Goal: Information Seeking & Learning: Ask a question

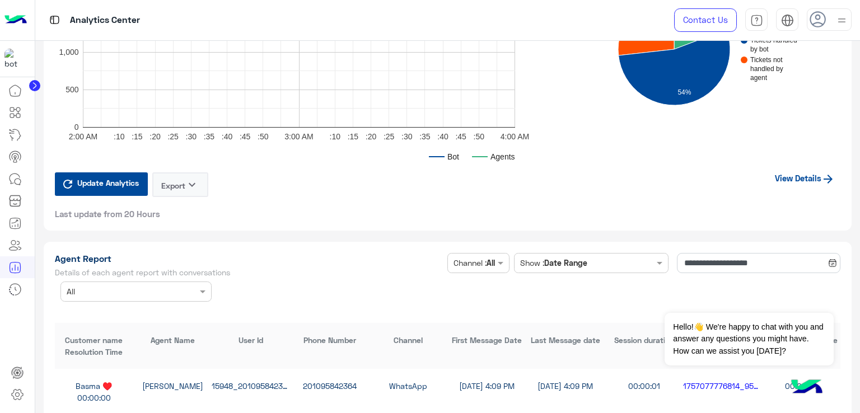
scroll to position [2857, 0]
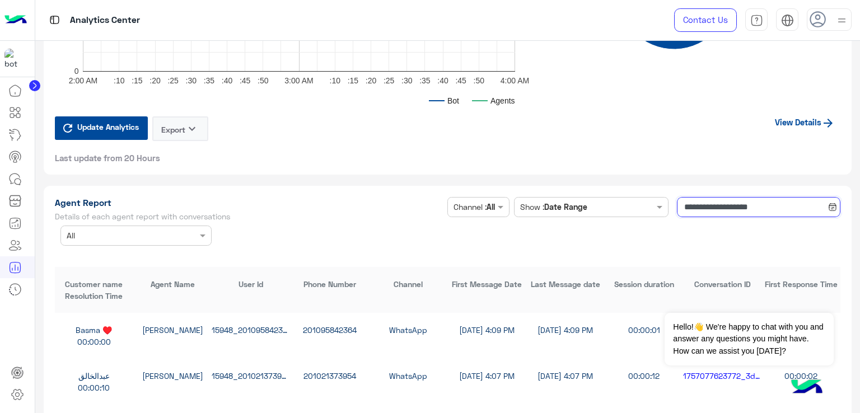
click at [722, 206] on input "**********" at bounding box center [759, 207] width 164 height 20
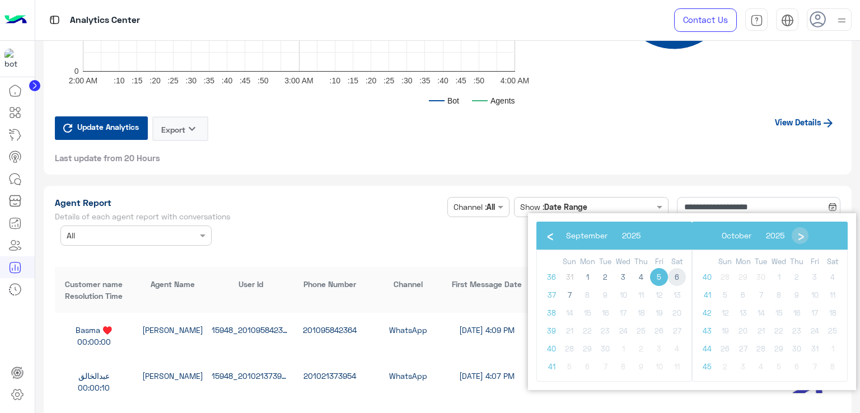
click at [679, 277] on span "6" at bounding box center [677, 277] width 18 height 18
type input "**********"
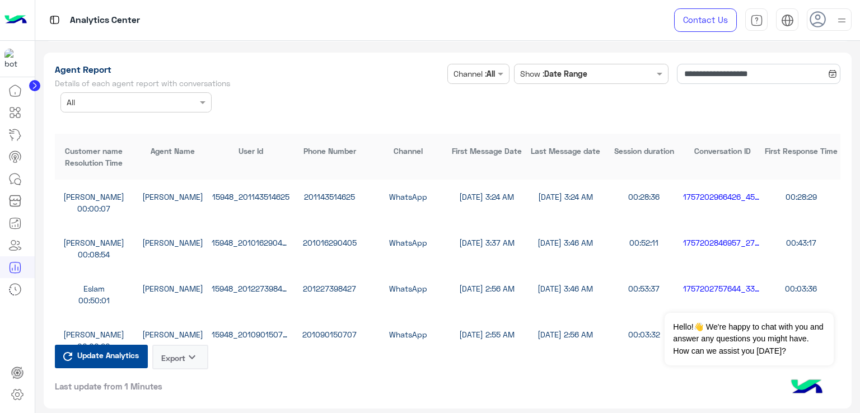
scroll to position [3025, 0]
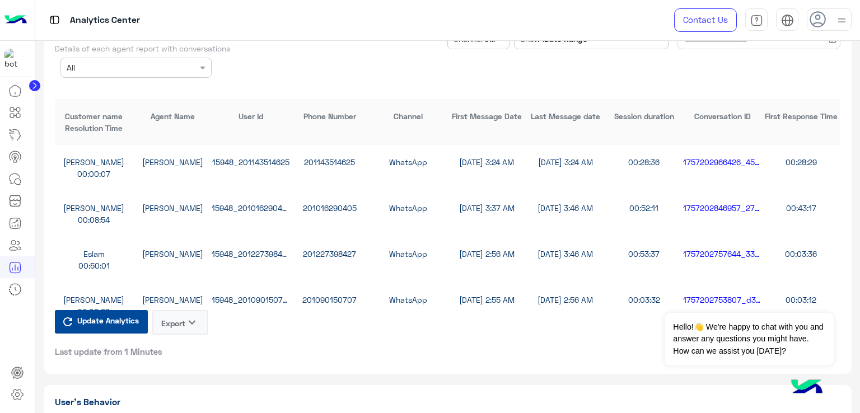
click at [179, 312] on button "Export keyboard_arrow_down" at bounding box center [180, 322] width 56 height 25
click at [184, 347] on button "CSV" at bounding box center [180, 346] width 56 height 21
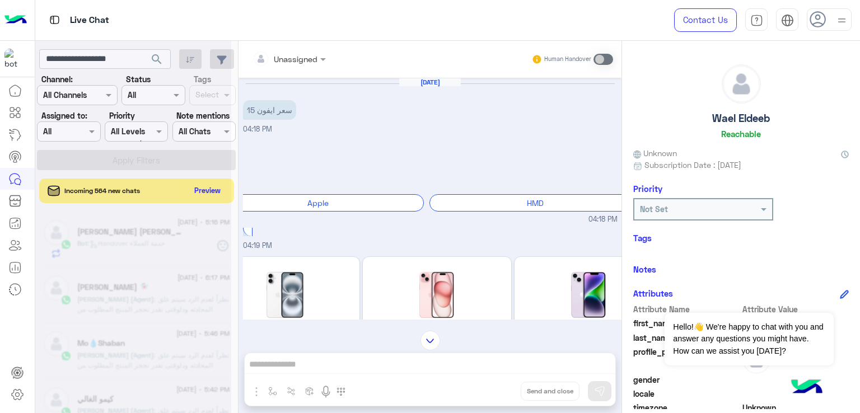
scroll to position [1370, 0]
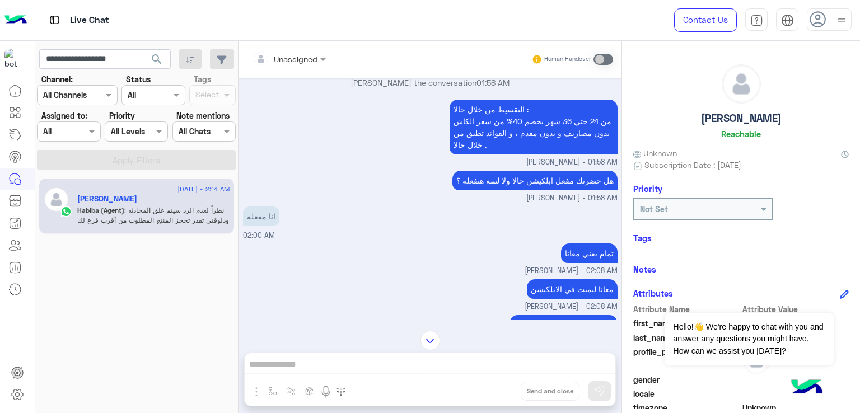
scroll to position [786, 0]
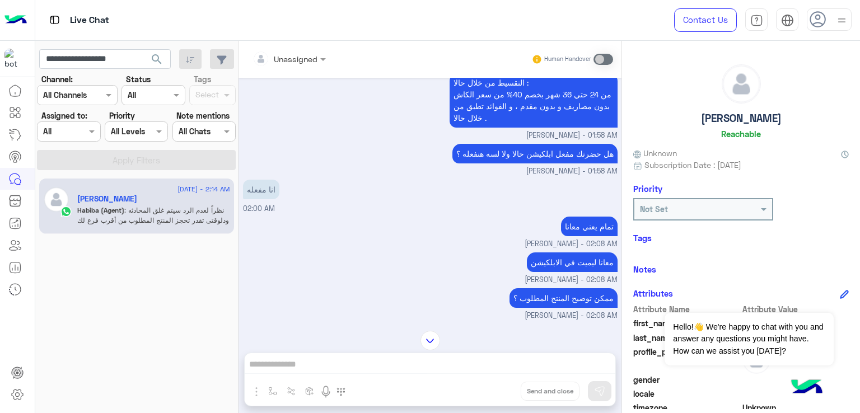
click at [453, 164] on p "هل حضرتك مفعل ابلكيشن حالا ولا لسه هنفعله ؟" at bounding box center [535, 154] width 165 height 20
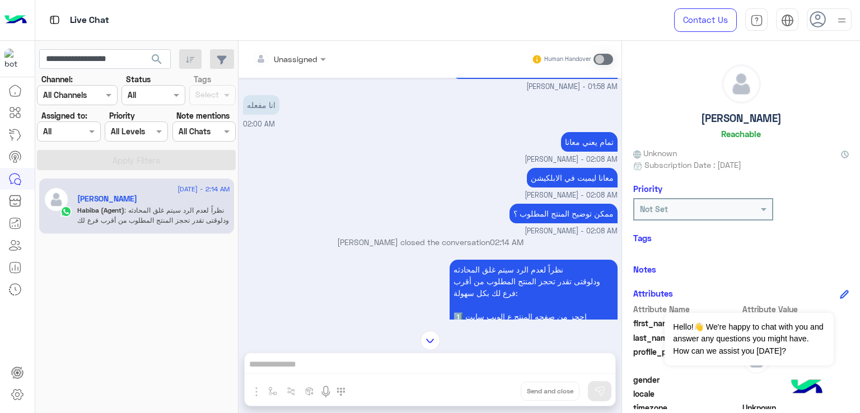
scroll to position [898, 0]
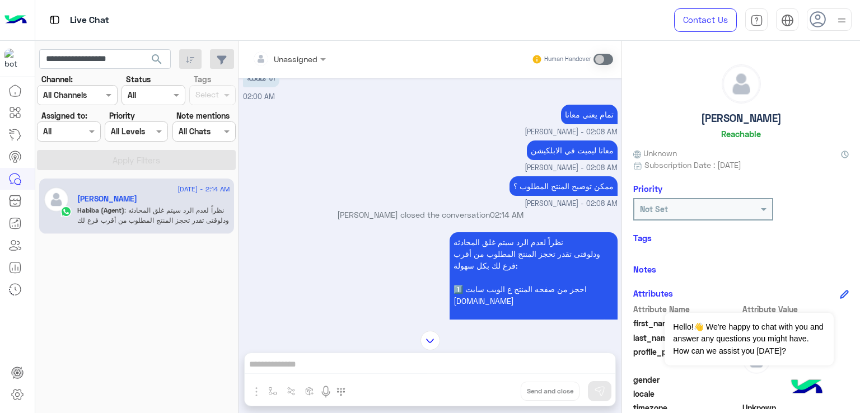
click at [583, 124] on p "تمام يعني معانا" at bounding box center [589, 115] width 57 height 20
click at [553, 174] on span "Habiba Hany - 02:08 AM" at bounding box center [571, 168] width 93 height 11
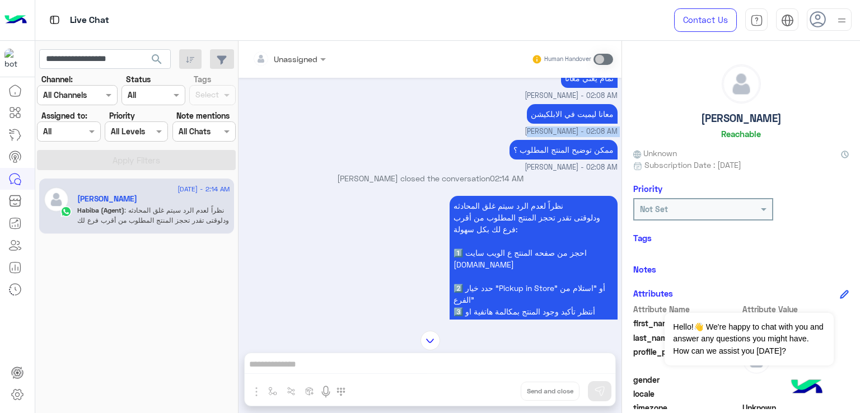
scroll to position [954, 0]
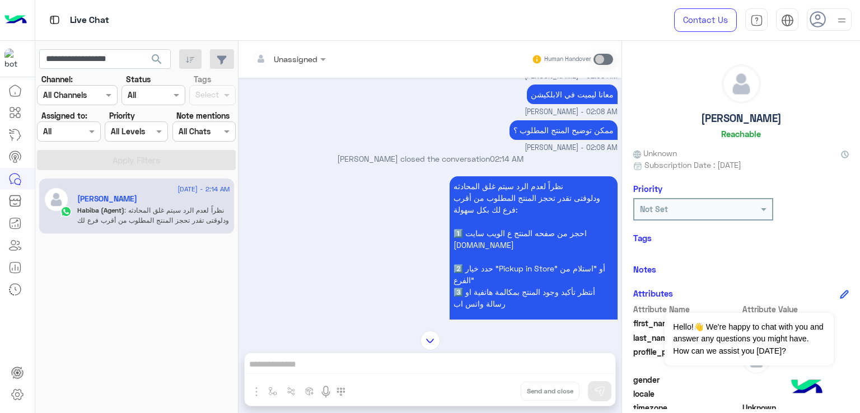
click at [524, 140] on p "ممكن توضيح المنتج المطلوب ؟" at bounding box center [564, 130] width 108 height 20
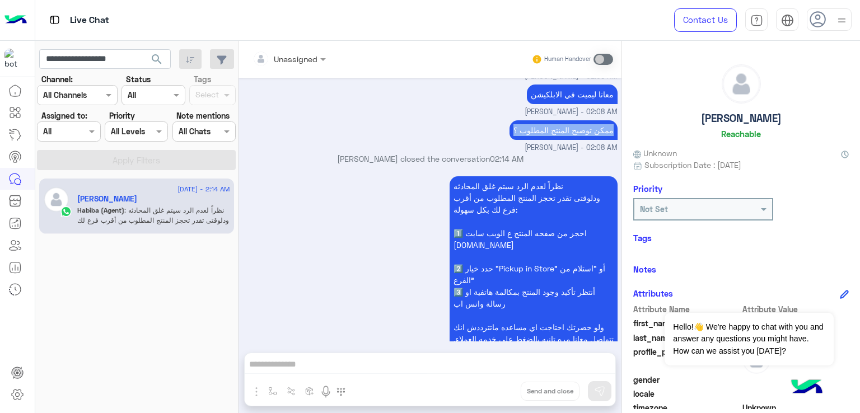
scroll to position [1010, 0]
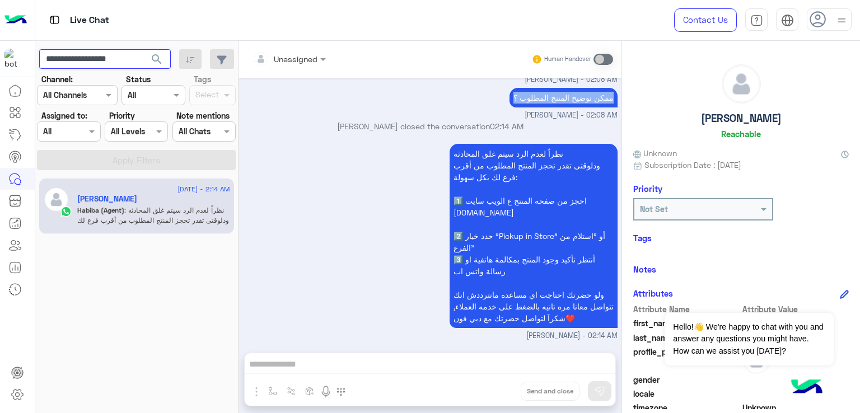
click at [87, 55] on input "**********" at bounding box center [105, 59] width 132 height 20
paste input "text"
click at [159, 59] on span "search" at bounding box center [156, 59] width 13 height 13
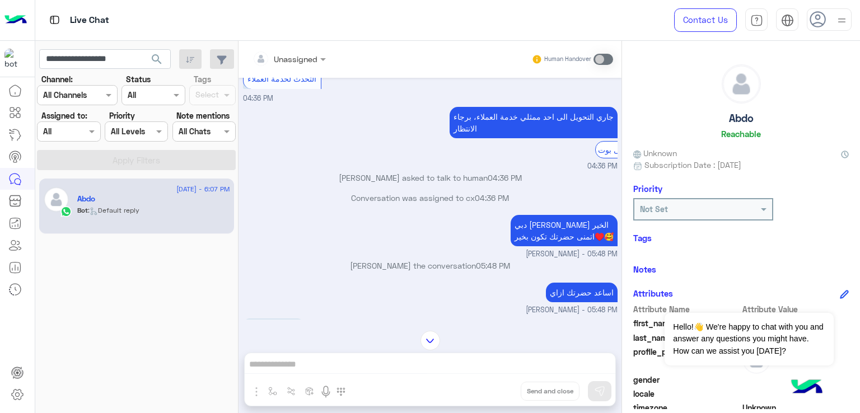
scroll to position [975, 0]
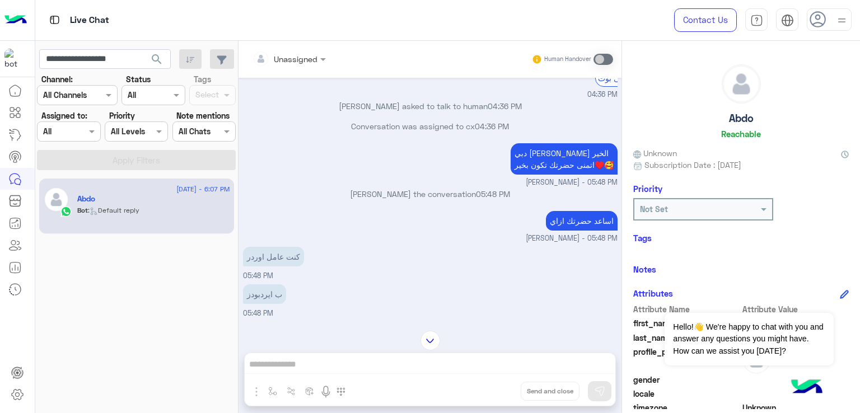
click at [511, 175] on p "دبي فون رحمة سمير مساء الخير اتمنى حضرتك تكون بخير♥️🥰" at bounding box center [564, 158] width 107 height 31
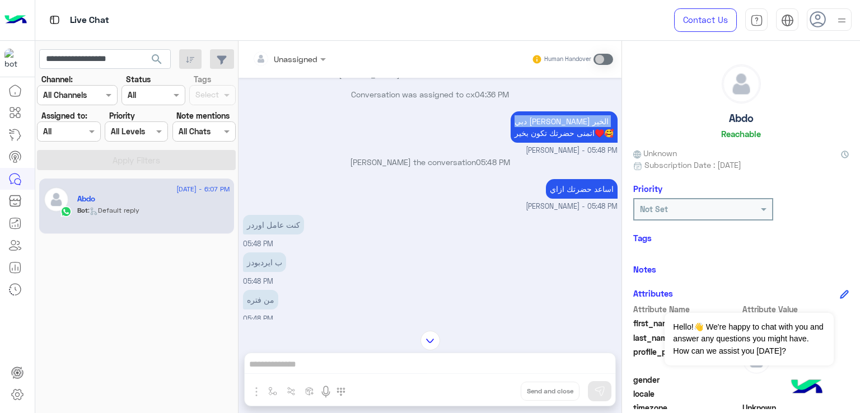
scroll to position [1087, 0]
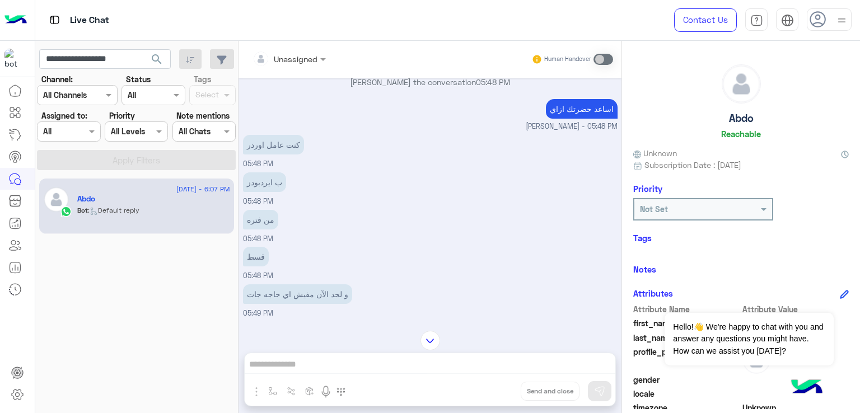
click at [281, 155] on p "كنت عامل اوردر" at bounding box center [273, 145] width 61 height 20
click at [266, 192] on p "ب ايردبودز" at bounding box center [264, 183] width 43 height 20
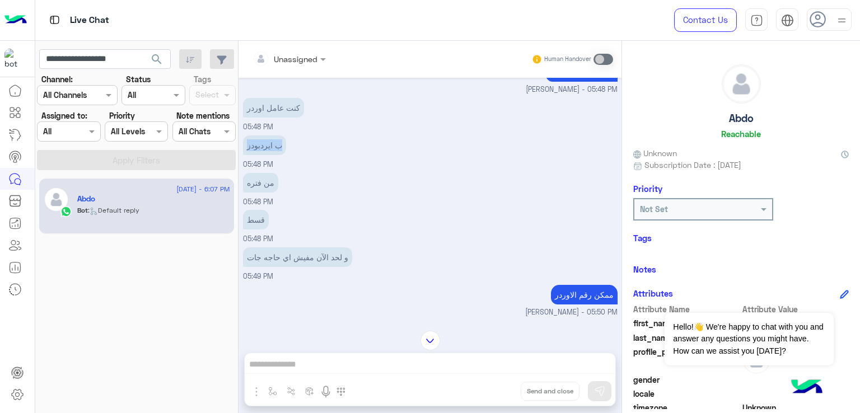
scroll to position [1143, 0]
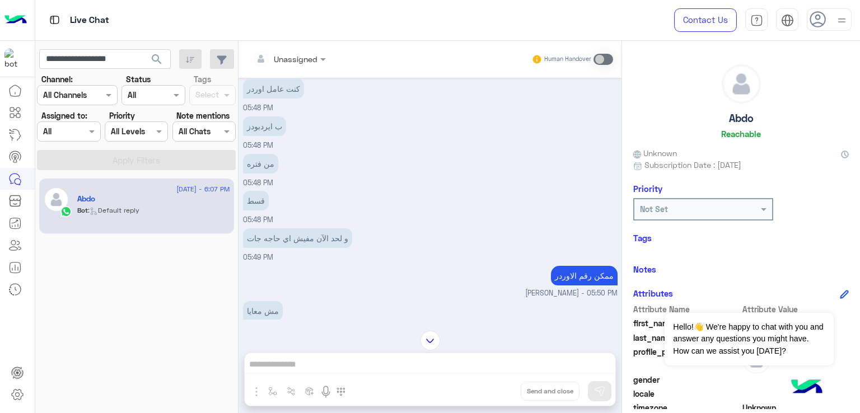
click at [250, 174] on p "من فتره" at bounding box center [260, 164] width 35 height 20
click at [254, 211] on p "قسط" at bounding box center [256, 201] width 26 height 20
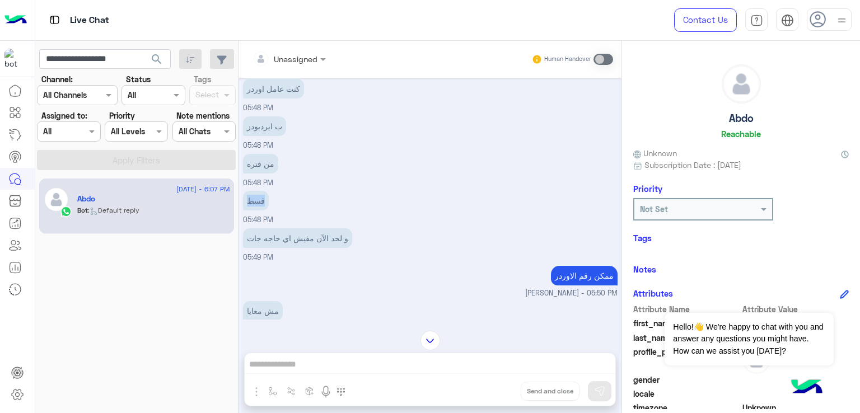
click at [254, 211] on p "قسط" at bounding box center [256, 201] width 26 height 20
click at [300, 248] on p "و لحد الآن مفيش اي حاجه جات" at bounding box center [297, 239] width 109 height 20
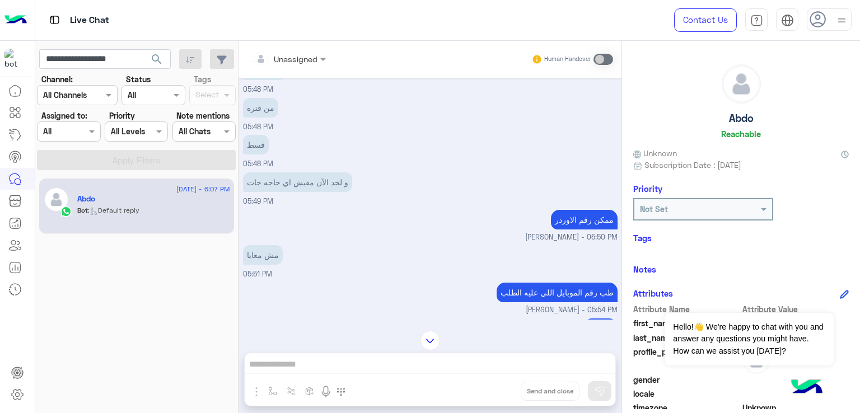
click at [570, 232] on div "ممكن رقم الاوردر" at bounding box center [584, 219] width 67 height 25
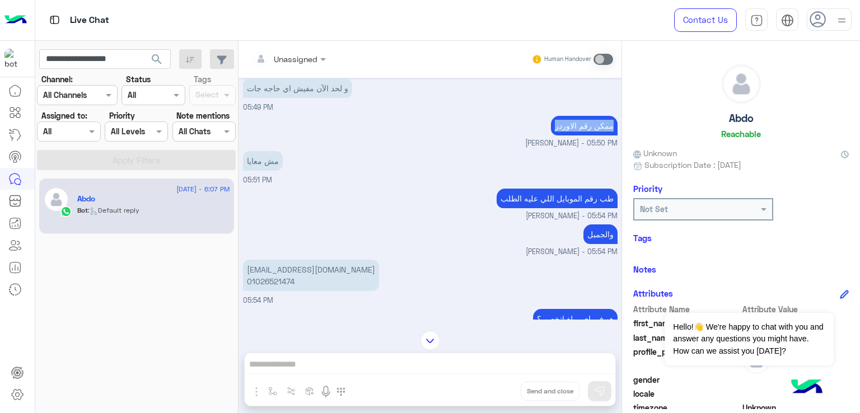
scroll to position [1311, 0]
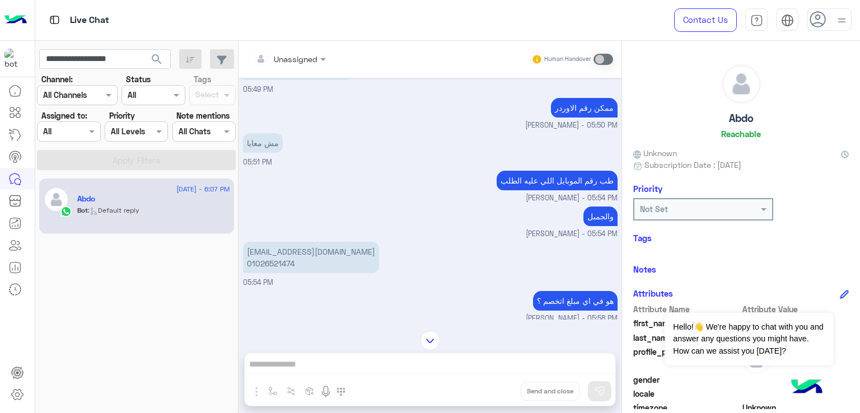
click at [533, 190] on p "طب رقم الموبايل اللي عليه الطلب" at bounding box center [557, 181] width 121 height 20
click at [584, 226] on p "والجمبل" at bounding box center [601, 217] width 34 height 20
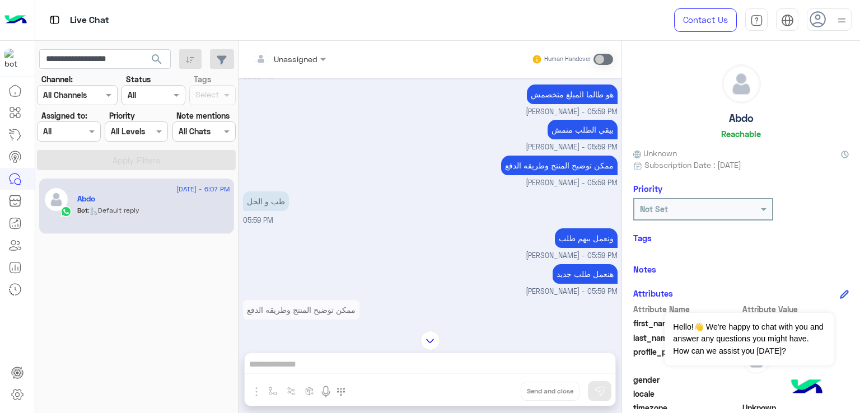
scroll to position [1647, 0]
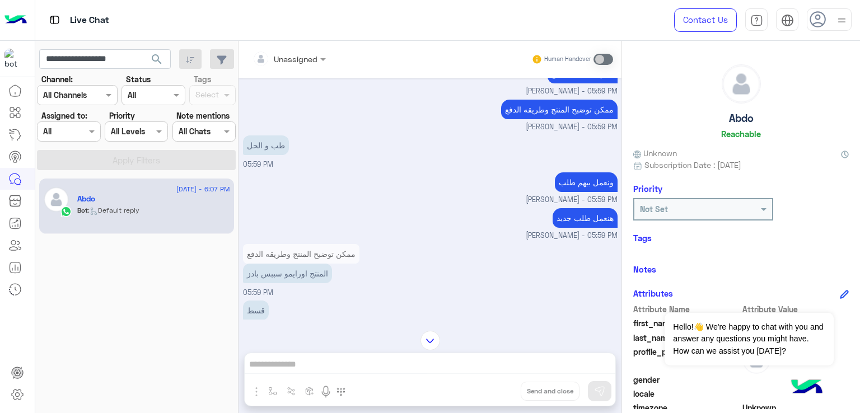
click at [570, 192] on p "ونعمل بيهم طلب" at bounding box center [586, 183] width 63 height 20
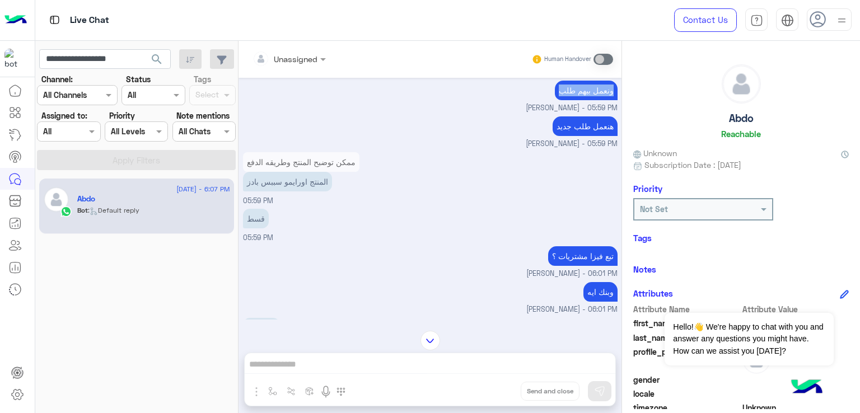
scroll to position [1759, 0]
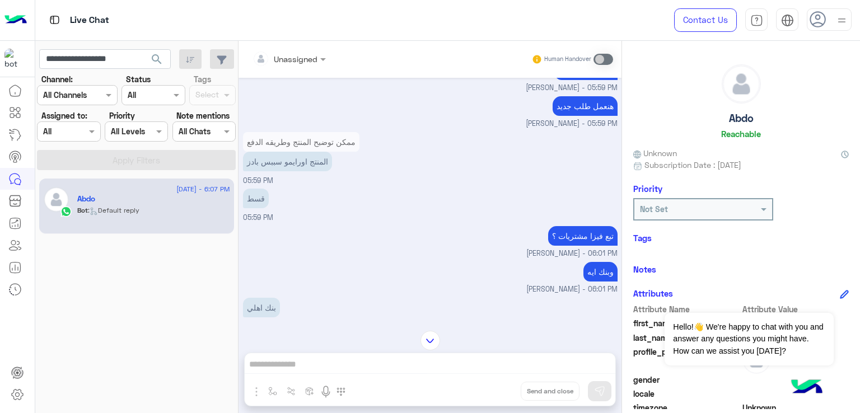
click at [283, 171] on p "المنتج اورايمو سببس بادز" at bounding box center [287, 162] width 89 height 20
click at [260, 208] on p "قسط" at bounding box center [256, 199] width 26 height 20
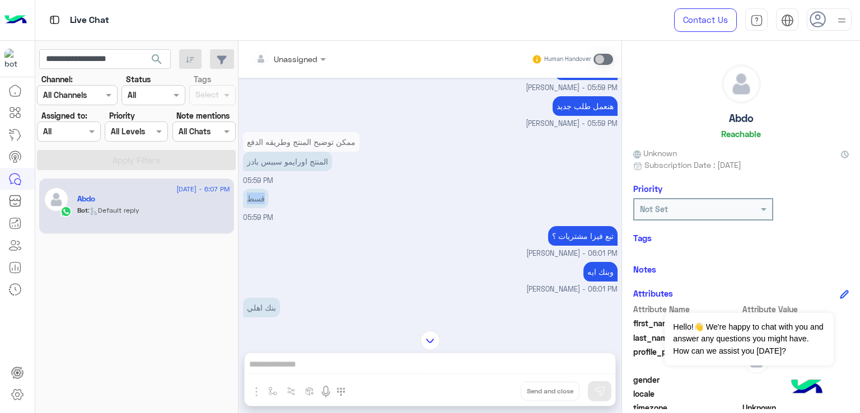
click at [260, 208] on p "قسط" at bounding box center [256, 199] width 26 height 20
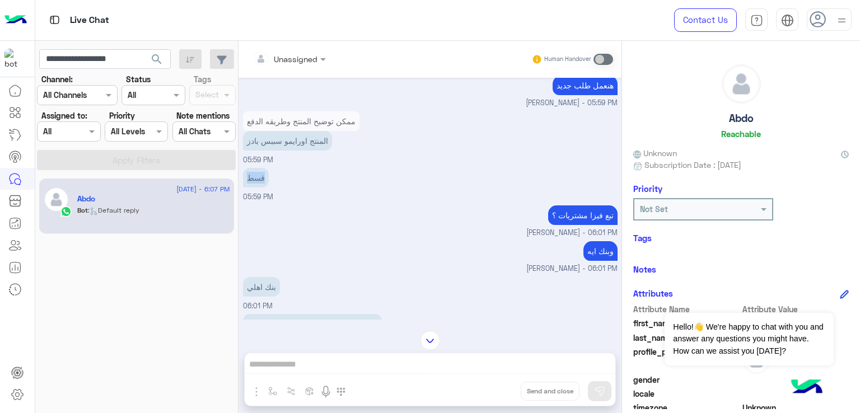
scroll to position [1815, 0]
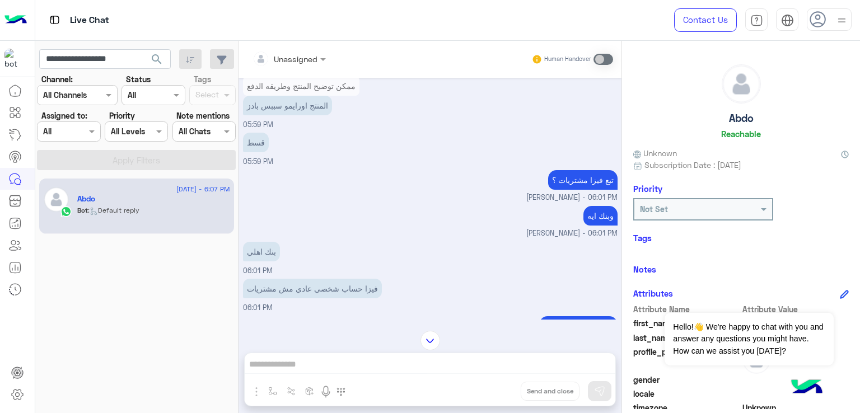
click at [567, 190] on p "تبع فيزا مشتريات ؟" at bounding box center [582, 180] width 69 height 20
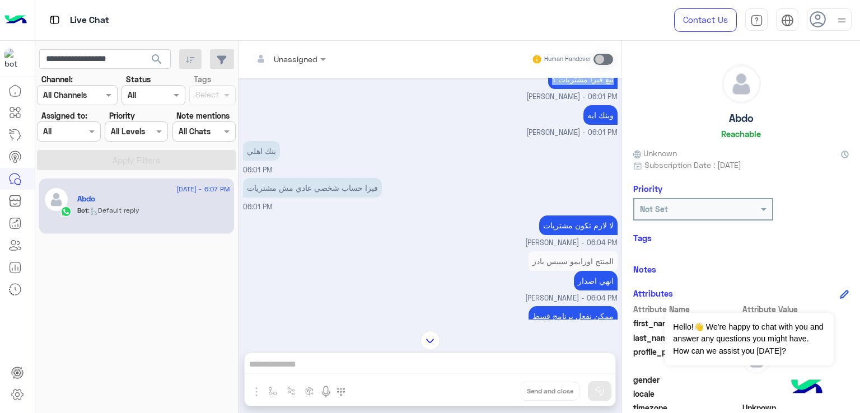
scroll to position [1927, 0]
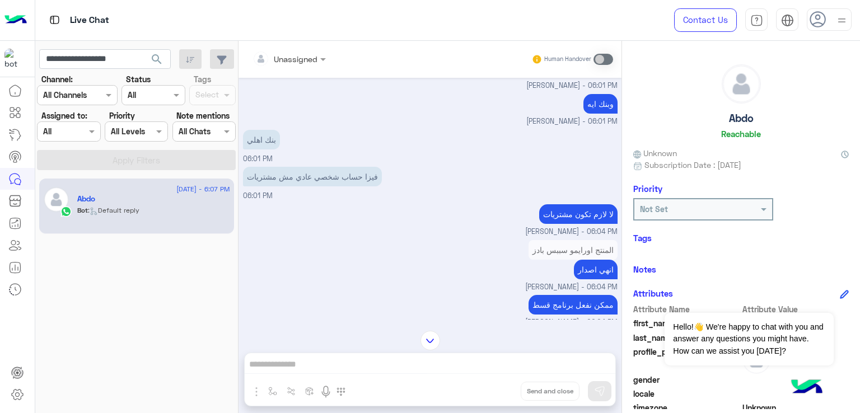
click at [300, 189] on div "فيزا حساب شخصي عادي مش مشتريات" at bounding box center [312, 176] width 139 height 25
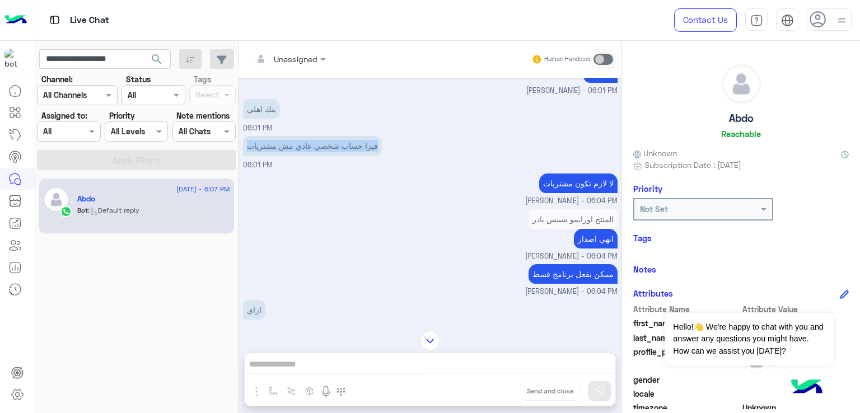
scroll to position [1983, 0]
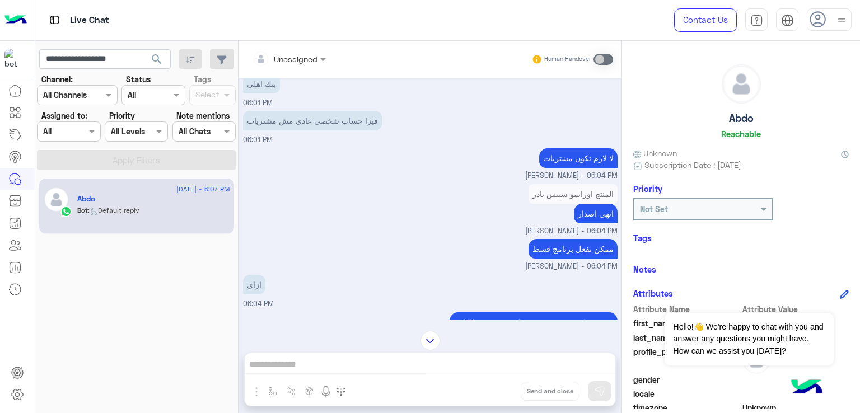
click at [544, 168] on p "لا لازم تكون مشتريات" at bounding box center [578, 158] width 78 height 20
click at [579, 224] on p "انهي اصدار" at bounding box center [596, 214] width 44 height 20
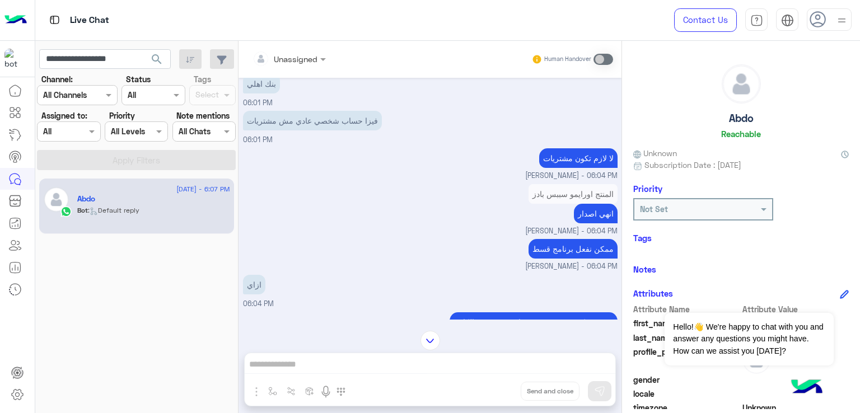
click at [563, 259] on p "ممكن نفعل برنامج قسط" at bounding box center [573, 249] width 89 height 20
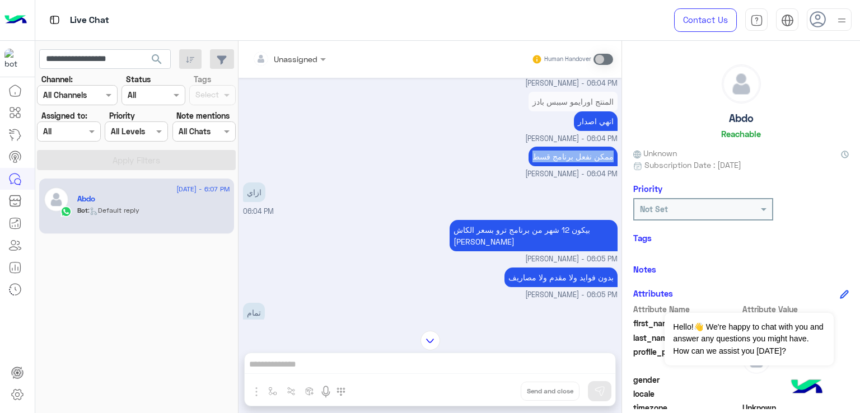
scroll to position [2095, 0]
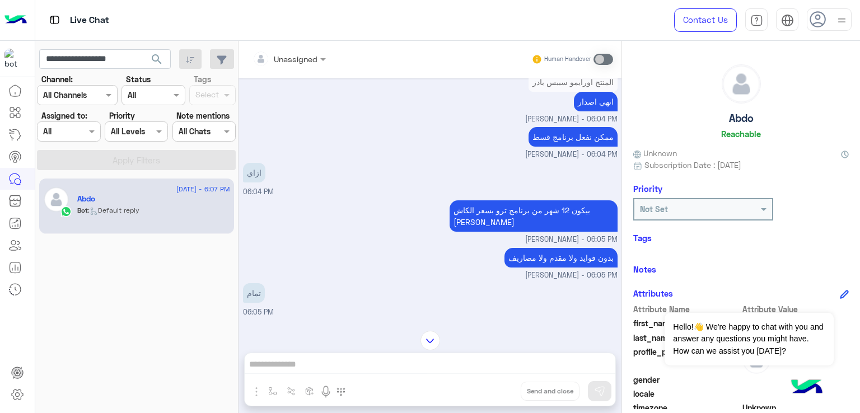
click at [465, 232] on p "بيكون 12 شهر من برنامج ترو بسعر الكاش تربيل زيرو" at bounding box center [534, 216] width 168 height 31
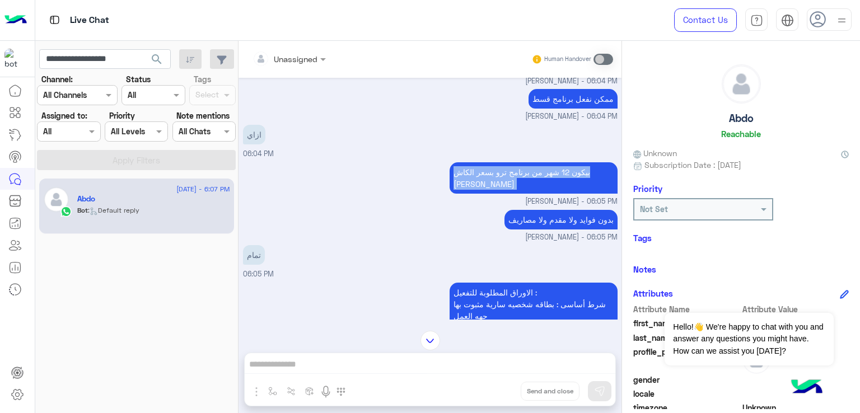
scroll to position [2207, 0]
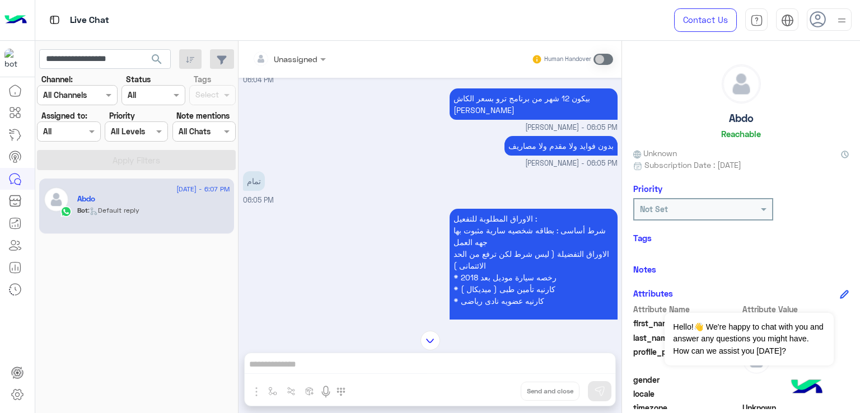
click at [529, 156] on p "بدون فوايد ولا مقدم ولا مصاريف" at bounding box center [561, 146] width 113 height 20
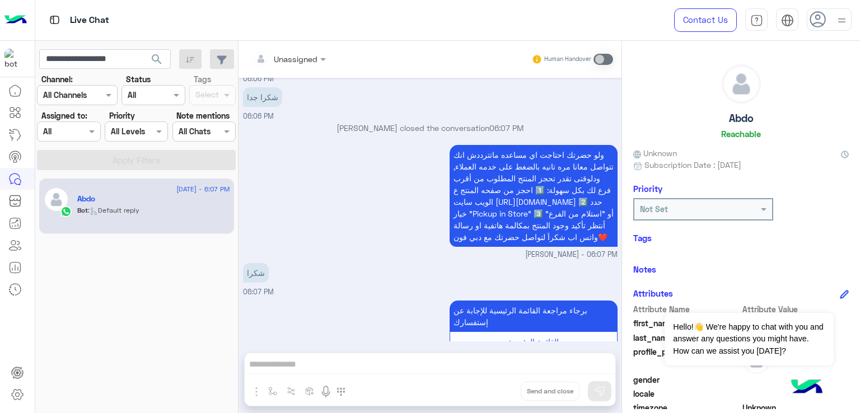
scroll to position [2627, 0]
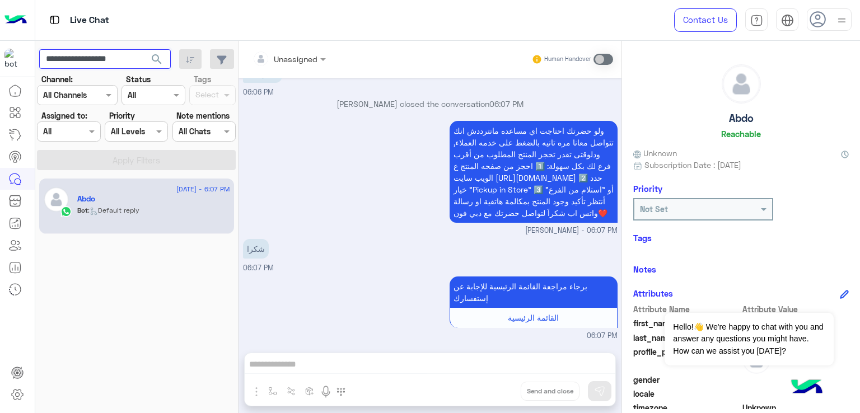
click at [96, 54] on input "**********" at bounding box center [105, 59] width 132 height 20
paste input "text"
click at [143, 49] on button "search" at bounding box center [156, 61] width 27 height 24
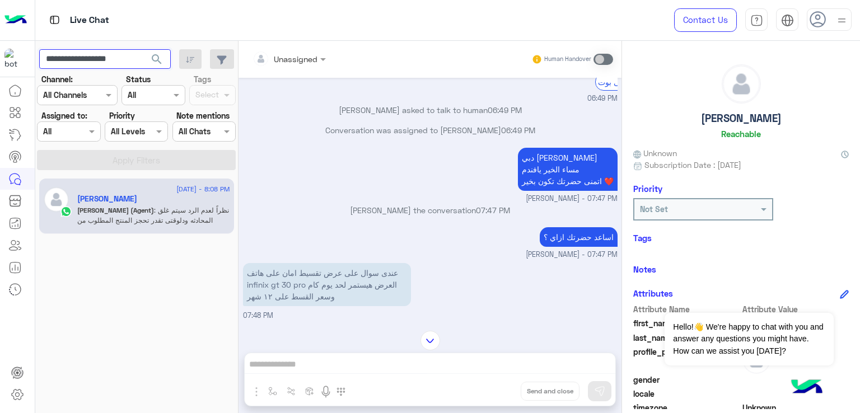
scroll to position [1227, 0]
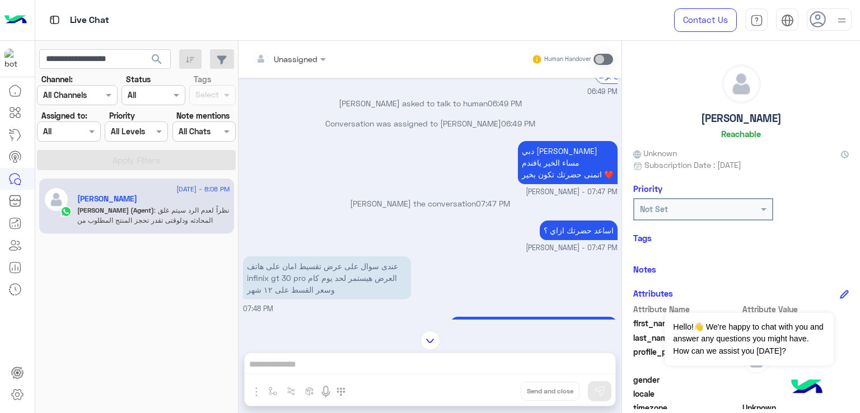
click at [536, 184] on p "دبي فون كريم احمد مساء الخير يافندم اتمنى حضرتك تكون بخير ❤️" at bounding box center [568, 162] width 100 height 43
click at [551, 232] on p "اساعد حضرتك ازاي ؟" at bounding box center [579, 231] width 78 height 20
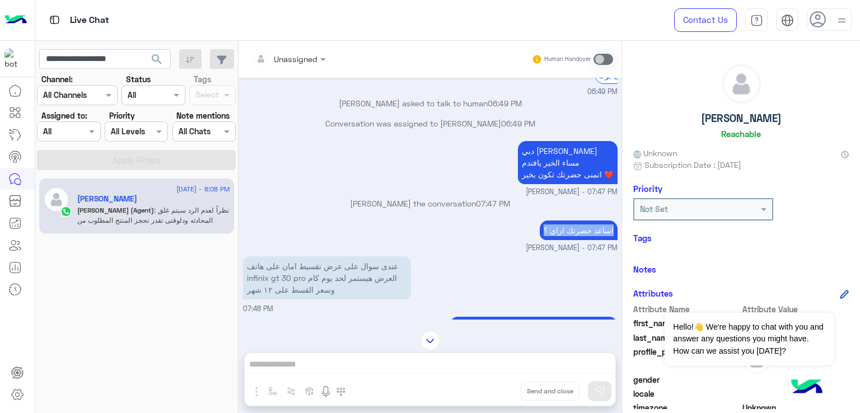
click at [551, 232] on p "اساعد حضرتك ازاي ؟" at bounding box center [579, 231] width 78 height 20
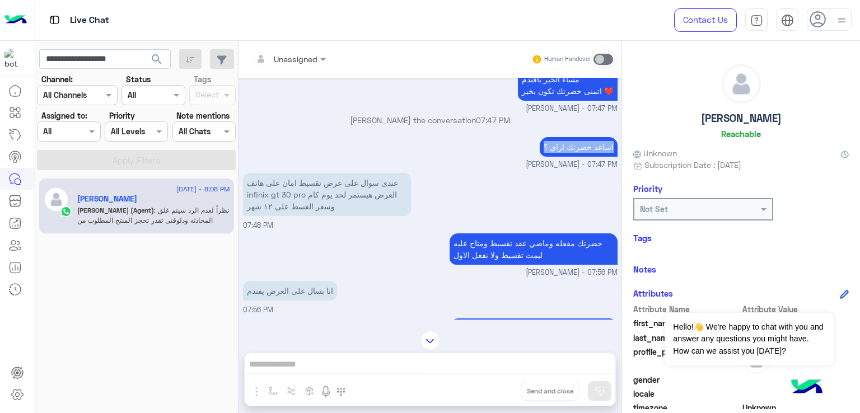
scroll to position [1339, 0]
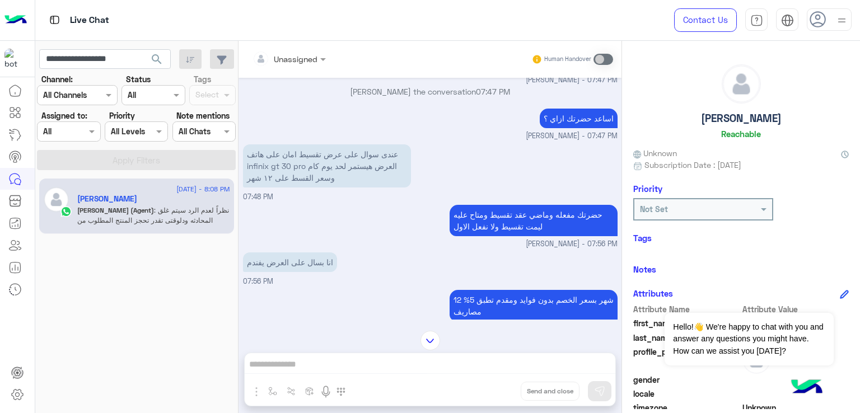
click at [302, 182] on p "عندى سوال على عرض تقسيط امان على هاتف infinix gt 30 pro العرض هيستمر لحد يوم كا…" at bounding box center [327, 166] width 168 height 43
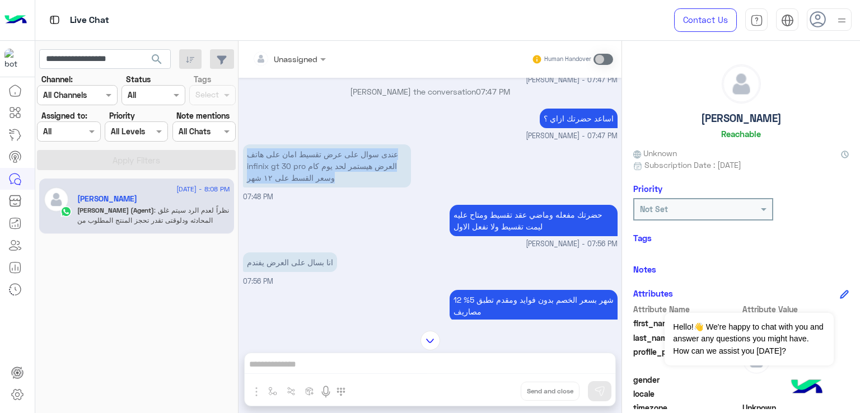
click at [302, 182] on p "عندى سوال على عرض تقسيط امان على هاتف infinix gt 30 pro العرض هيستمر لحد يوم كا…" at bounding box center [327, 166] width 168 height 43
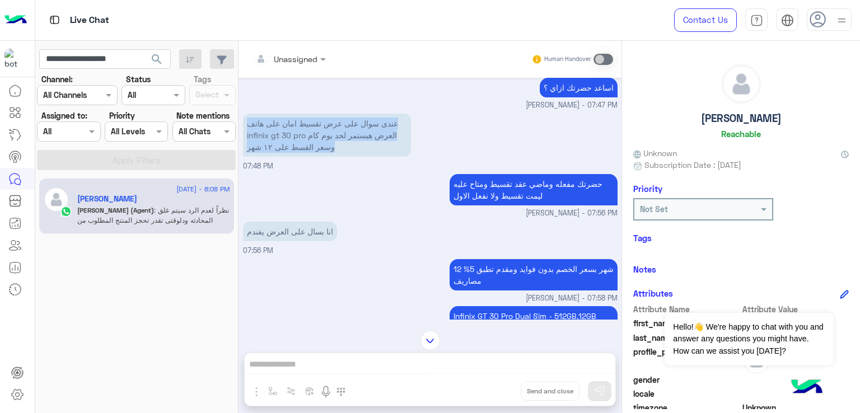
scroll to position [1395, 0]
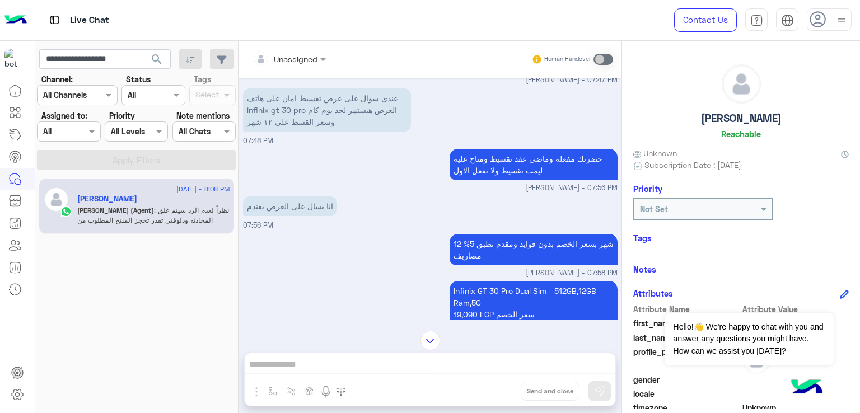
click at [480, 173] on p "حضرتك مفعله وماضي عقد تقسيط ومتاح عليه ليمت تقسيط ولا نفعل الاول" at bounding box center [534, 164] width 168 height 31
click at [347, 114] on p "عندى سوال على عرض تقسيط امان على هاتف infinix gt 30 pro العرض هيستمر لحد يوم كا…" at bounding box center [327, 110] width 168 height 43
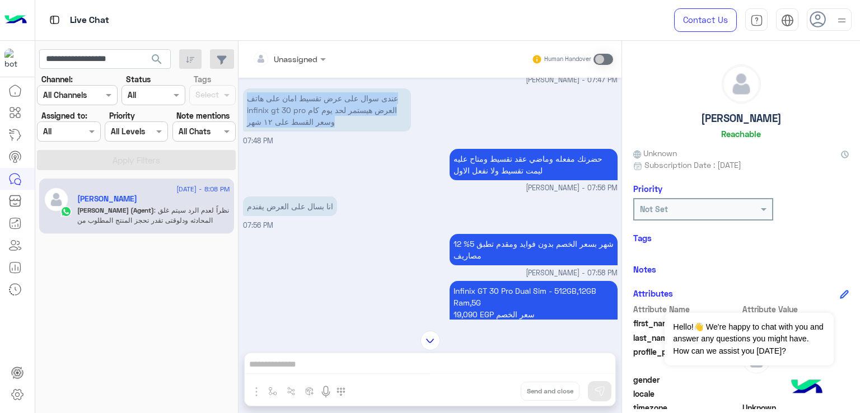
click at [347, 114] on p "عندى سوال على عرض تقسيط امان على هاتف infinix gt 30 pro العرض هيستمر لحد يوم كا…" at bounding box center [327, 110] width 168 height 43
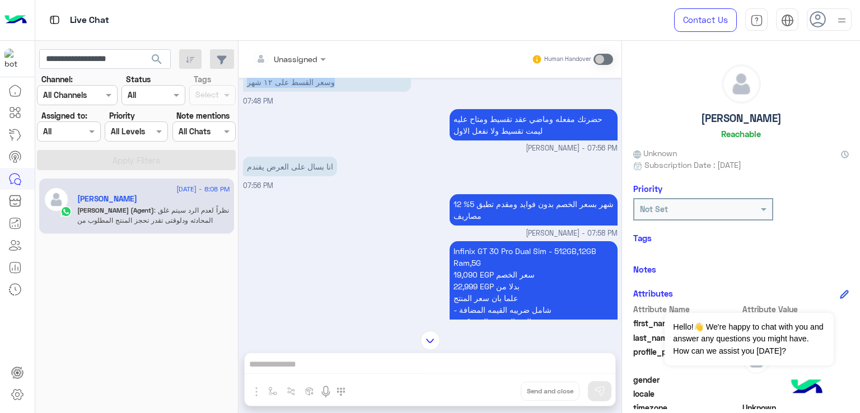
scroll to position [1507, 0]
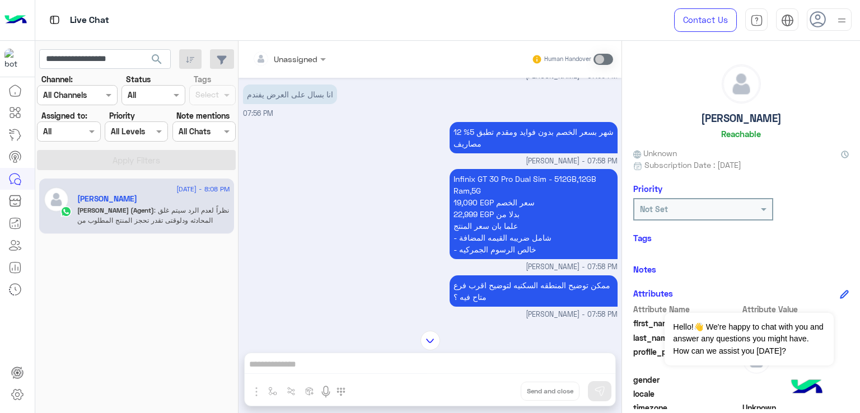
click at [486, 150] on p "12 شهر بسعر الخصم بدون فوايد ومقدم تطبق 5% مصاريف" at bounding box center [534, 137] width 168 height 31
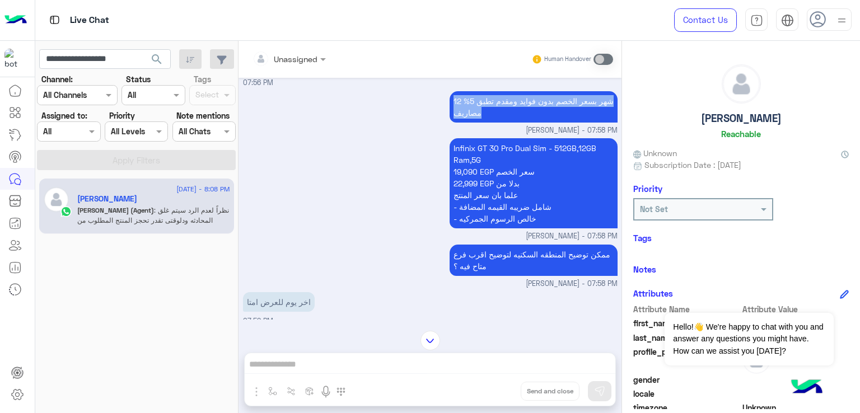
scroll to position [1563, 0]
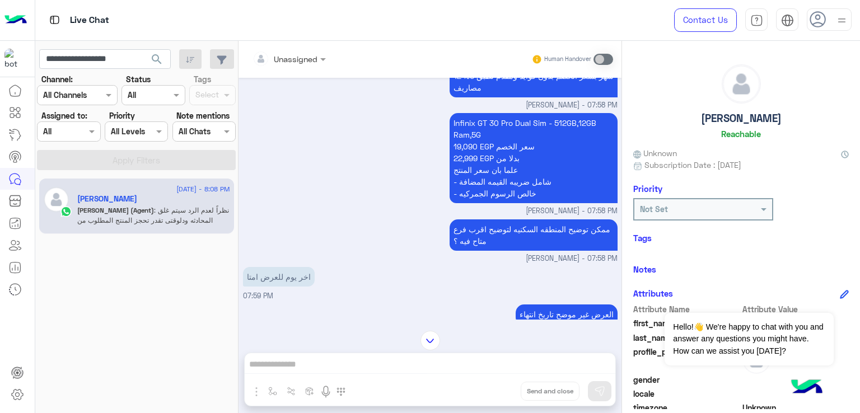
click at [462, 164] on p "Infinix GT 30 Pro Dual Sim - 512GB,12GB Ram,5G 19,090 EGP سعر الخصم 22,999 EGP …" at bounding box center [534, 158] width 168 height 90
click at [492, 200] on p "Infinix GT 30 Pro Dual Sim - 512GB,12GB Ram,5G 19,090 EGP سعر الخصم 22,999 EGP …" at bounding box center [534, 158] width 168 height 90
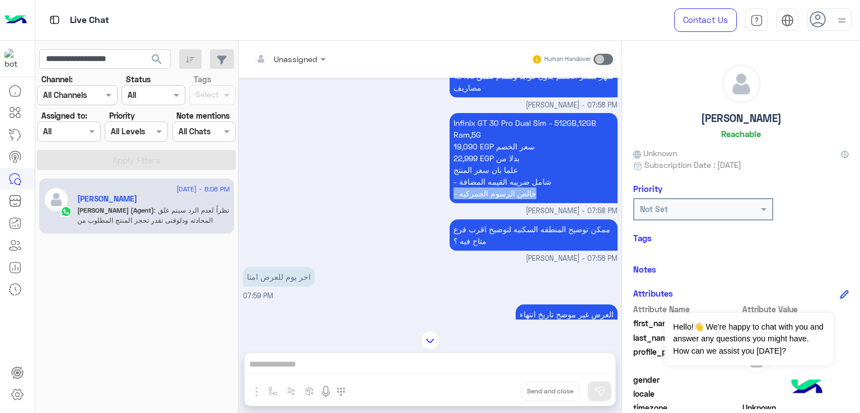
click at [492, 200] on p "Infinix GT 30 Pro Dual Sim - 512GB,12GB Ram,5G 19,090 EGP سعر الخصم 22,999 EGP …" at bounding box center [534, 158] width 168 height 90
click at [496, 231] on div "ممكن توضيح المنطقه السكنيه لتوضيح اقرب فرع متاح فيه ؟" at bounding box center [534, 235] width 168 height 37
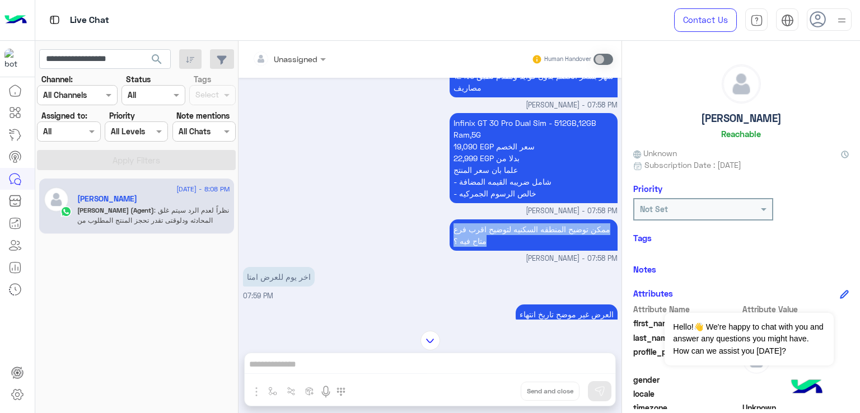
click at [496, 231] on div "ممكن توضيح المنطقه السكنيه لتوضيح اقرب فرع متاح فيه ؟" at bounding box center [534, 235] width 168 height 37
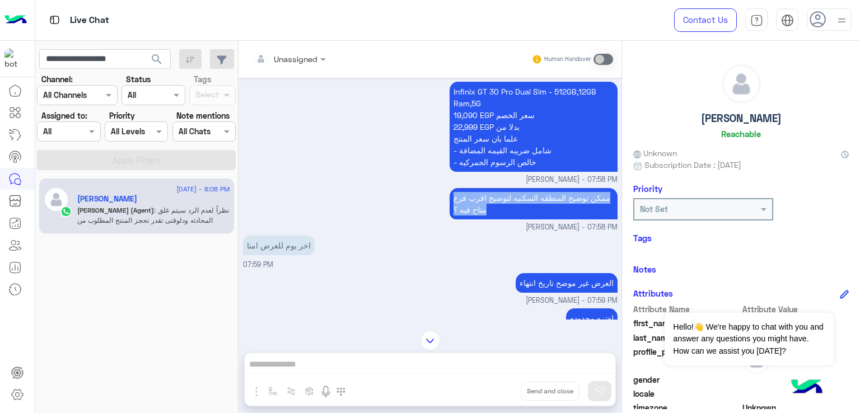
scroll to position [1619, 0]
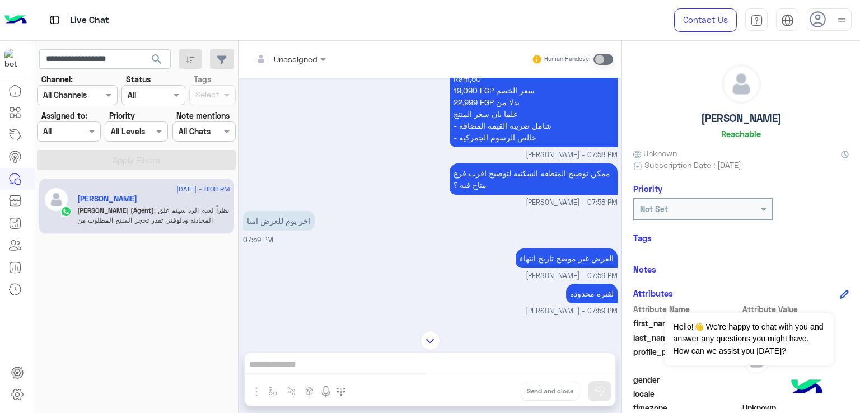
click at [263, 231] on p "اخر يوم للعرض امتا" at bounding box center [279, 221] width 72 height 20
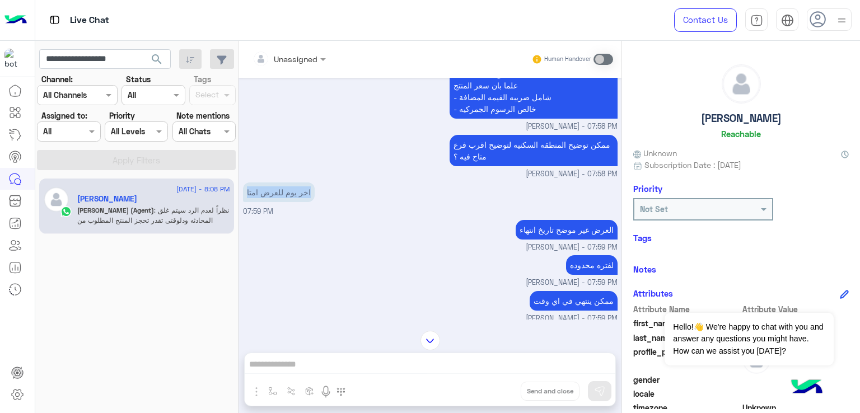
scroll to position [1676, 0]
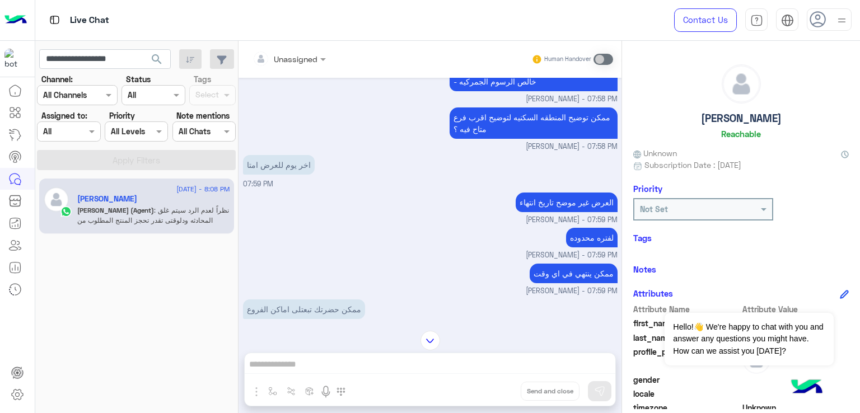
click at [565, 212] on p "العرض غير موضح تاريخ انتهاء" at bounding box center [567, 203] width 102 height 20
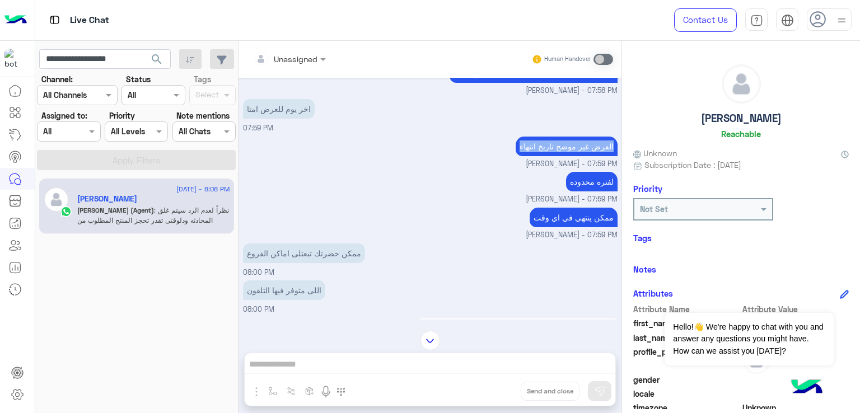
click at [586, 192] on p "لفتره محدوده" at bounding box center [592, 182] width 52 height 20
click at [585, 192] on p "لفتره محدوده" at bounding box center [592, 182] width 52 height 20
click at [562, 227] on p "ممكن ينتهي في اي وقت" at bounding box center [574, 218] width 88 height 20
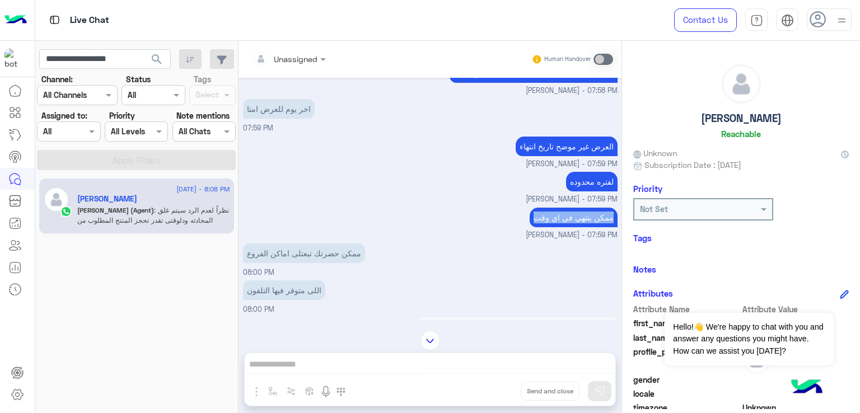
click at [562, 227] on p "ممكن ينتهي في اي وقت" at bounding box center [574, 218] width 88 height 20
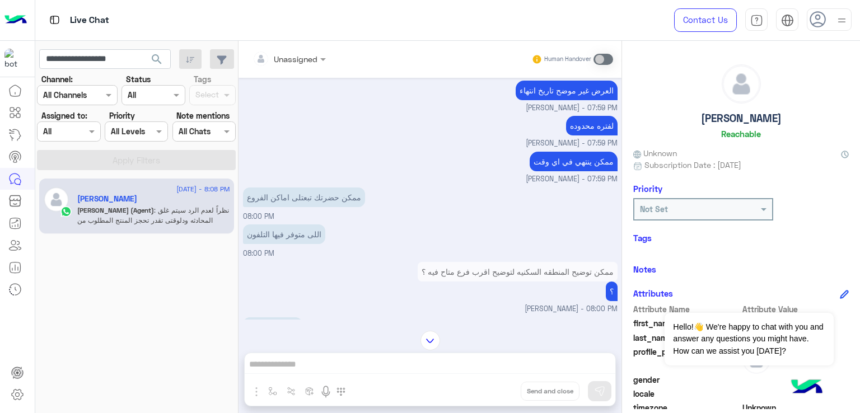
click at [287, 207] on p "ممكن حضرتك تبعتلى اماكن الفروع" at bounding box center [304, 198] width 122 height 20
click at [283, 240] on p "اللى متوفر فيها التلفون" at bounding box center [284, 235] width 82 height 20
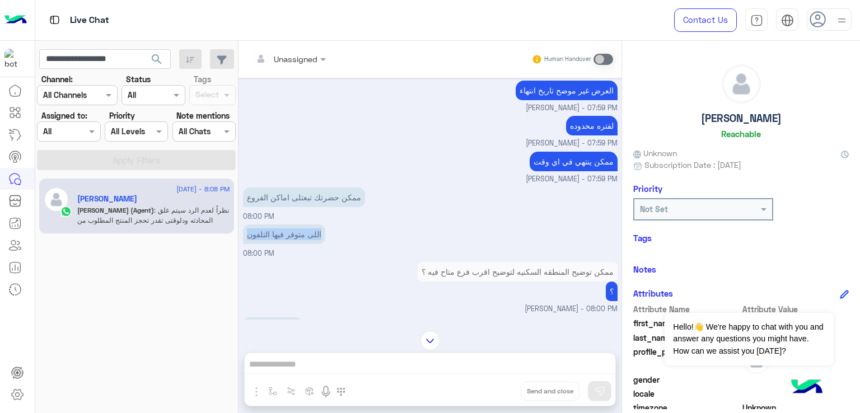
click at [283, 240] on p "اللى متوفر فيها التلفون" at bounding box center [284, 235] width 82 height 20
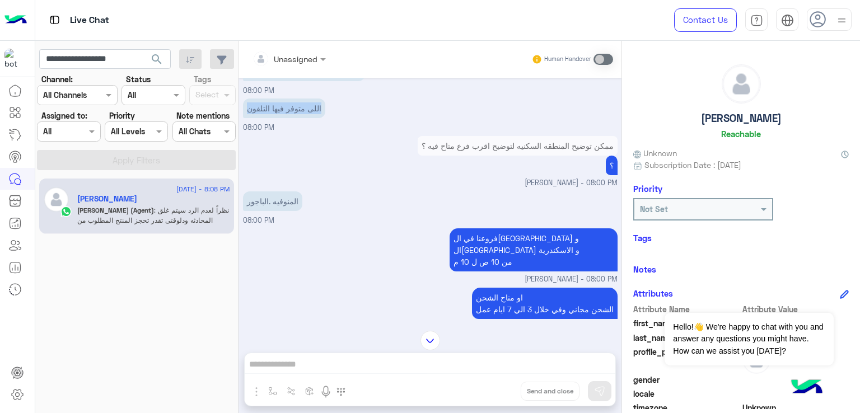
scroll to position [1956, 0]
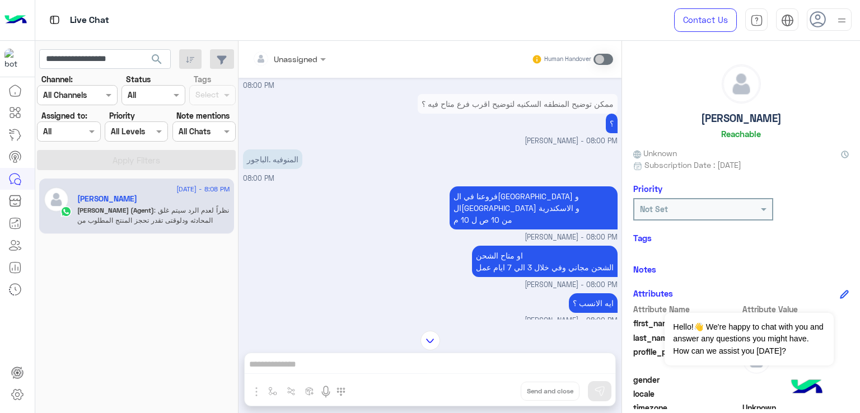
click at [512, 211] on p "فروعنا في القاهرة و الجيزة و الاسكندرية من 10 ص ل 10 م" at bounding box center [534, 208] width 168 height 43
click at [513, 220] on p "فروعنا في القاهرة و الجيزة و الاسكندرية من 10 ص ل 10 م" at bounding box center [534, 208] width 168 height 43
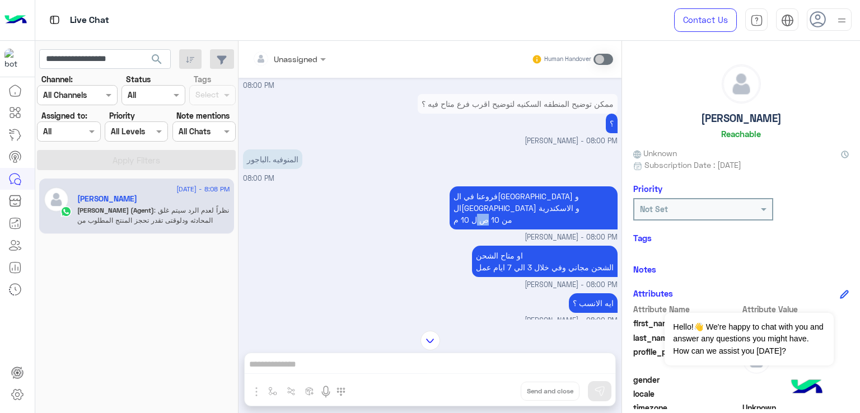
click at [513, 220] on p "فروعنا في القاهرة و الجيزة و الاسكندرية من 10 ص ل 10 م" at bounding box center [534, 208] width 168 height 43
click at [555, 274] on p "او متاح الشحن الشحن مجاني وفي خلال 3 الي 7 ايام عمل" at bounding box center [545, 261] width 146 height 31
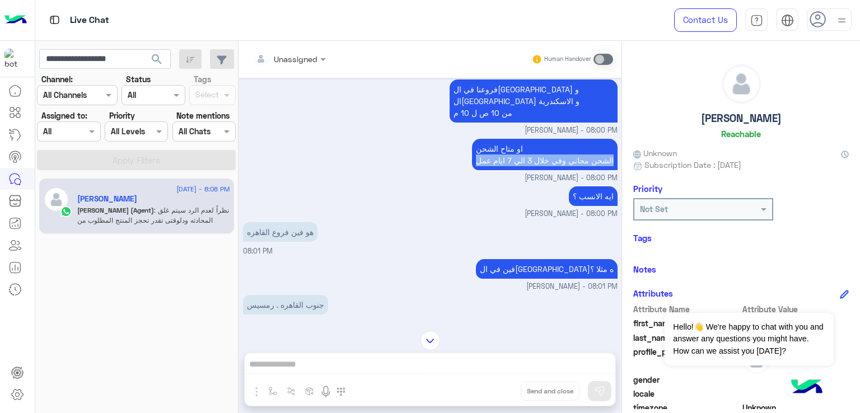
scroll to position [2068, 0]
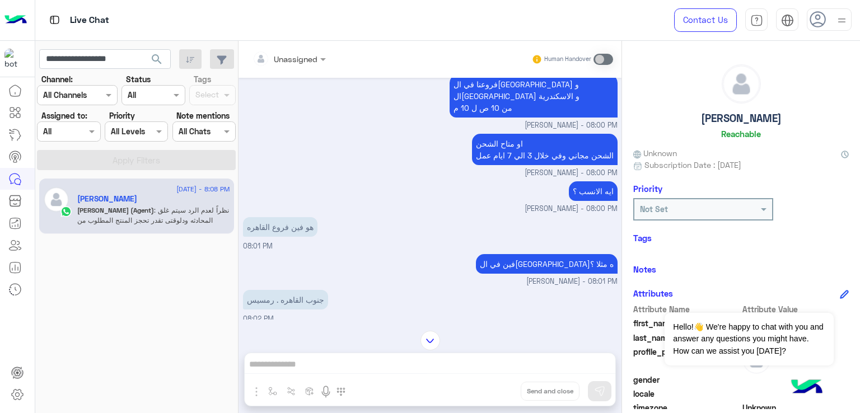
click at [583, 190] on p "ايه الانسب ؟" at bounding box center [593, 191] width 49 height 20
click at [288, 223] on p "هو فين فروع القاهره" at bounding box center [280, 227] width 75 height 20
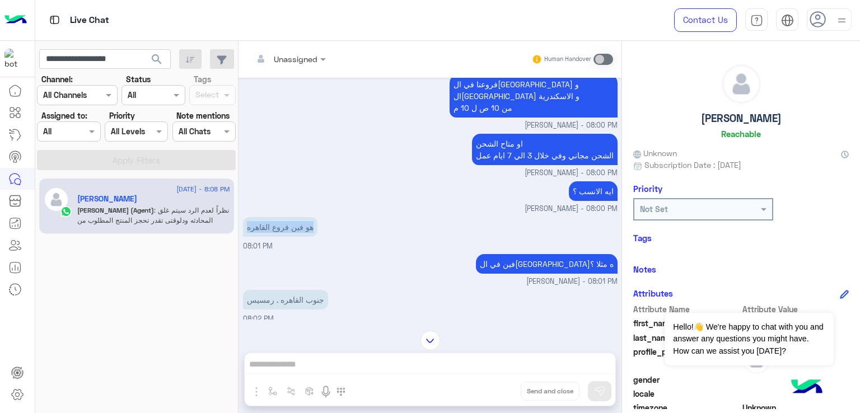
click at [288, 223] on p "هو فين فروع القاهره" at bounding box center [280, 227] width 75 height 20
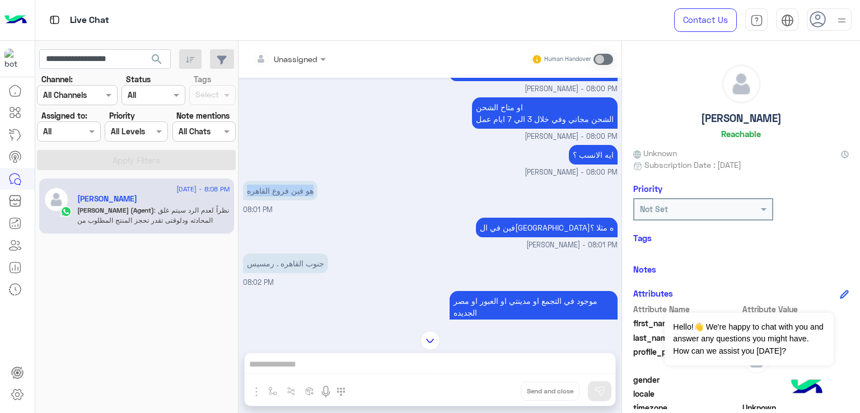
scroll to position [2124, 0]
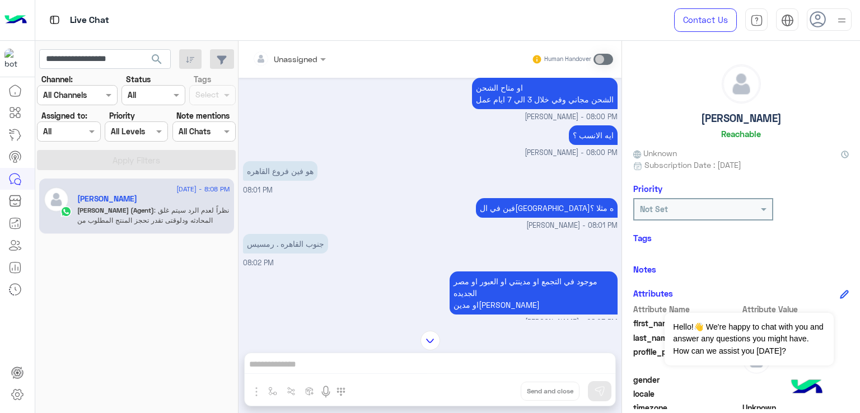
click at [554, 213] on p "فين في القاهره مثلا ؟" at bounding box center [547, 208] width 142 height 20
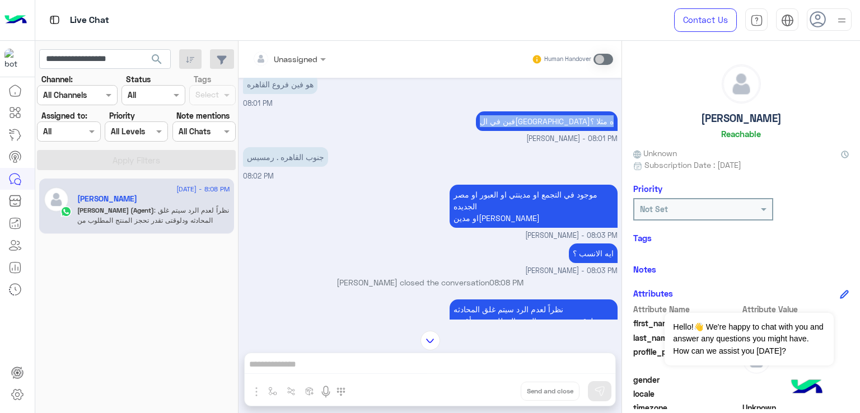
scroll to position [2236, 0]
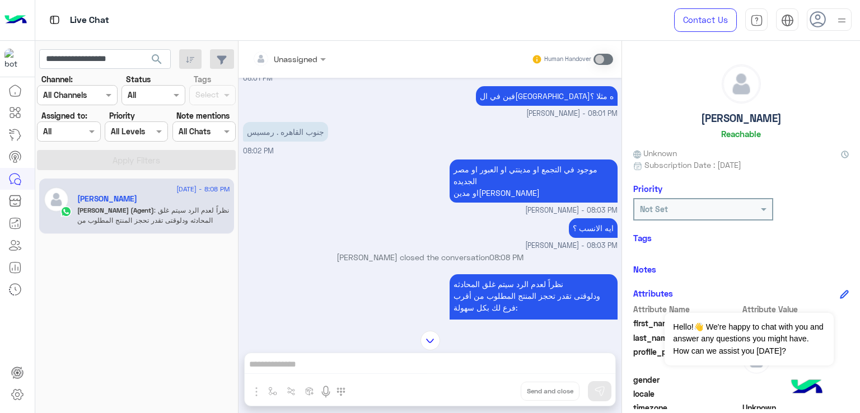
click at [490, 179] on p "موجود في التجمع او مدينتي او العبور او مصر الجديده او مدينه نصر" at bounding box center [534, 181] width 168 height 43
click at [454, 196] on p "موجود في التجمع او مدينتي او العبور او مصر الجديده او مدينه نصر" at bounding box center [534, 181] width 168 height 43
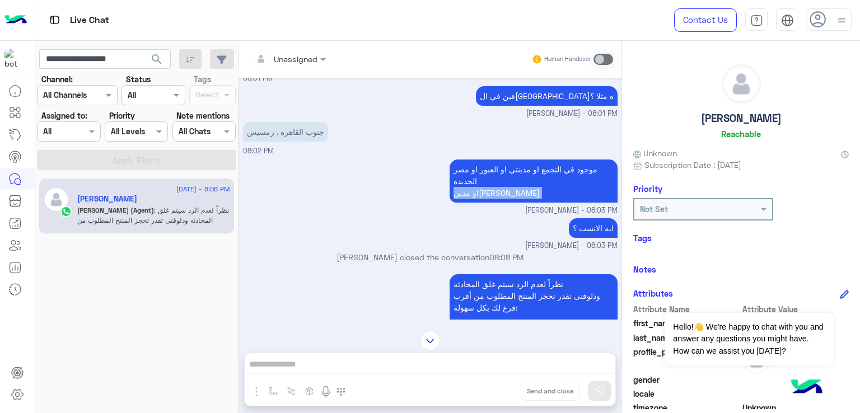
click at [454, 196] on p "موجود في التجمع او مدينتي او العبور او مصر الجديده او مدينه نصر" at bounding box center [534, 181] width 168 height 43
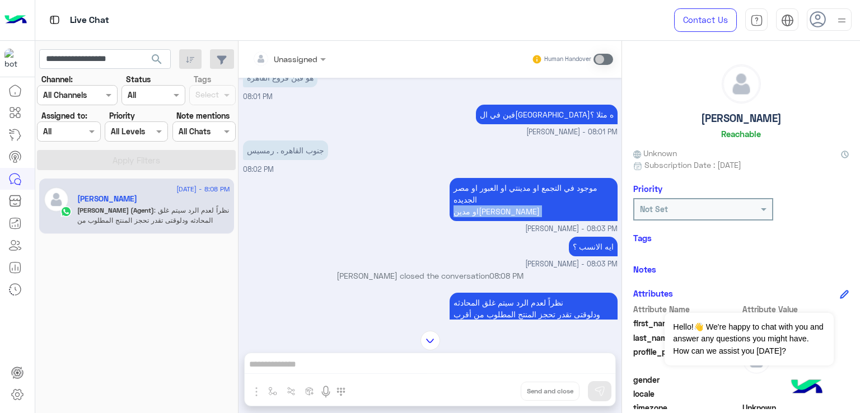
scroll to position [2198, 0]
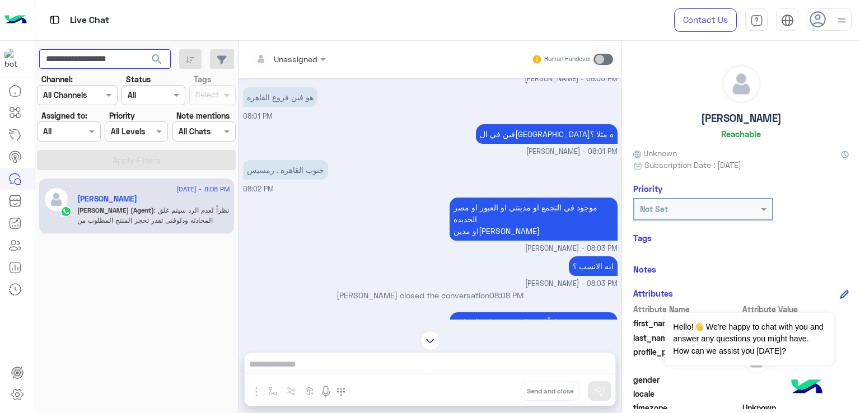
click at [99, 61] on input "**********" at bounding box center [105, 59] width 132 height 20
click at [122, 57] on input "**********" at bounding box center [105, 59] width 132 height 20
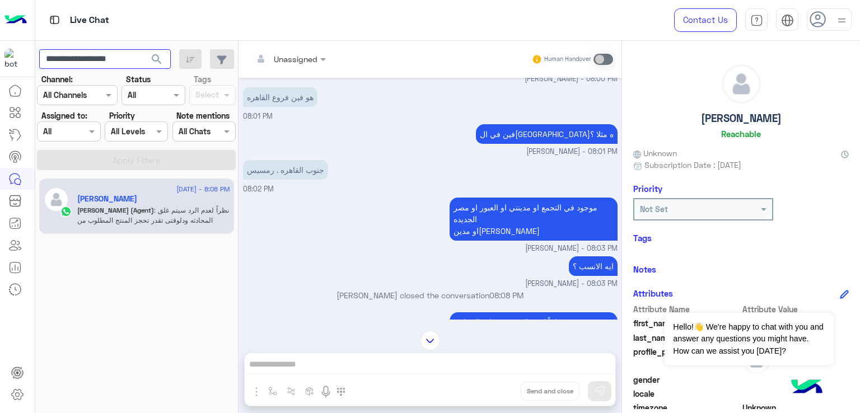
click at [122, 57] on input "**********" at bounding box center [105, 59] width 132 height 20
paste input "text"
click at [143, 49] on button "search" at bounding box center [156, 61] width 27 height 24
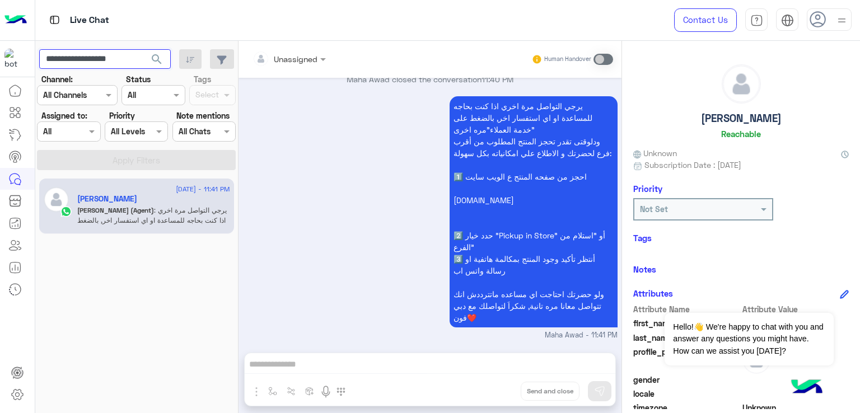
scroll to position [800, 0]
click at [93, 55] on input "**********" at bounding box center [105, 59] width 132 height 20
paste input "text"
click at [143, 49] on button "search" at bounding box center [156, 61] width 27 height 24
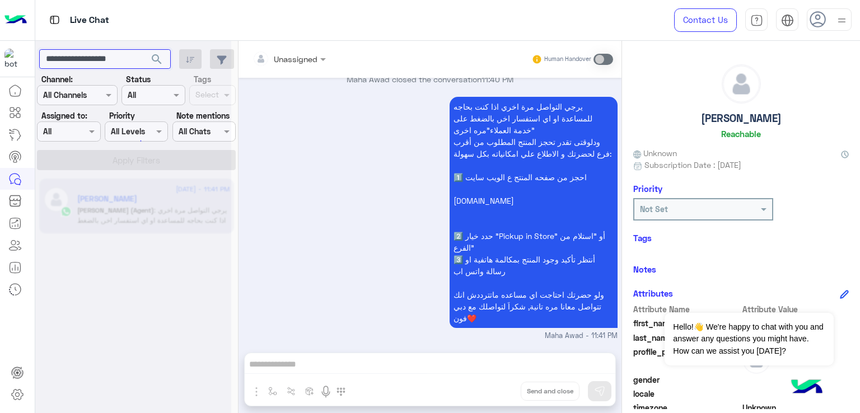
scroll to position [851, 0]
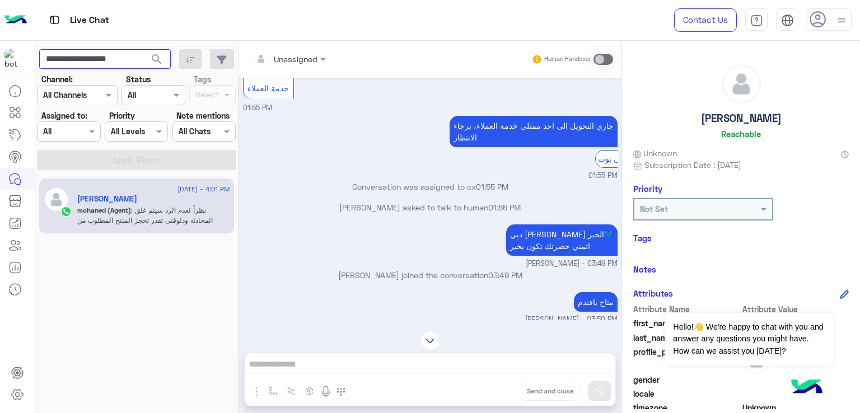
scroll to position [708, 0]
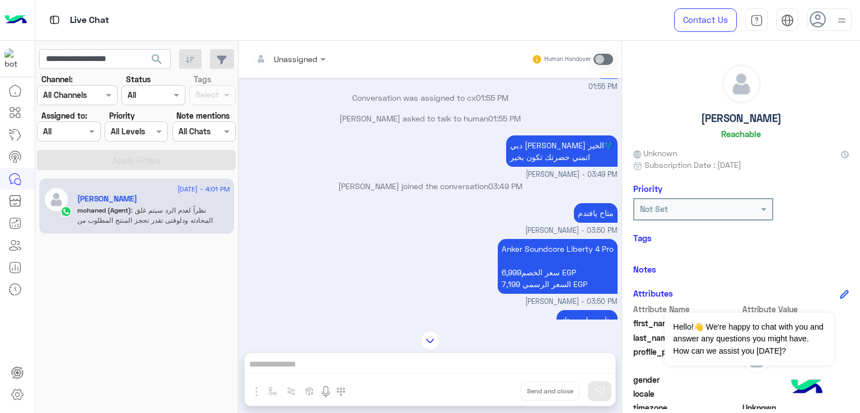
click at [578, 149] on p "دبي فون مهند احمد مساء الخير💙 اتمني حضرتك تكون بخير" at bounding box center [561, 151] width 111 height 31
click at [576, 221] on p "متاح يافندم" at bounding box center [596, 213] width 44 height 20
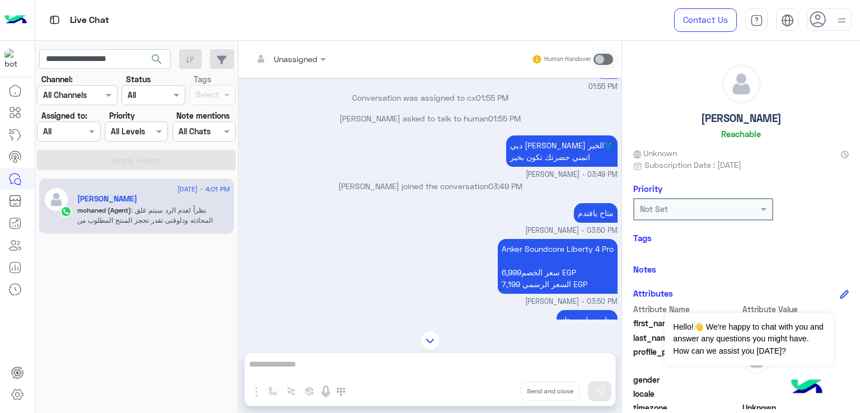
click at [504, 272] on p "Anker Soundcore Liberty 4 Pro سعر الخصم6,999 EGP السعر الرسمي 7,199 EGP" at bounding box center [558, 266] width 120 height 55
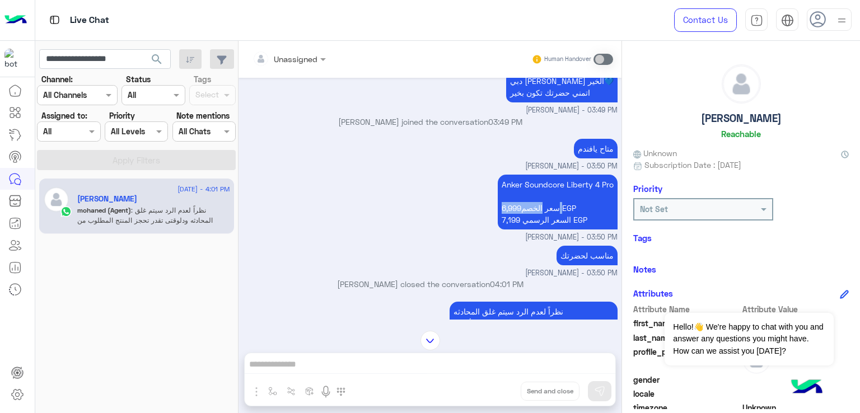
scroll to position [820, 0]
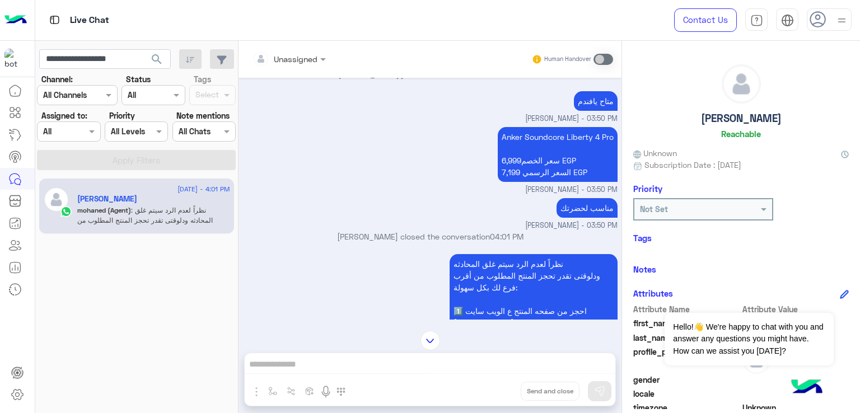
click at [574, 207] on p "مناسب لحضرتك" at bounding box center [587, 208] width 61 height 20
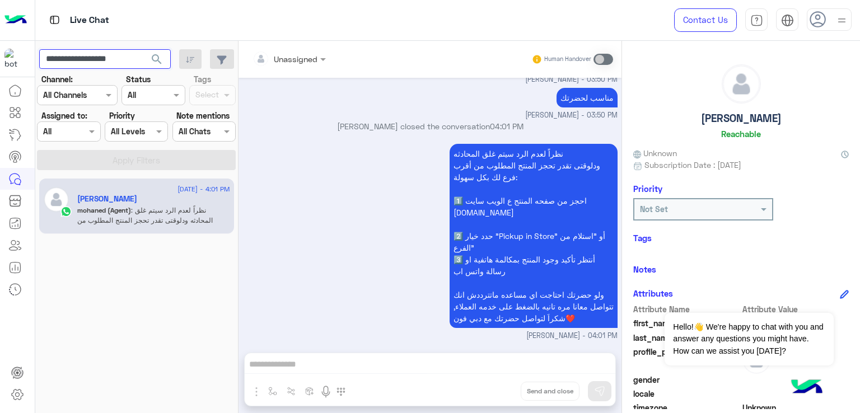
click at [95, 60] on input "**********" at bounding box center [105, 59] width 132 height 20
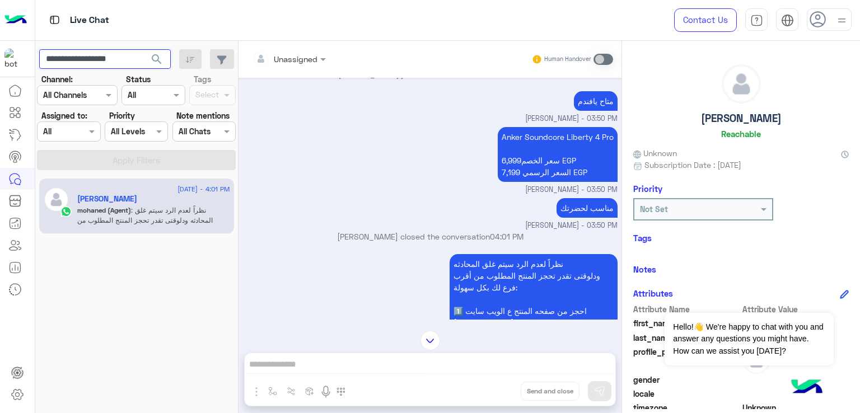
paste input "text"
click at [156, 60] on span "search" at bounding box center [156, 59] width 13 height 13
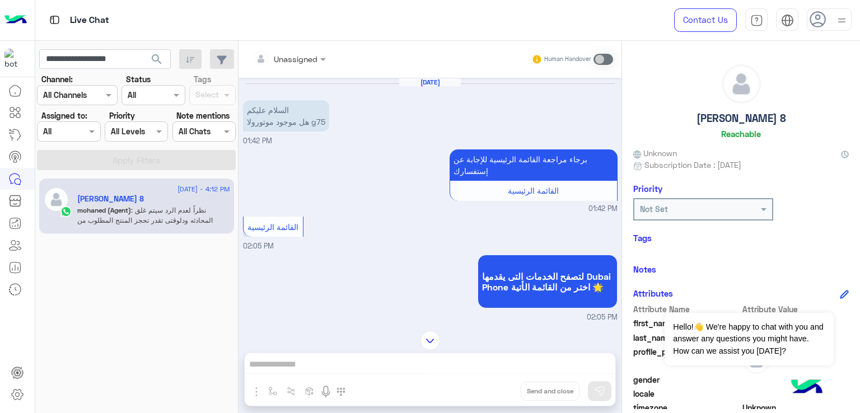
click at [276, 115] on p "السلام عليكم هل موجود موتورولا g75" at bounding box center [286, 115] width 86 height 31
click at [280, 118] on p "السلام عليكم هل موجود موتورولا g75" at bounding box center [286, 115] width 86 height 31
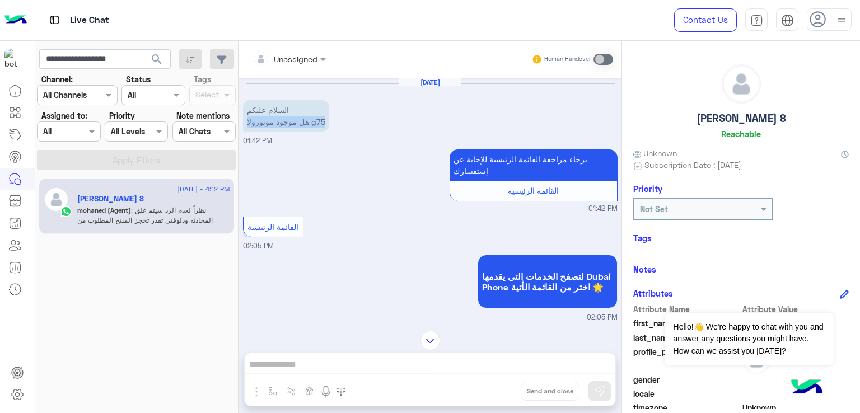
click at [280, 118] on p "السلام عليكم هل موجود موتورولا g75" at bounding box center [286, 115] width 86 height 31
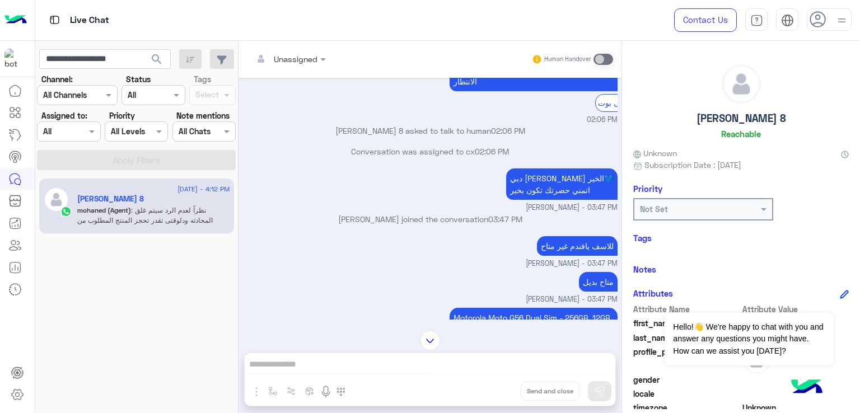
scroll to position [336, 0]
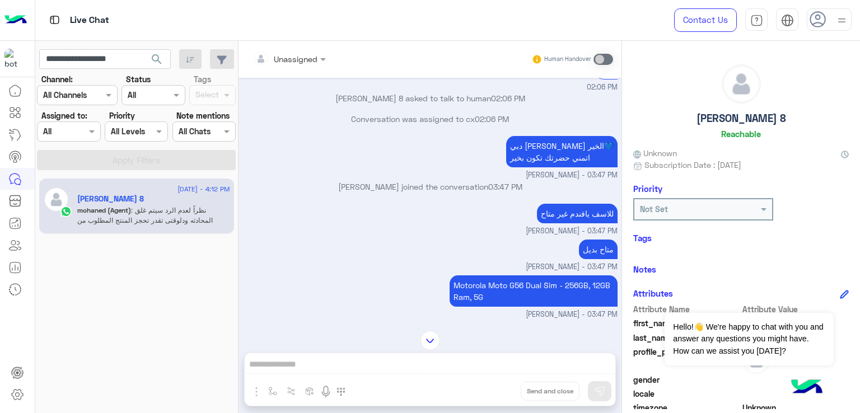
click at [541, 133] on div "Conversation was assigned to cx 02:06 PM" at bounding box center [430, 123] width 375 height 20
click at [567, 214] on div "للاسف يافندم غير متاح" at bounding box center [577, 213] width 81 height 25
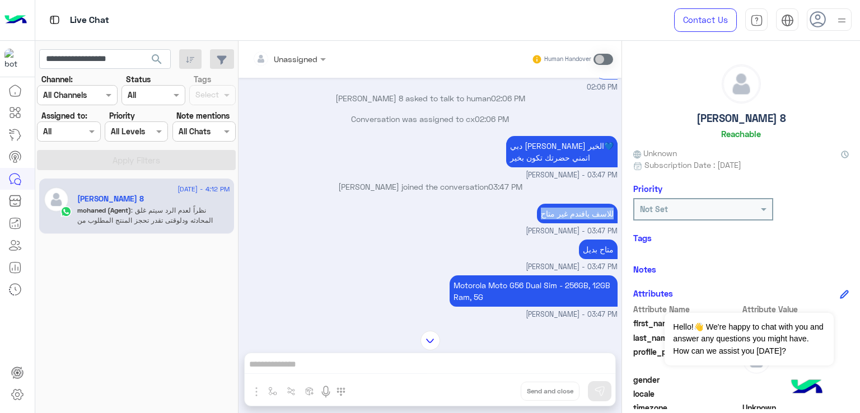
click at [567, 214] on div "للاسف يافندم غير متاح" at bounding box center [577, 213] width 81 height 25
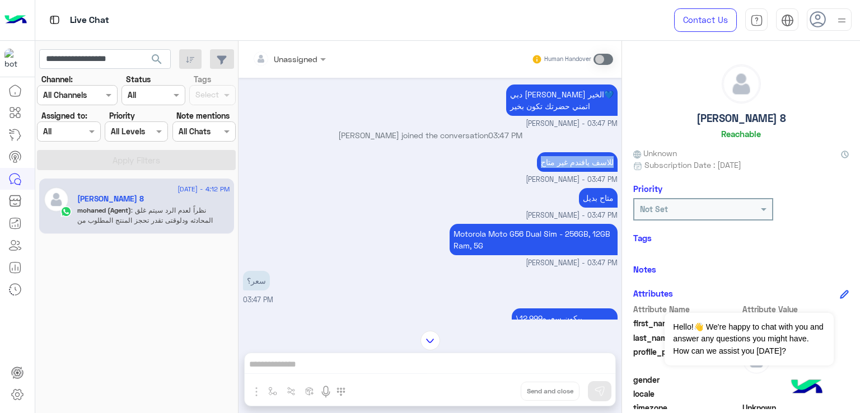
scroll to position [448, 0]
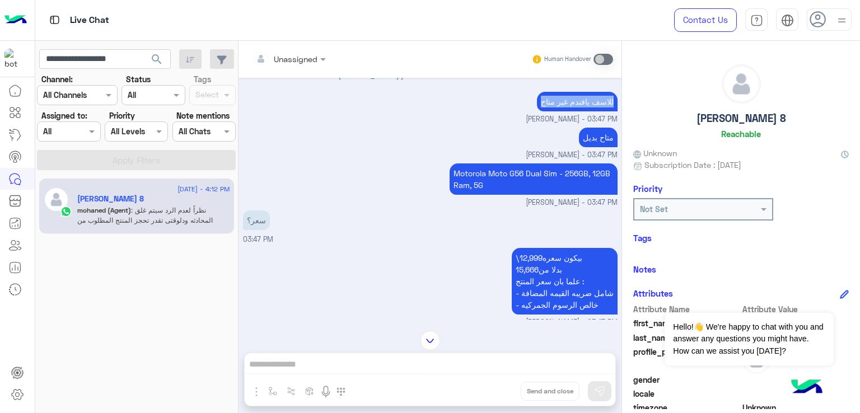
click at [504, 192] on p "Motorola Moto G56 Dual Sim - 256GB, 12GB Ram, 5G" at bounding box center [534, 179] width 168 height 31
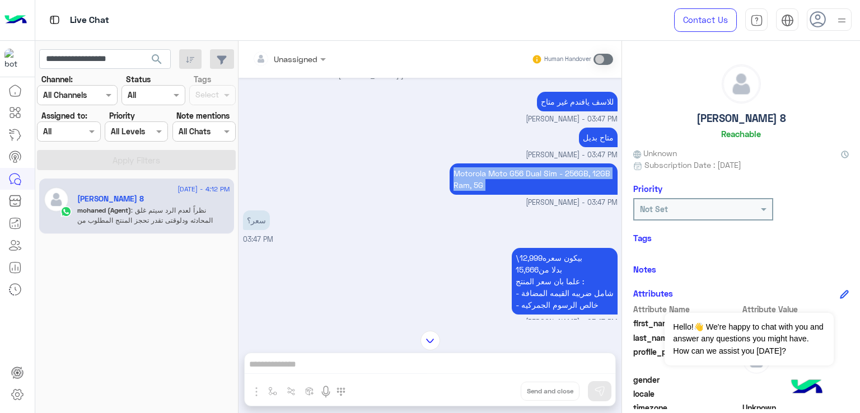
click at [504, 192] on p "Motorola Moto G56 Dual Sim - 256GB, 12GB Ram, 5G" at bounding box center [534, 179] width 168 height 31
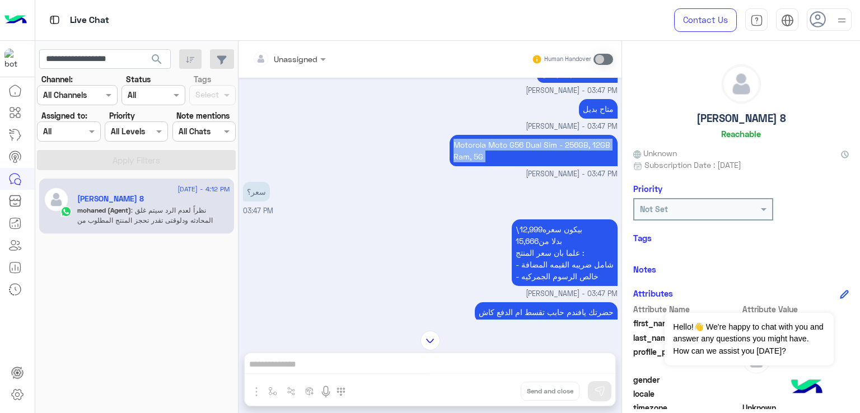
scroll to position [504, 0]
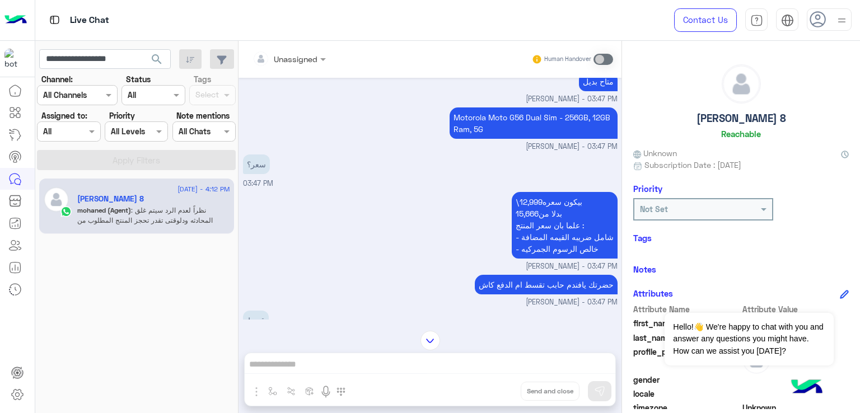
click at [250, 174] on p "سعر؟" at bounding box center [256, 165] width 27 height 20
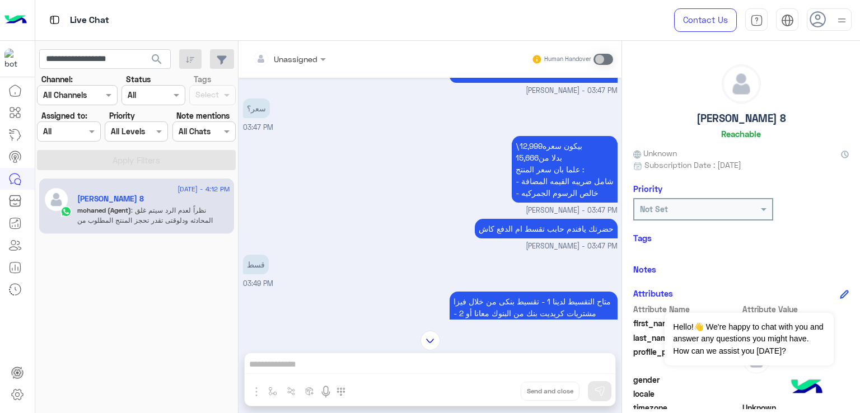
click at [530, 188] on p "\بيكون سعره12,999 بدلا من15,666 علما بان سعر المنتج : - شامل ضريبه القيمه المضا…" at bounding box center [565, 169] width 106 height 67
click at [533, 206] on div "\بيكون سعره12,999 بدلا من15,666 علما بان سعر المنتج : - شامل ضريبه القيمه المضا…" at bounding box center [565, 169] width 106 height 72
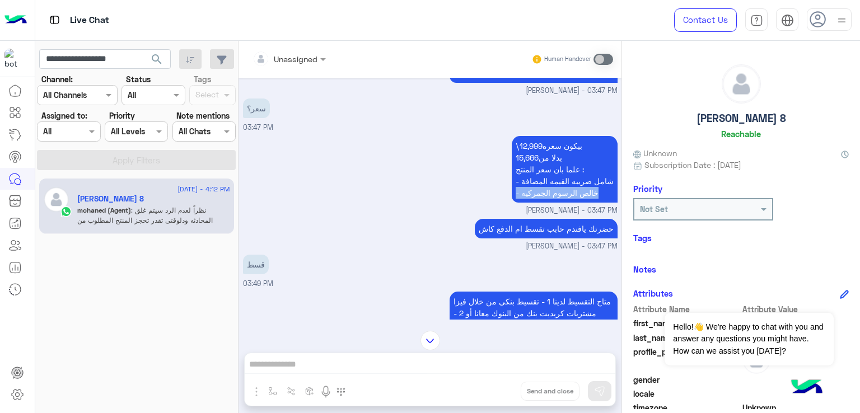
drag, startPoint x: 533, startPoint y: 217, endPoint x: 534, endPoint y: 236, distance: 19.1
click at [533, 206] on div "\بيكون سعره12,999 بدلا من15,666 علما بان سعر المنتج : - شامل ضريبه القيمه المضا…" at bounding box center [565, 169] width 106 height 72
click at [533, 239] on p "حضرتك يافندم حابب تقسط ام الدفع كاش" at bounding box center [546, 229] width 143 height 20
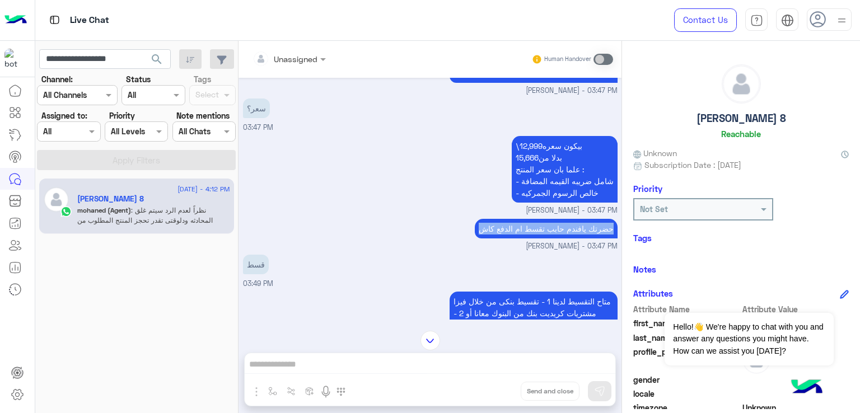
click at [533, 239] on p "حضرتك يافندم حابب تقسط ام الدفع كاش" at bounding box center [546, 229] width 143 height 20
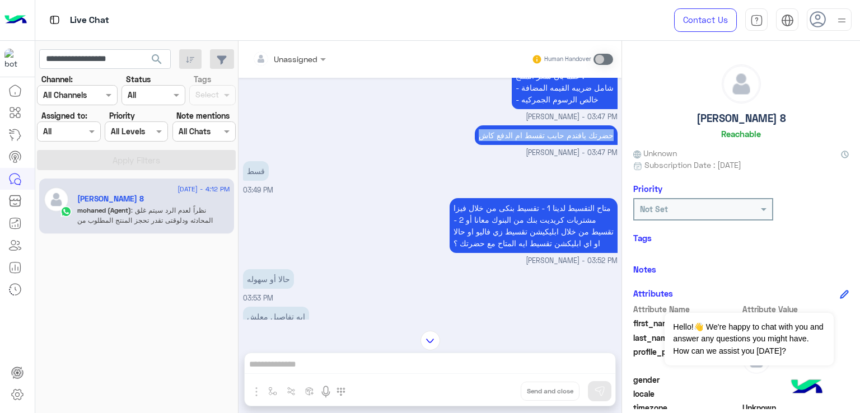
scroll to position [672, 0]
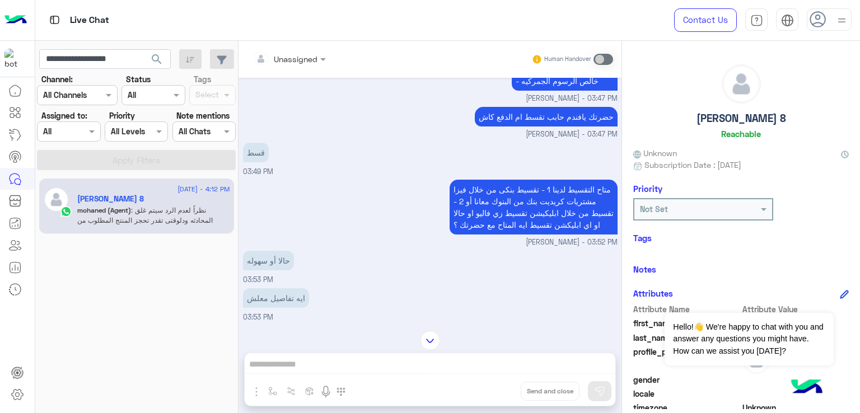
click at [525, 215] on p "متاح التقسيط لدينا 1 - تقسيط بنكى من خلال فيزا مشتريات كريديت بنك من البنوك معا…" at bounding box center [534, 207] width 168 height 55
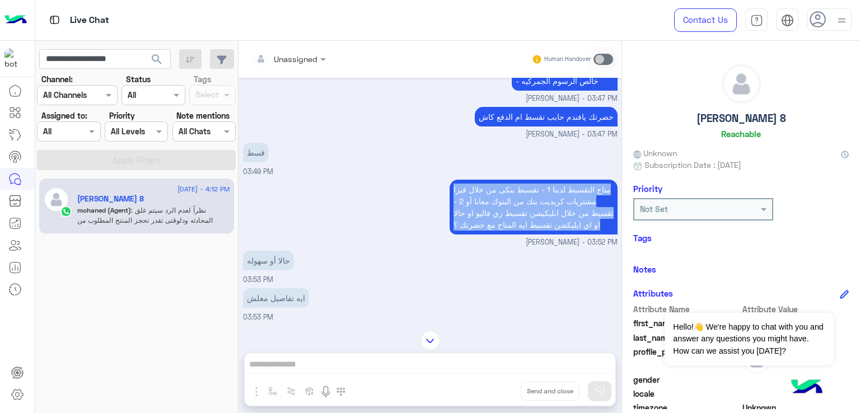
click at [525, 215] on p "متاح التقسيط لدينا 1 - تقسيط بنكى من خلال فيزا مشتريات كريديت بنك من البنوك معا…" at bounding box center [534, 207] width 168 height 55
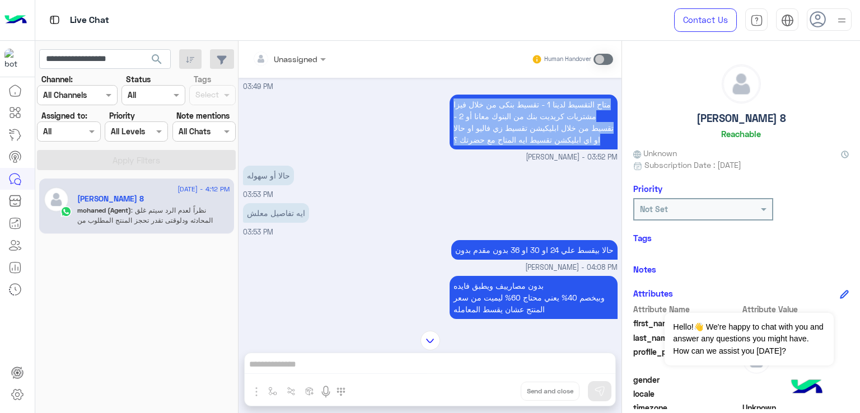
scroll to position [784, 0]
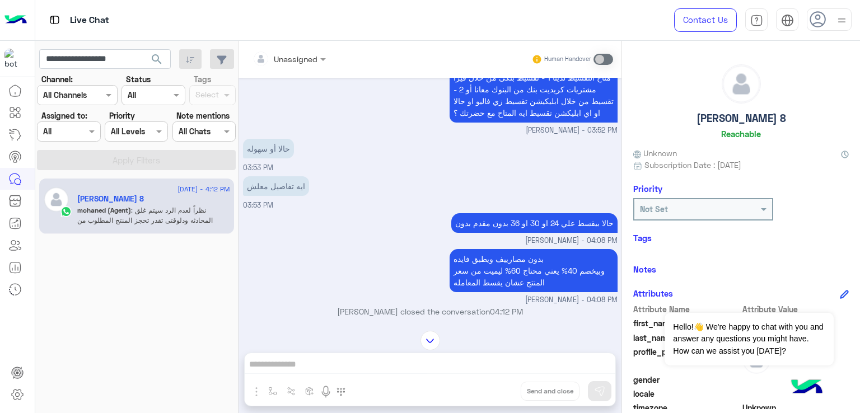
click at [245, 196] on p "ايه تفاصيل معلش" at bounding box center [276, 186] width 66 height 20
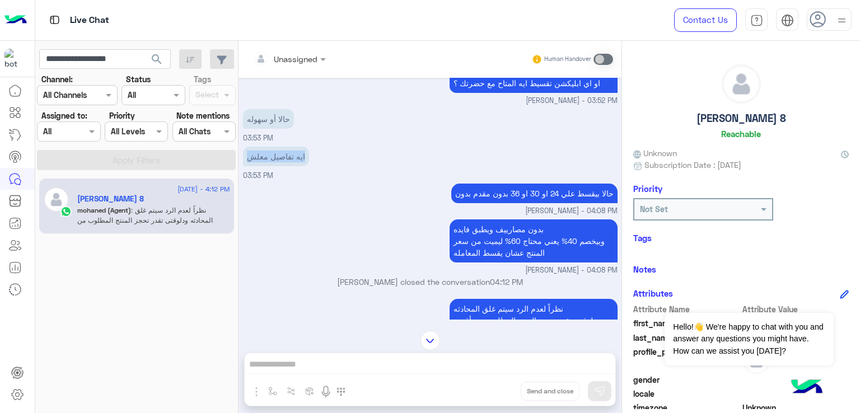
scroll to position [840, 0]
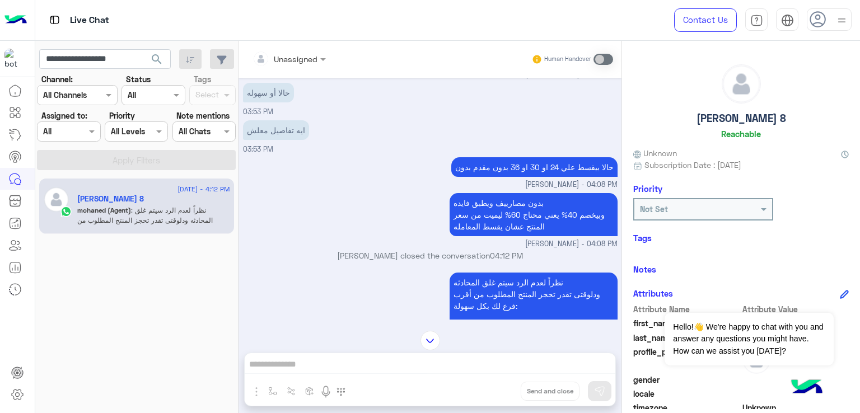
click at [499, 155] on div "ايه تفاصيل معلش 03:53 PM" at bounding box center [430, 137] width 375 height 38
click at [497, 177] on p "حالا بيقسط علي 24 او 30 او 36 بدون مقدم بدون" at bounding box center [535, 167] width 166 height 20
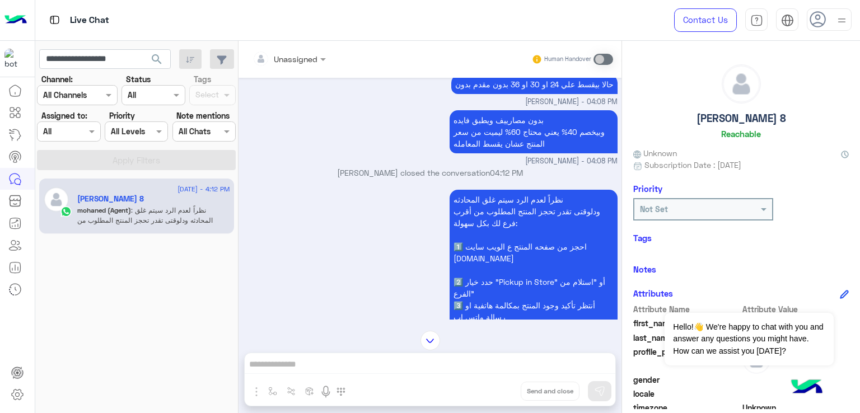
scroll to position [952, 0]
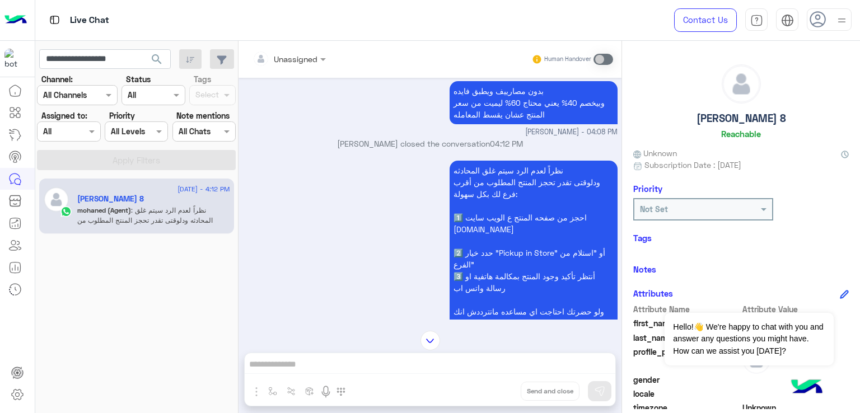
click at [486, 124] on p "بدون مصارييف ويطبق فايده وبيخصم 40% يعني محتاج 60% ليميت من سعر المنتج عشان يقس…" at bounding box center [534, 102] width 168 height 43
click at [514, 124] on p "بدون مصارييف ويطبق فايده وبيخصم 40% يعني محتاج 60% ليميت من سعر المنتج عشان يقس…" at bounding box center [534, 102] width 168 height 43
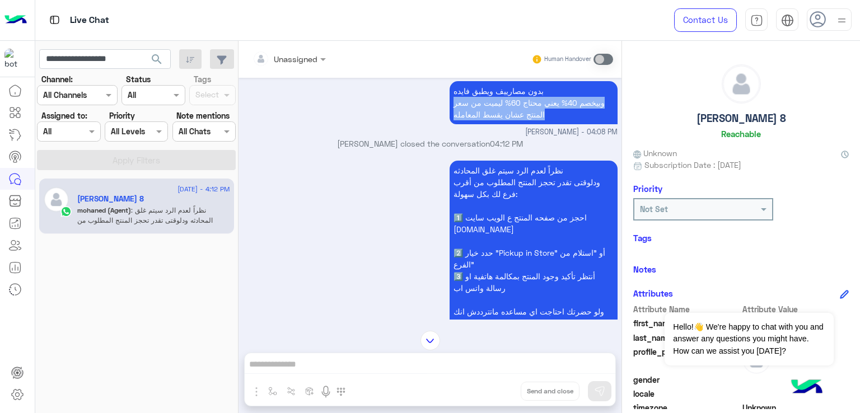
click at [514, 124] on p "بدون مصارييف ويطبق فايده وبيخصم 40% يعني محتاج 60% ليميت من سعر المنتج عشان يقس…" at bounding box center [534, 102] width 168 height 43
click at [520, 124] on p "بدون مصارييف ويطبق فايده وبيخصم 40% يعني محتاج 60% ليميت من سعر المنتج عشان يقس…" at bounding box center [534, 102] width 168 height 43
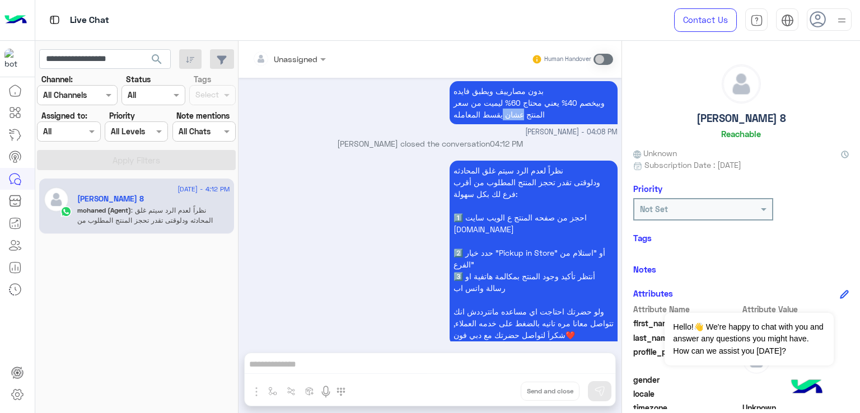
scroll to position [1005, 0]
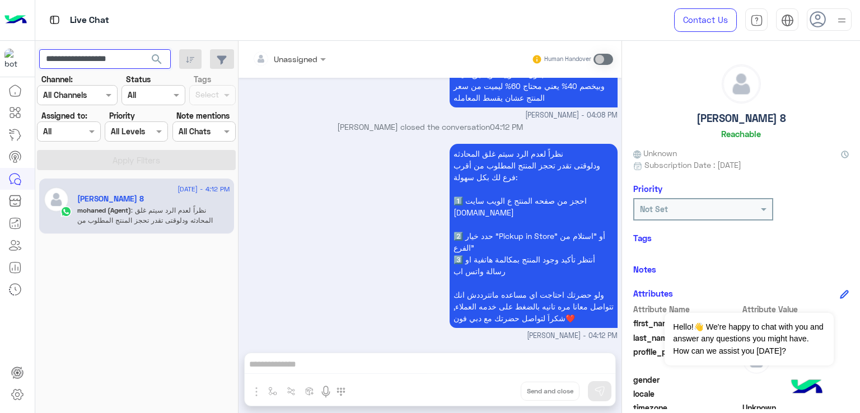
click at [110, 59] on input "**********" at bounding box center [105, 59] width 132 height 20
paste input "text"
click at [162, 59] on span "search" at bounding box center [156, 59] width 13 height 13
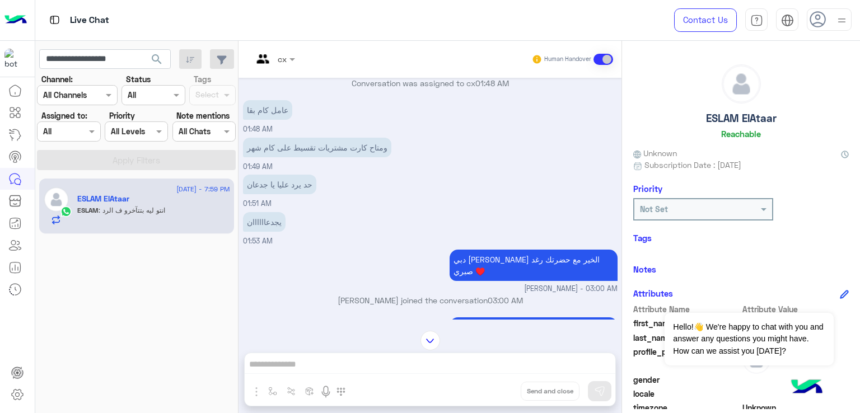
scroll to position [920, 0]
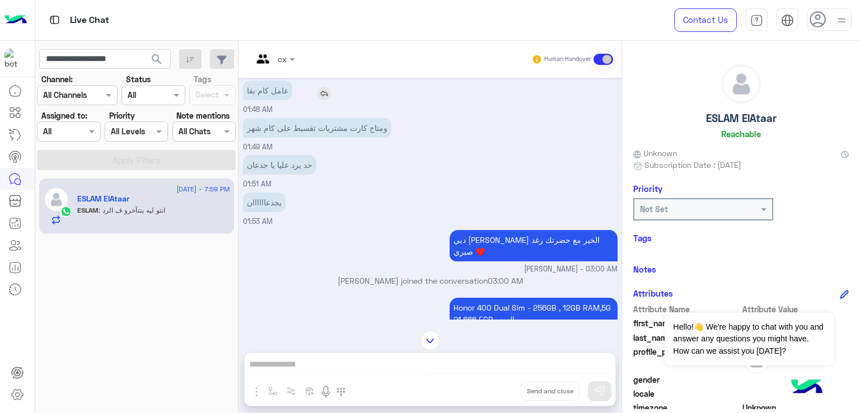
click at [271, 100] on p "عامل كام بقا" at bounding box center [267, 91] width 49 height 20
click at [271, 138] on p "ومتاح كارت مشتريات تقسيط على كام شهر" at bounding box center [317, 128] width 148 height 20
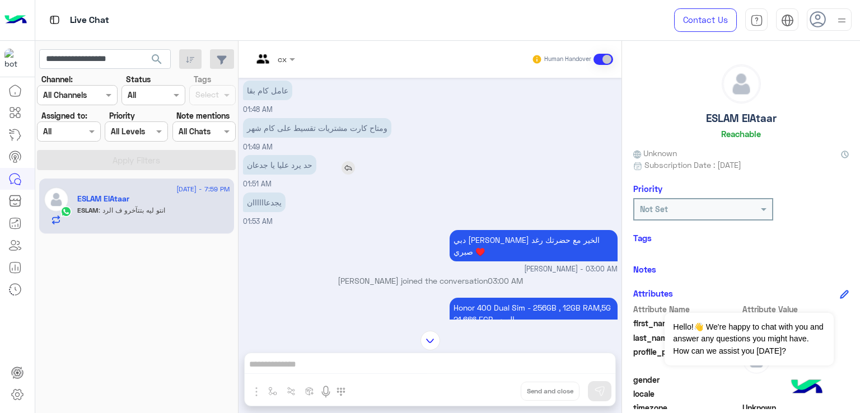
click at [271, 175] on p "حد يرد عليا يا جدعان" at bounding box center [279, 165] width 73 height 20
click at [258, 212] on p "يجدعاااااان" at bounding box center [264, 203] width 43 height 20
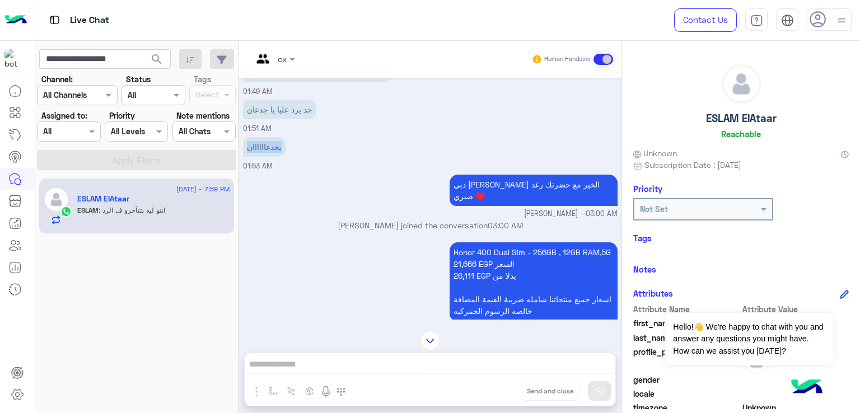
scroll to position [976, 0]
click at [520, 171] on div "يجدعاااااان 01:53 AM" at bounding box center [430, 153] width 375 height 38
click at [509, 206] on p "دبي فون صباح الخير مع حضرتك رغد صبري ♥️" at bounding box center [534, 189] width 168 height 31
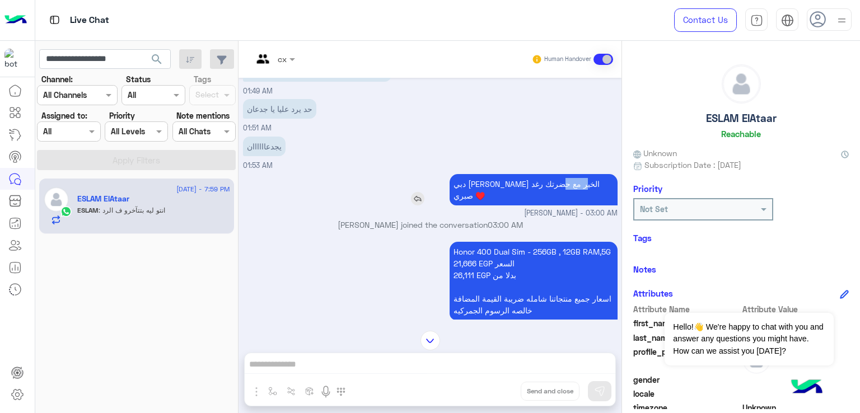
click at [509, 206] on p "دبي فون صباح الخير مع حضرتك رغد صبري ♥️" at bounding box center [534, 189] width 168 height 31
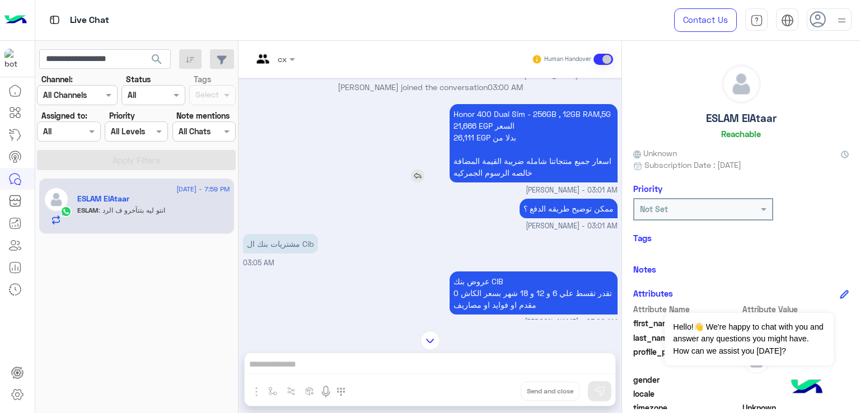
scroll to position [1144, 0]
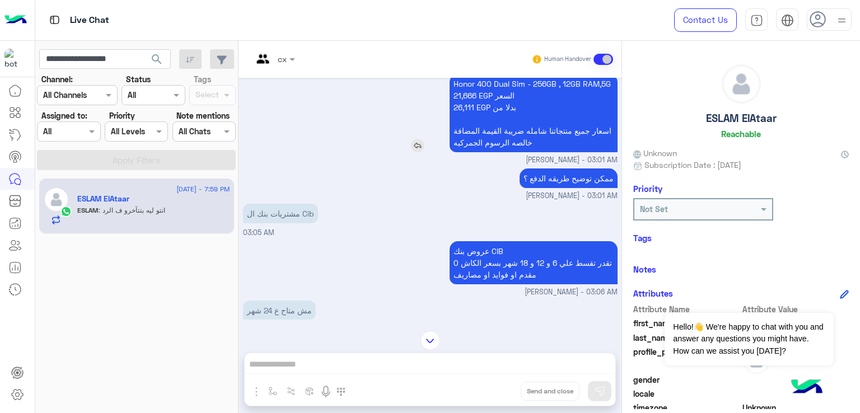
click at [542, 121] on p "Honor 400 Dual Sim - 256GB , 12GB RAM,5G 21,666 EGP السعر 26,111 EGP بدلا من اس…" at bounding box center [534, 113] width 168 height 78
click at [506, 141] on p "Honor 400 Dual Sim - 256GB , 12GB RAM,5G 21,666 EGP السعر 26,111 EGP بدلا من اس…" at bounding box center [534, 113] width 168 height 78
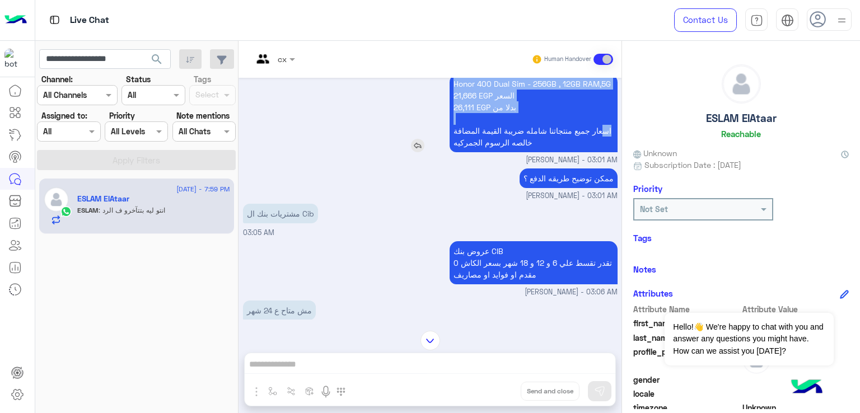
click at [506, 141] on p "Honor 400 Dual Sim - 256GB , 12GB RAM,5G 21,666 EGP السعر 26,111 EGP بدلا من اس…" at bounding box center [534, 113] width 168 height 78
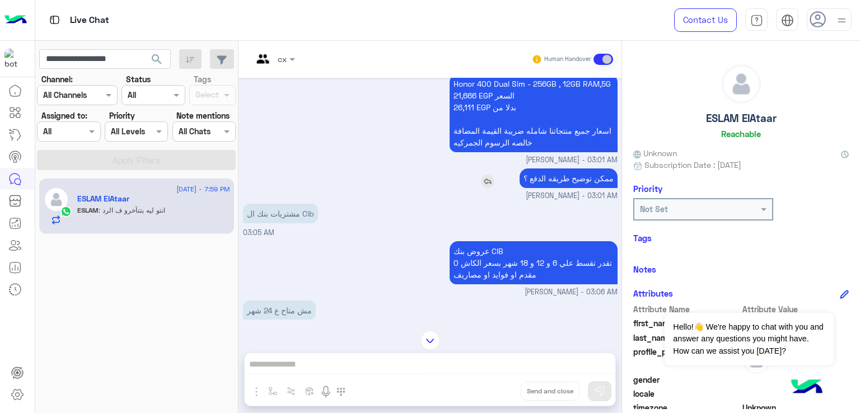
click at [556, 188] on p "ممكن توضيح طريقه الدفع ؟" at bounding box center [569, 179] width 98 height 20
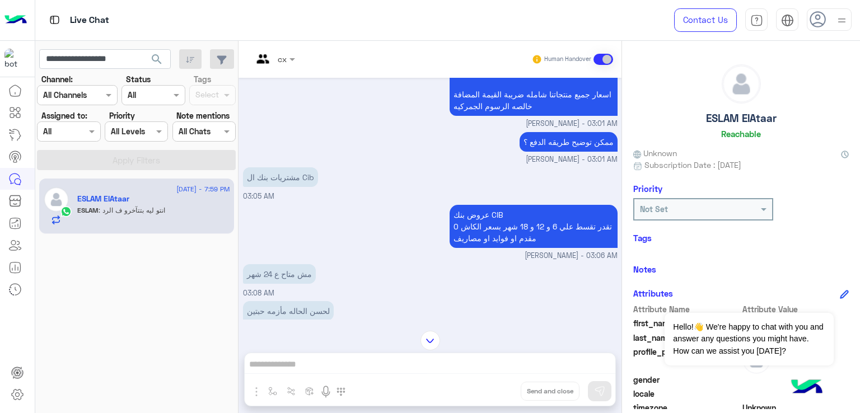
scroll to position [1200, 0]
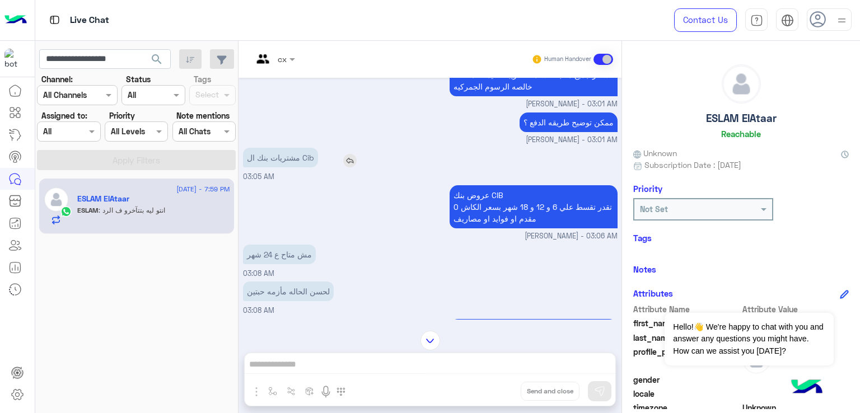
click at [297, 167] on p "مشتريات بنك ال Cib" at bounding box center [280, 158] width 75 height 20
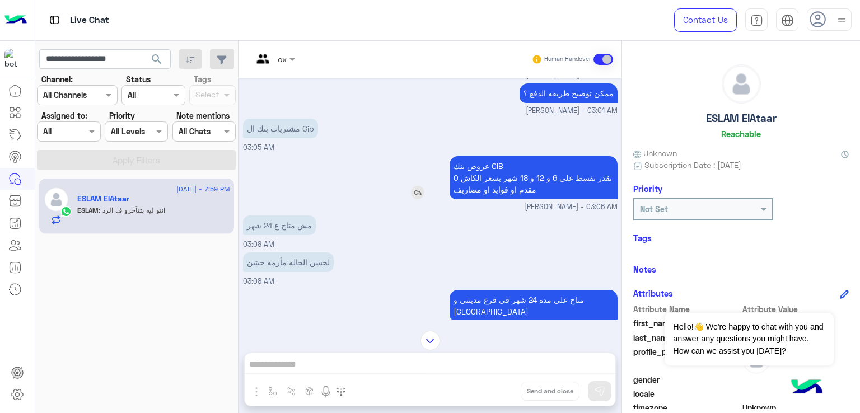
scroll to position [1256, 0]
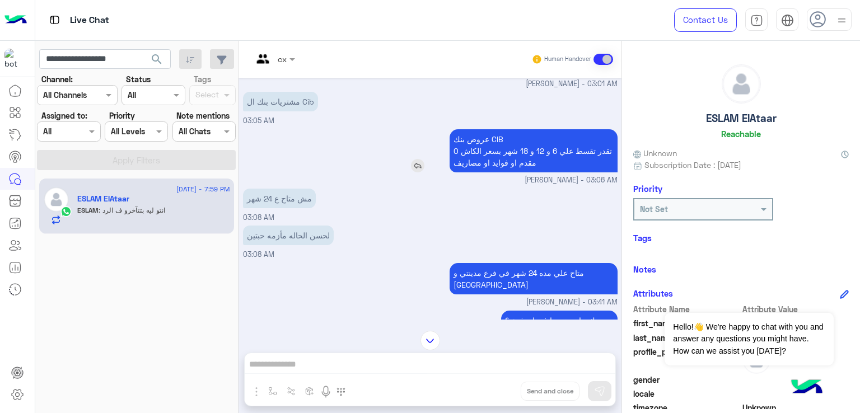
click at [486, 153] on p "عروض بنك CIB تقدر تقسط علي 6 و 12 و 18 شهر بسعر الكاش 0 مقدم او فوايد او مصاريف" at bounding box center [534, 150] width 168 height 43
click at [488, 164] on p "عروض بنك CIB تقدر تقسط علي 6 و 12 و 18 شهر بسعر الكاش 0 مقدم او فوايد او مصاريف" at bounding box center [534, 150] width 168 height 43
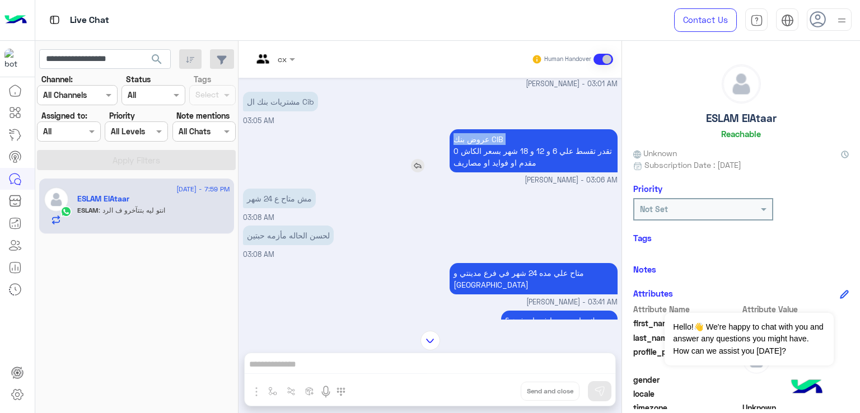
click at [488, 164] on p "عروض بنك CIB تقدر تقسط علي 6 و 12 و 18 شهر بسعر الكاش 0 مقدم او فوايد او مصاريف" at bounding box center [534, 150] width 168 height 43
click at [475, 173] on p "عروض بنك CIB تقدر تقسط علي 6 و 12 و 18 شهر بسعر الكاش 0 مقدم او فوايد او مصاريف" at bounding box center [534, 150] width 168 height 43
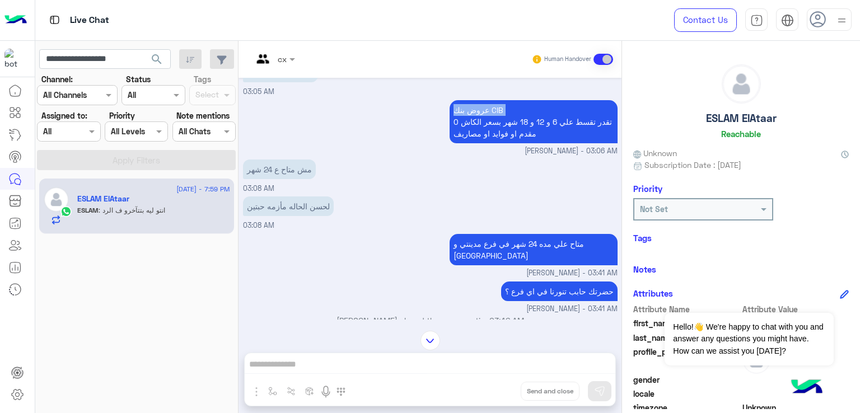
scroll to position [1313, 0]
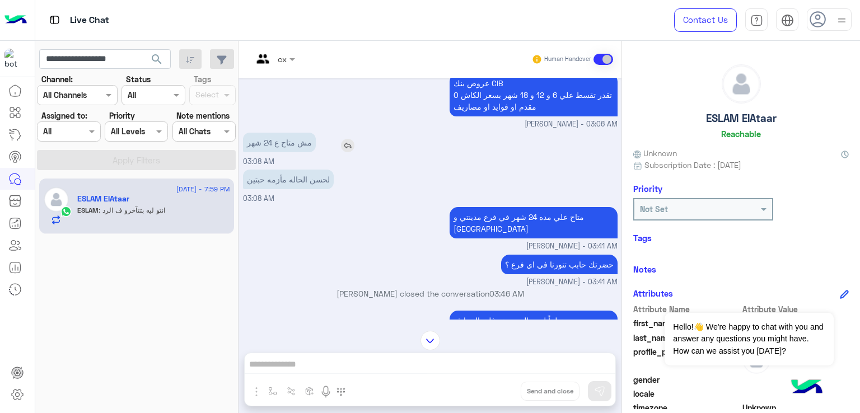
click at [264, 152] on p "مش متاح ع 24 شهر" at bounding box center [279, 143] width 73 height 20
click at [269, 189] on p "لحسن الحاله مأزمه حبتين" at bounding box center [288, 180] width 91 height 20
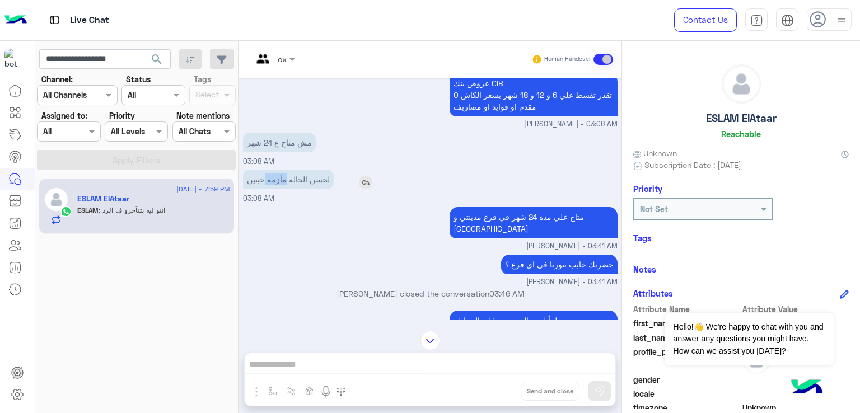
click at [269, 189] on p "لحسن الحاله مأزمه حبتين" at bounding box center [288, 180] width 91 height 20
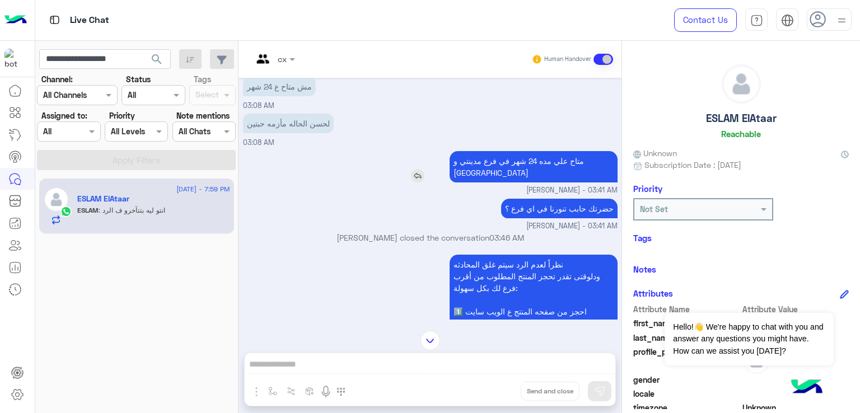
click at [518, 175] on p "متاح علي مده 24 شهر في فرع مدينتي و مول مصر" at bounding box center [534, 166] width 168 height 31
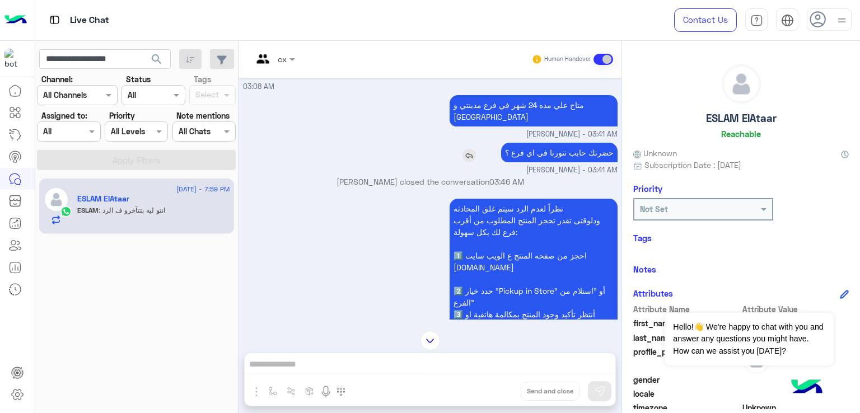
click at [531, 162] on p "حضرتك حابب تنورنا في اي فرع ؟" at bounding box center [559, 153] width 117 height 20
click at [473, 122] on p "متاح علي مده 24 شهر في فرع مدينتي و مول مصر" at bounding box center [534, 110] width 168 height 31
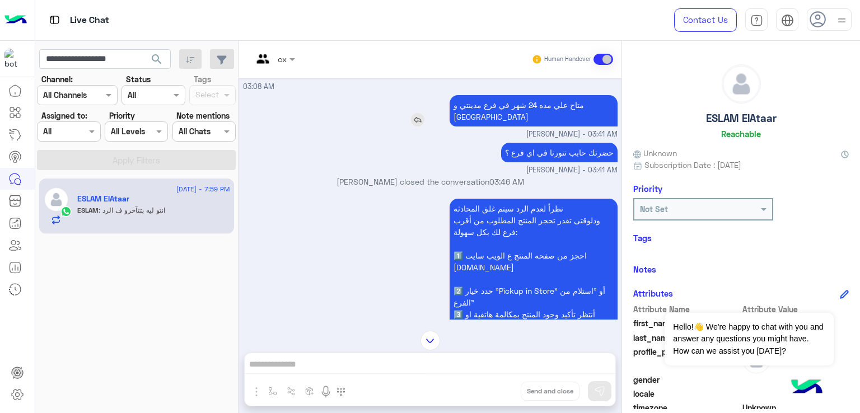
click at [473, 122] on p "متاح علي مده 24 شهر في فرع مدينتي و مول مصر" at bounding box center [534, 110] width 168 height 31
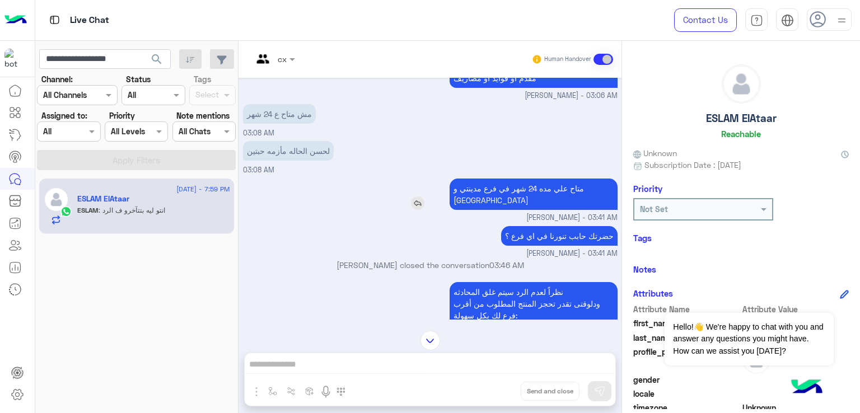
scroll to position [1369, 0]
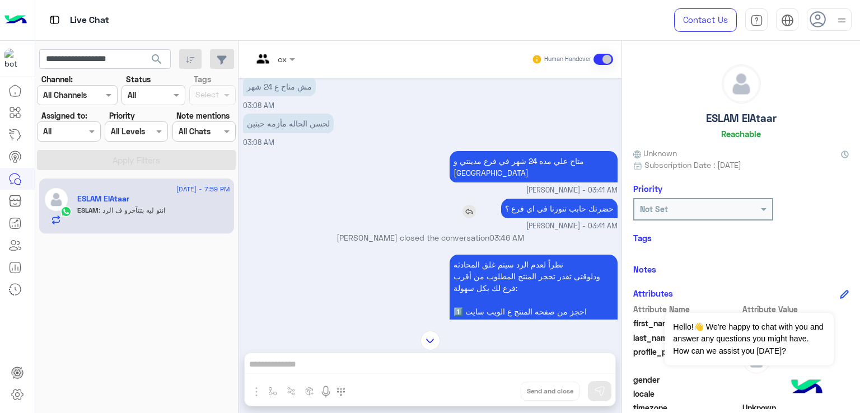
click at [529, 218] on p "حضرتك حابب تنورنا في اي فرع ؟" at bounding box center [559, 209] width 117 height 20
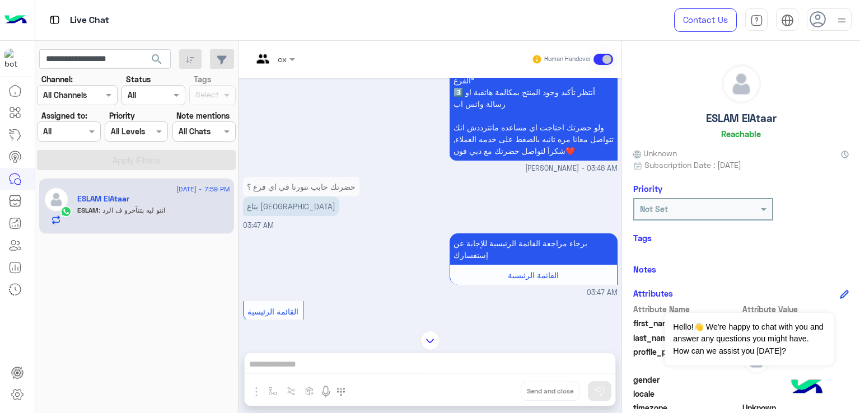
scroll to position [1645, 0]
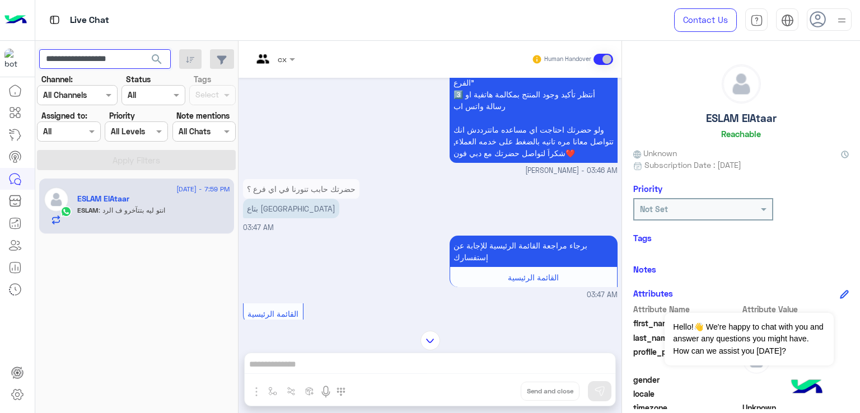
click at [105, 61] on input "**********" at bounding box center [105, 59] width 132 height 20
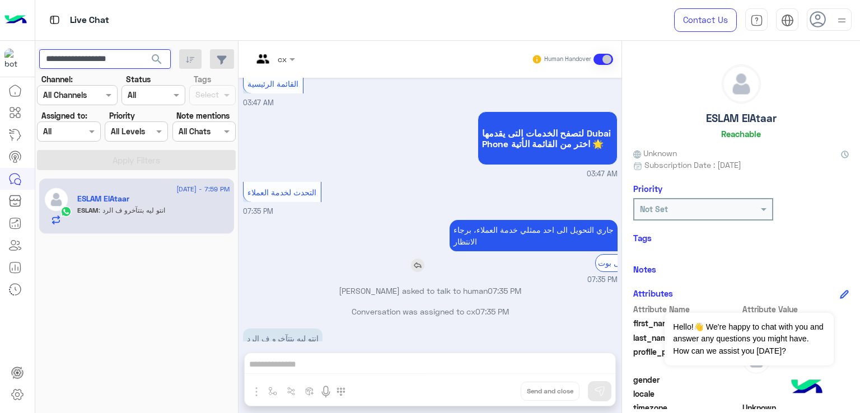
scroll to position [1925, 0]
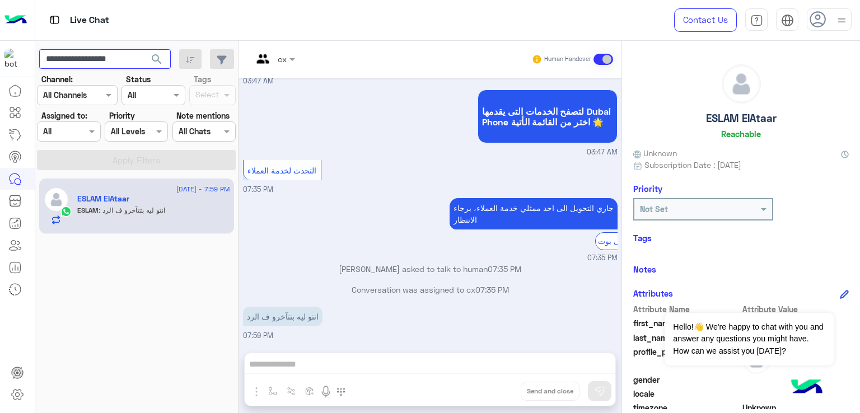
paste input "text"
type input "**********"
click at [157, 57] on span "search" at bounding box center [156, 59] width 13 height 13
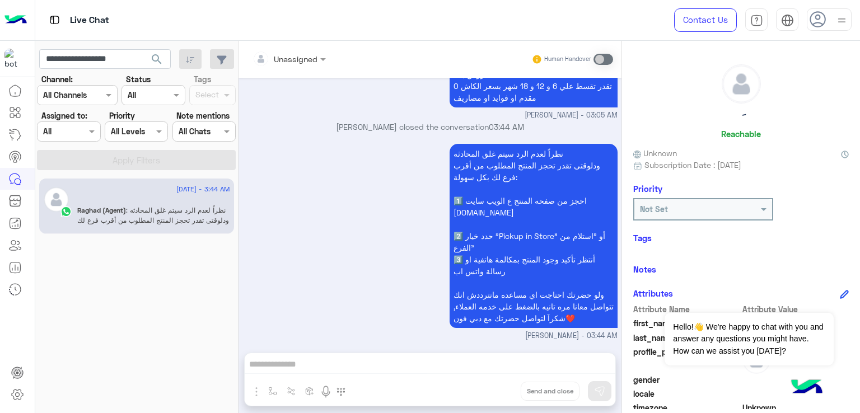
scroll to position [1526, 0]
click at [125, 71] on app-inbox-users-filters "**********" at bounding box center [136, 108] width 203 height 134
click at [87, 54] on input "**********" at bounding box center [105, 59] width 132 height 20
click at [143, 49] on button "search" at bounding box center [156, 61] width 27 height 24
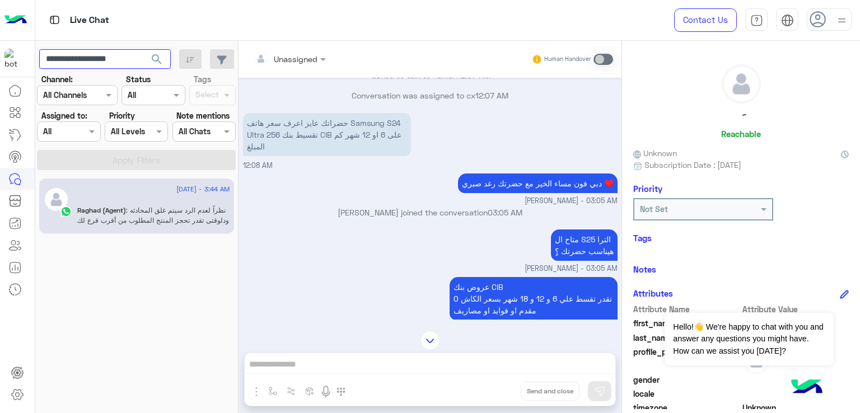
scroll to position [1302, 0]
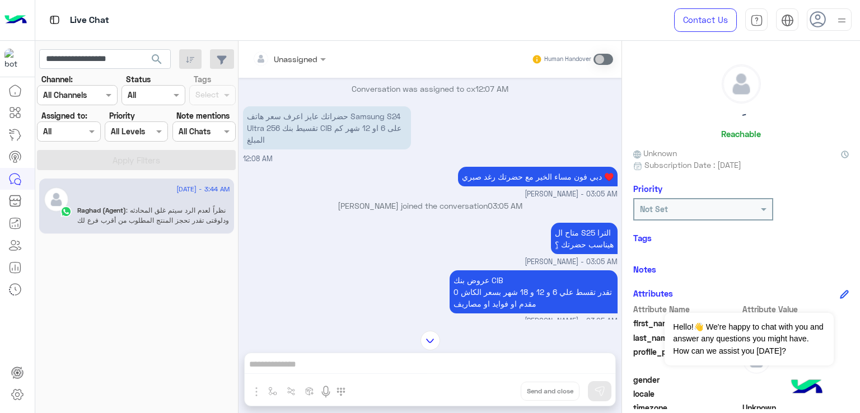
click at [347, 150] on p "حضراتك عايز اعرف سعر هاتف Samsung S24 Ultra 256 تقسيط بنك CIB على 6 او 12 شهر ك…" at bounding box center [327, 127] width 168 height 43
click at [505, 187] on p "دبي فون مساء الخير مع حضرتك رغد صبري ♥️" at bounding box center [538, 177] width 160 height 20
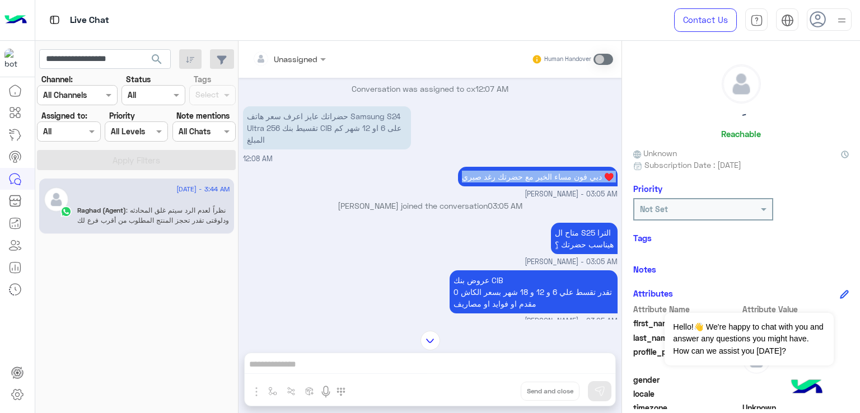
click at [505, 187] on p "دبي فون مساء الخير مع حضرتك رغد صبري ♥️" at bounding box center [538, 177] width 160 height 20
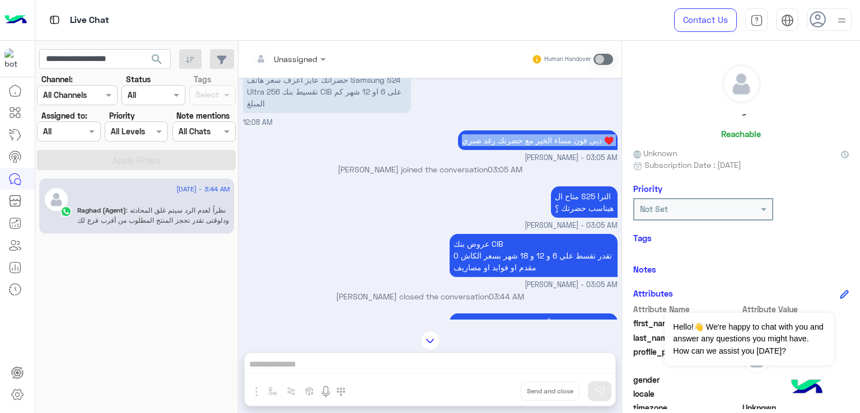
scroll to position [1358, 0]
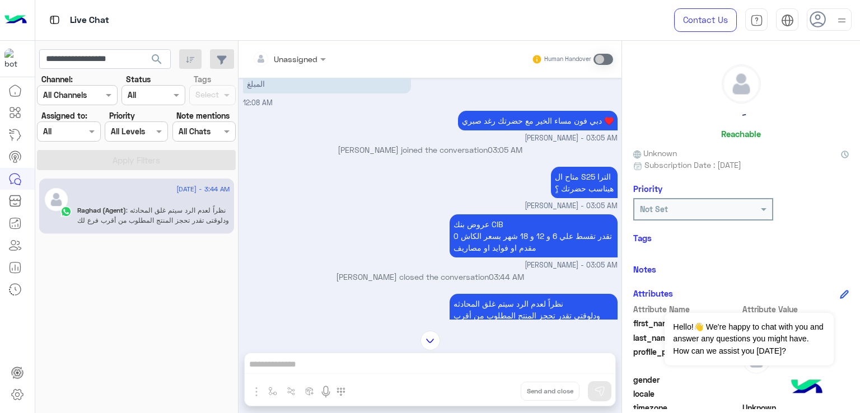
click at [572, 198] on p "متاح ال S25 الترا ٍهيناسب حضرتك ؟" at bounding box center [584, 182] width 67 height 31
click at [522, 252] on p "عروض بنك CIB تقدر تقسط علي 6 و 12 و 18 شهر بسعر الكاش 0 مقدم او فوايد او مصاريف" at bounding box center [534, 236] width 168 height 43
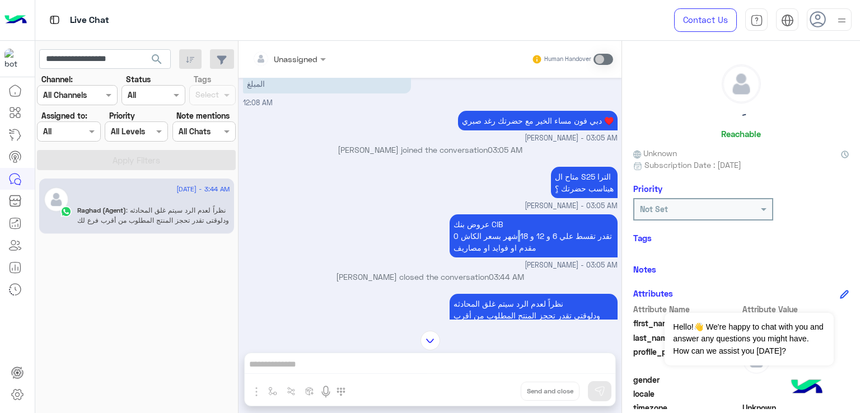
click at [522, 252] on p "عروض بنك CIB تقدر تقسط علي 6 و 12 و 18 شهر بسعر الكاش 0 مقدم او فوايد او مصاريف" at bounding box center [534, 236] width 168 height 43
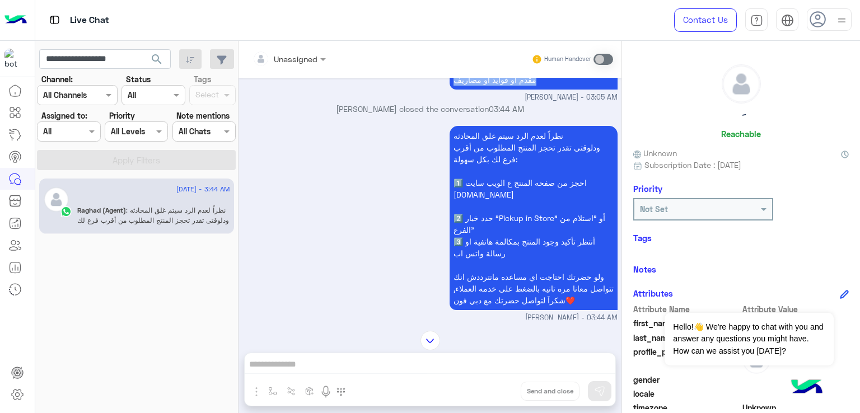
scroll to position [1526, 0]
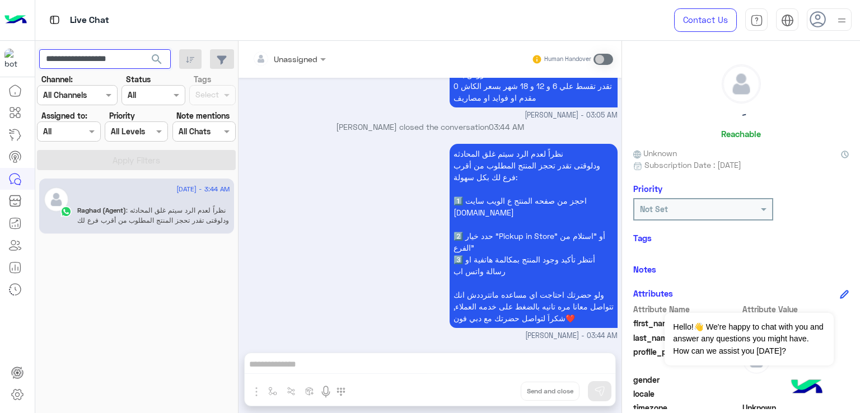
click at [73, 58] on input "**********" at bounding box center [105, 59] width 132 height 20
paste input "text"
click at [164, 57] on button "search" at bounding box center [156, 61] width 27 height 24
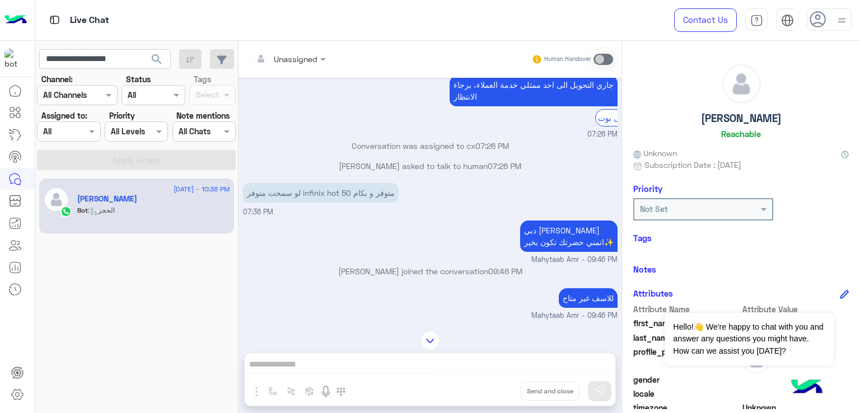
scroll to position [1228, 0]
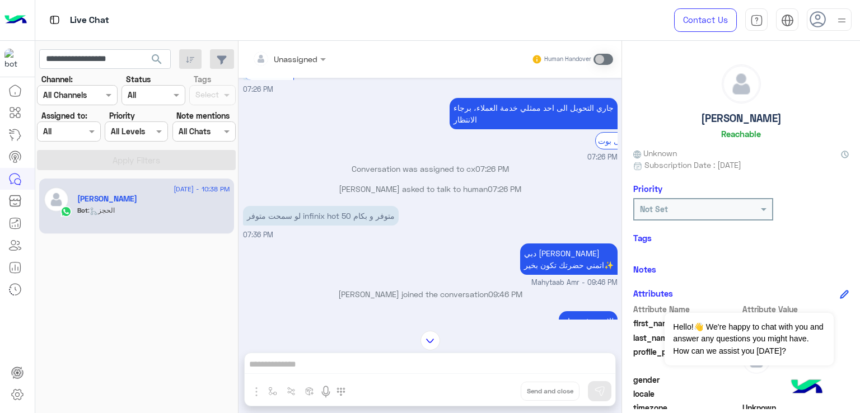
click at [320, 226] on p "لو سمحت متوفر infinix hot 50 متوفر و بكام" at bounding box center [321, 216] width 156 height 20
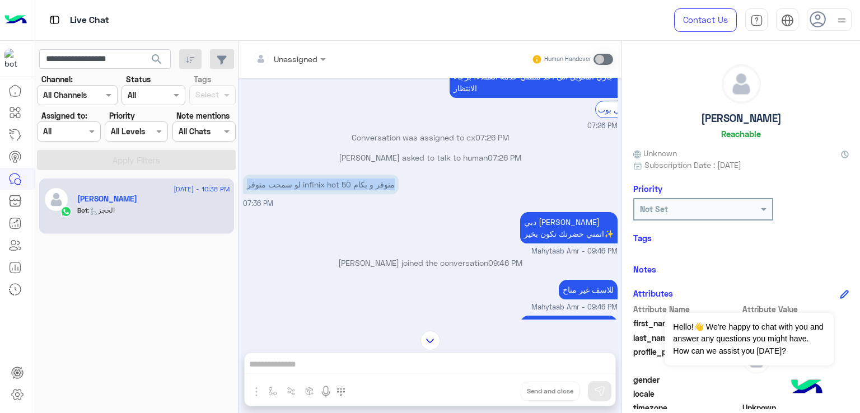
scroll to position [1340, 0]
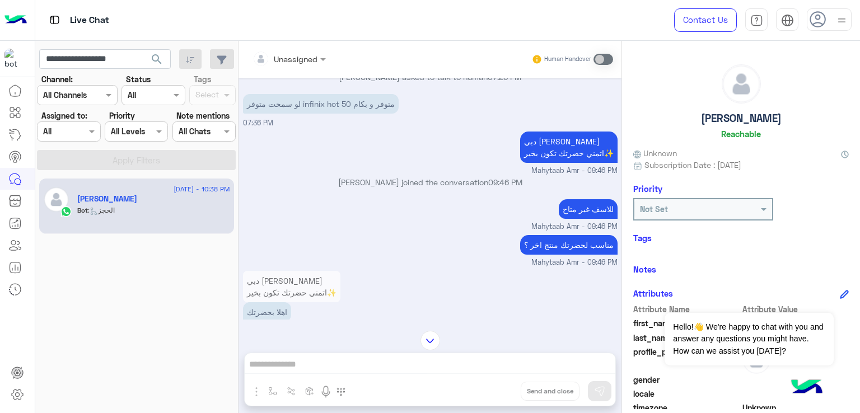
click at [546, 163] on p "دبي فون ماهيتاب عمرو اتمني حضرتك تكون بخير✨" at bounding box center [568, 147] width 97 height 31
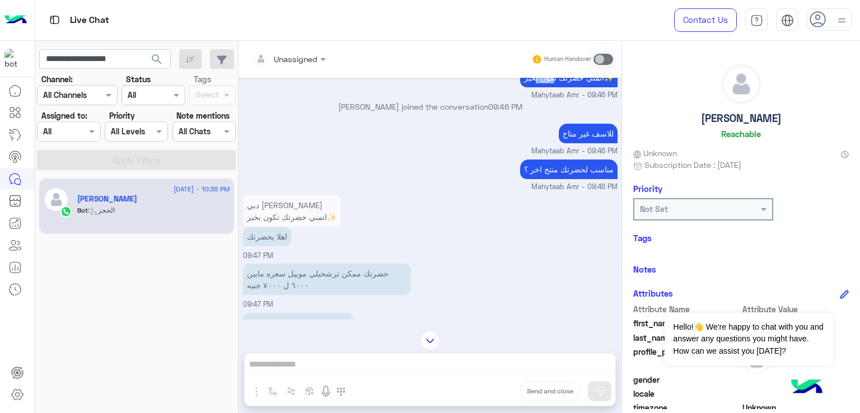
scroll to position [1452, 0]
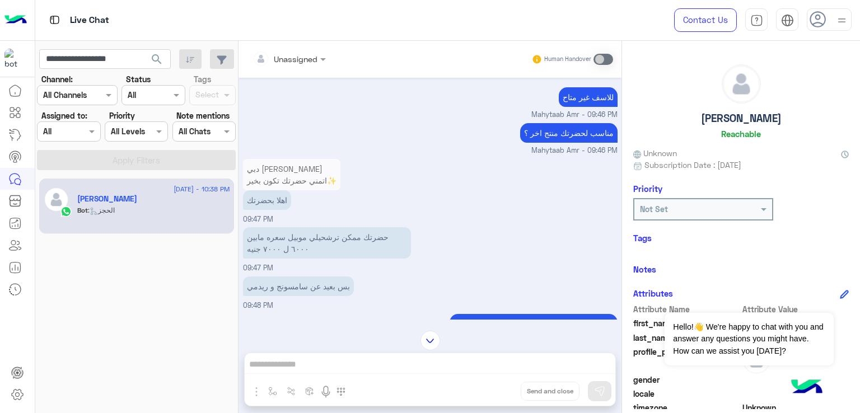
click at [269, 210] on p "اهلا بحضرتك" at bounding box center [267, 200] width 48 height 20
click at [285, 251] on p "حضرتك ممكن ترشحيلي موبيل سعره مابين ٦٠٠٠ ل ٧٠٠٠ جنيه" at bounding box center [327, 242] width 168 height 31
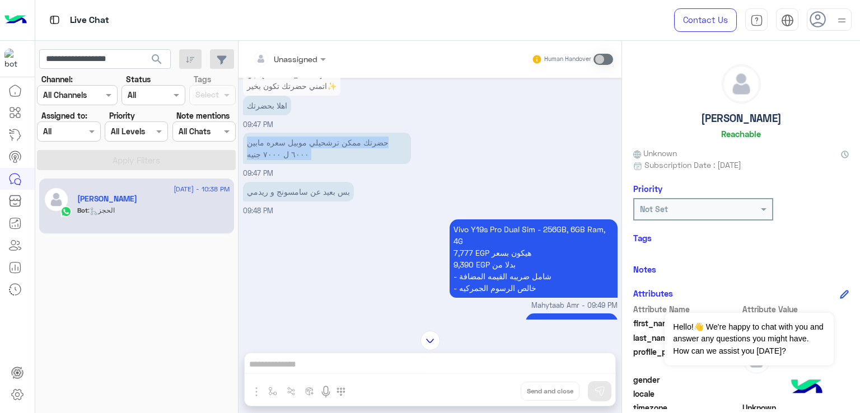
scroll to position [1564, 0]
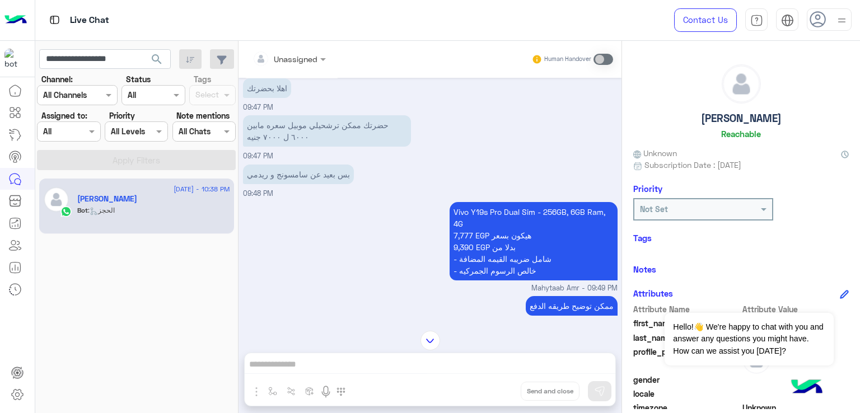
click at [282, 184] on p "بس بعيد عن سامسونج و ريدمي" at bounding box center [298, 175] width 111 height 20
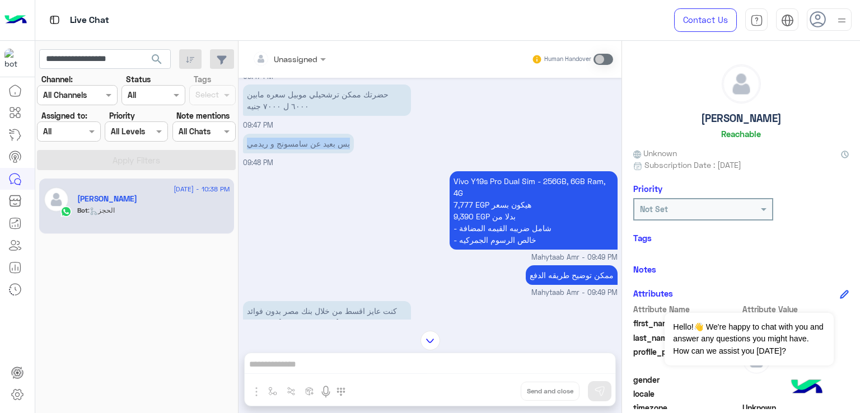
scroll to position [1620, 0]
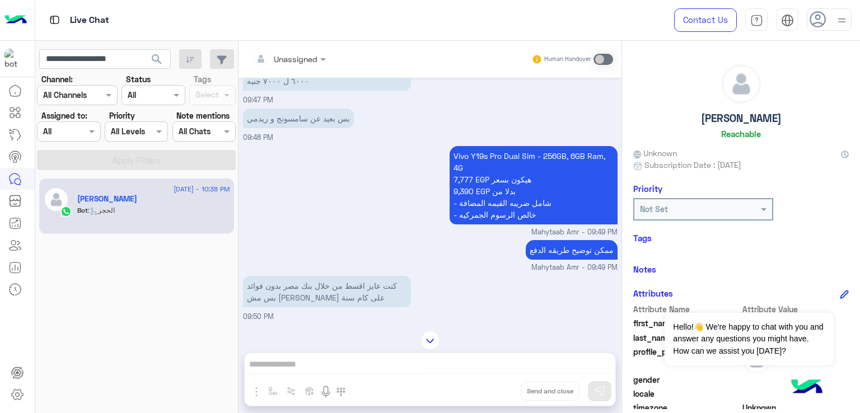
click at [500, 191] on p "Vivo Y19s Pro Dual Sim - 256GB, 6GB Ram, 4G 7,777 EGP هيكون بسعر 9,390 EGP بدلا…" at bounding box center [534, 185] width 168 height 78
click at [500, 220] on p "Vivo Y19s Pro Dual Sim - 256GB, 6GB Ram, 4G 7,777 EGP هيكون بسعر 9,390 EGP بدلا…" at bounding box center [534, 185] width 168 height 78
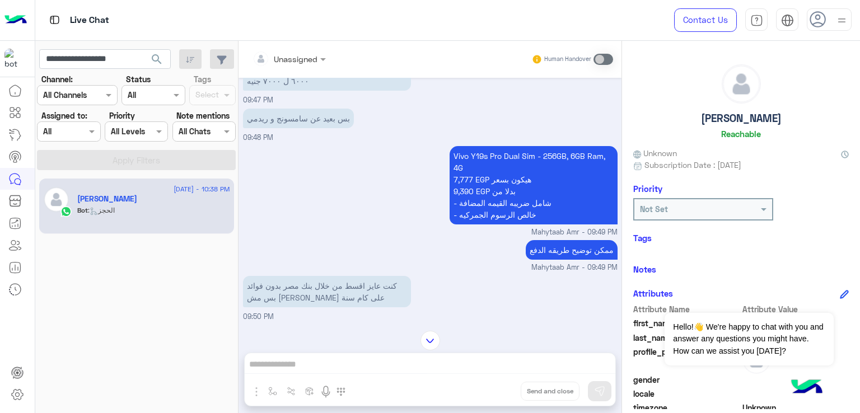
click at [505, 225] on p "Vivo Y19s Pro Dual Sim - 256GB, 6GB Ram, 4G 7,777 EGP هيكون بسعر 9,390 EGP بدلا…" at bounding box center [534, 185] width 168 height 78
click at [542, 260] on p "ممكن توضيح طريقه الدفع" at bounding box center [572, 250] width 92 height 20
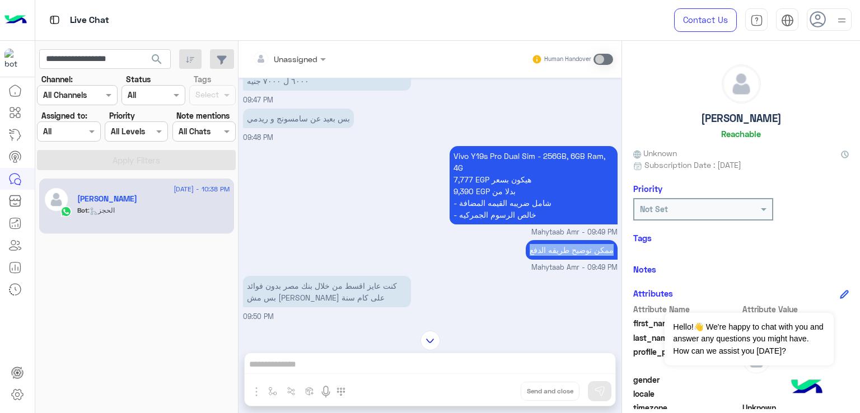
click at [542, 260] on p "ممكن توضيح طريقه الدفع" at bounding box center [572, 250] width 92 height 20
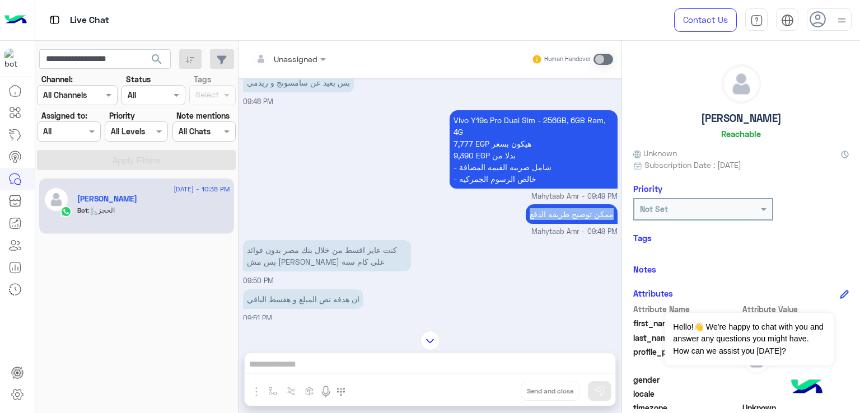
scroll to position [1676, 0]
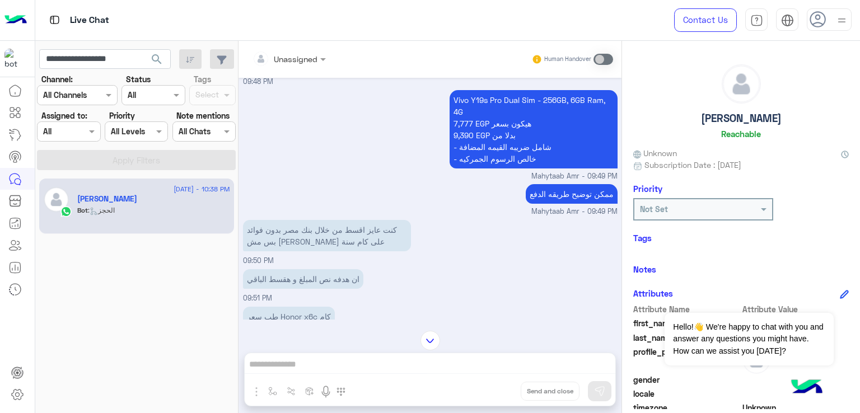
click at [296, 250] on p "كنت عايز اقسط من خلال بنك مصر بدون فوائد بس مش عارف هتكون على كام سنة" at bounding box center [327, 235] width 168 height 31
click at [292, 289] on p "ان هدفه نص المبلغ و هقسط الباقي" at bounding box center [303, 279] width 120 height 20
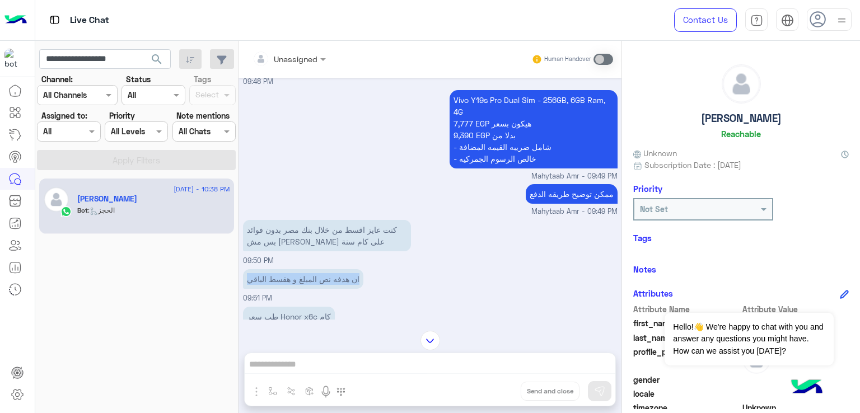
click at [292, 289] on p "ان هدفه نص المبلغ و هقسط الباقي" at bounding box center [303, 279] width 120 height 20
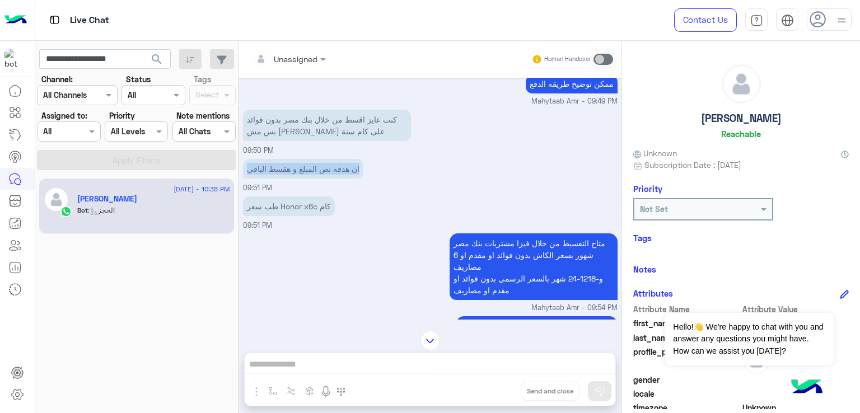
scroll to position [1788, 0]
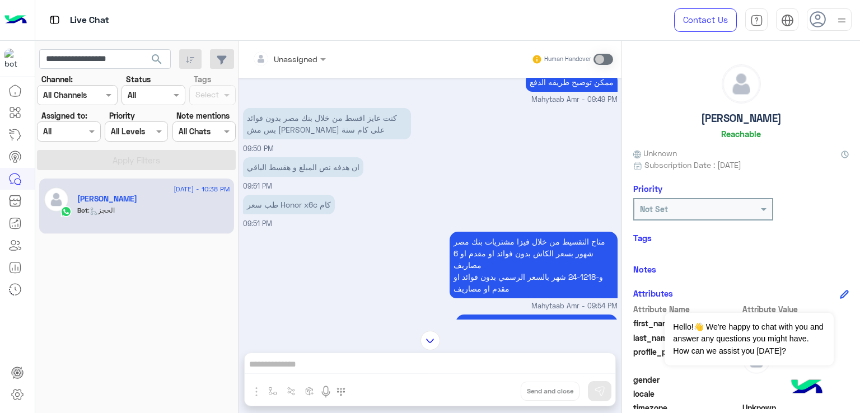
click at [273, 217] on div "طب سعر Honor x6c كام" at bounding box center [289, 204] width 92 height 25
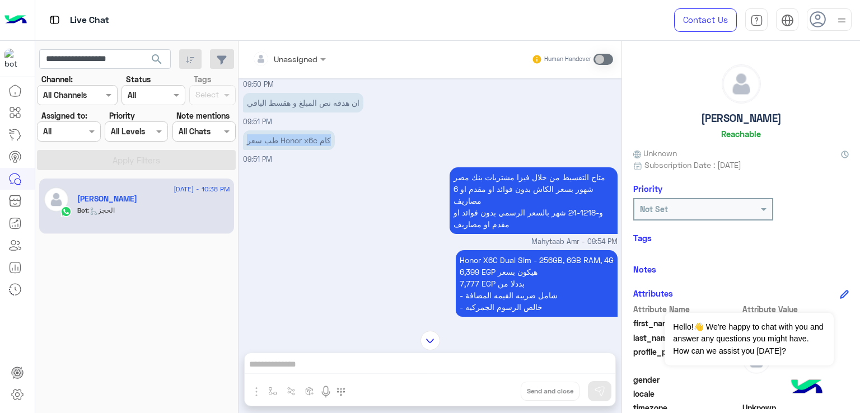
scroll to position [1900, 0]
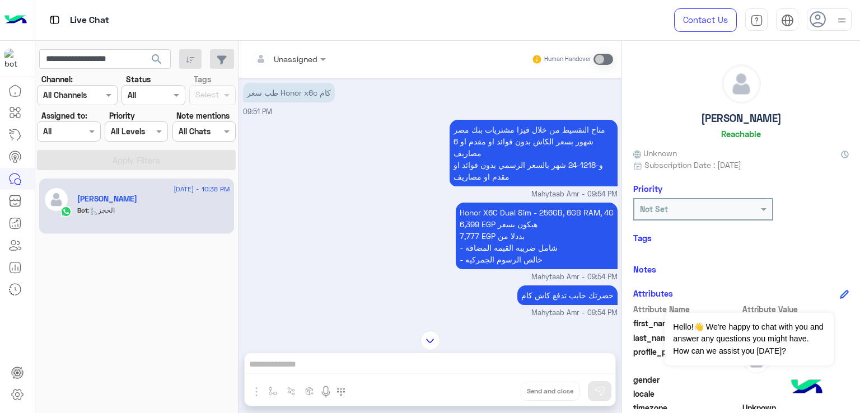
click at [488, 166] on p "متاح التقسيط من خلال فيزا مشتريات بنك مصر 6 شهور بسعر الكاش بدون فوائد او مقدم …" at bounding box center [534, 153] width 168 height 67
click at [490, 253] on p "Honor X6C Dual Sim - 256GB, 6GB RAM, 4G 6,399 EGP هيكون بسعر 7,777 EGP بددلا من…" at bounding box center [537, 236] width 162 height 67
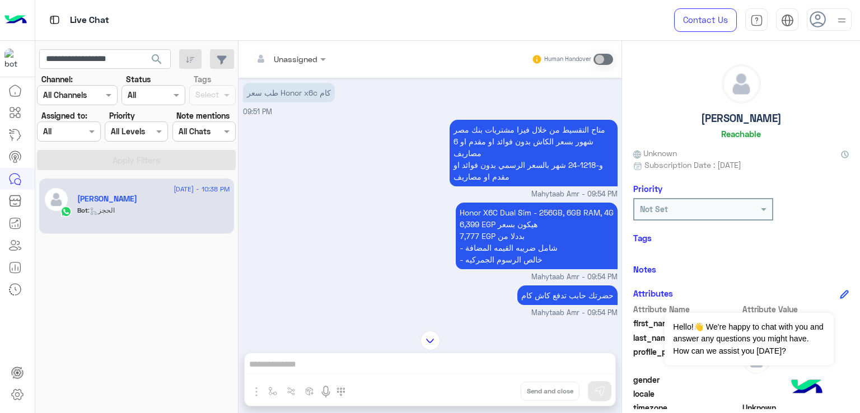
click at [526, 272] on div "Honor X6C Dual Sim - 256GB, 6GB RAM, 4G 6,399 EGP هيكون بسعر 7,777 EGP بددلا من…" at bounding box center [537, 236] width 162 height 72
click at [525, 272] on div "Honor X6C Dual Sim - 256GB, 6GB RAM, 4G 6,399 EGP هيكون بسعر 7,777 EGP بددلا من…" at bounding box center [537, 236] width 162 height 72
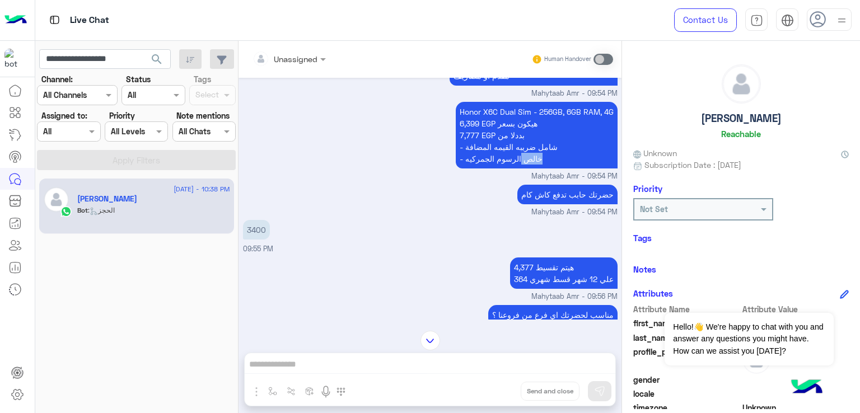
scroll to position [2012, 0]
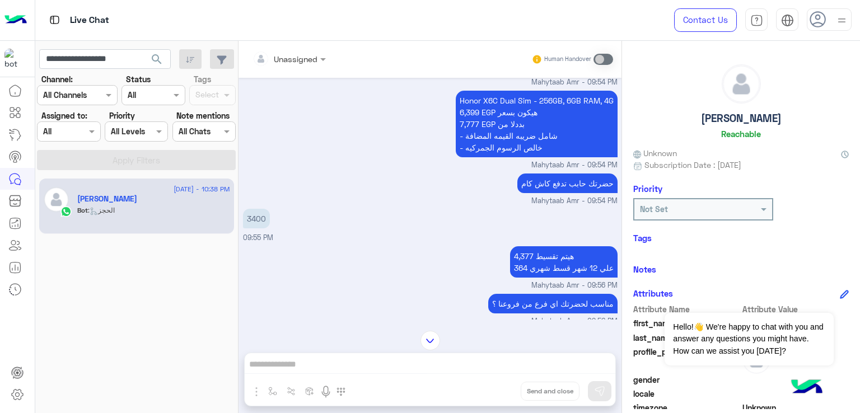
click at [529, 193] on p "حضرتك حابب تدفع كاش كام" at bounding box center [568, 184] width 100 height 20
click at [262, 229] on p "3400" at bounding box center [256, 219] width 27 height 20
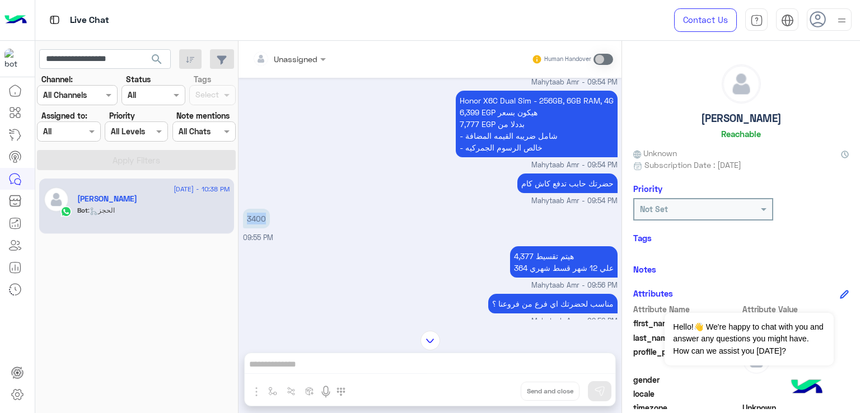
click at [262, 229] on p "3400" at bounding box center [256, 219] width 27 height 20
click at [474, 265] on div "هيتم تقسيط 4,377 علي 12 شهر قسط شهري 364 Mahytaab Amr - 09:56 PM" at bounding box center [430, 268] width 375 height 48
click at [542, 278] on p "هيتم تقسيط 4,377 علي 12 شهر قسط شهري 364" at bounding box center [564, 261] width 108 height 31
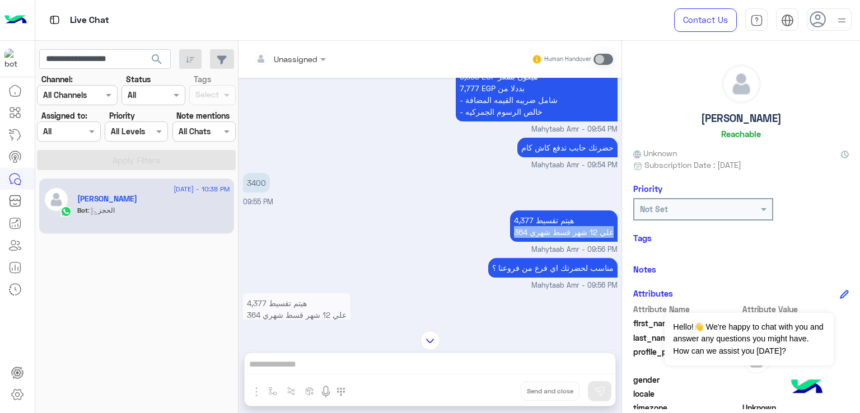
scroll to position [2124, 0]
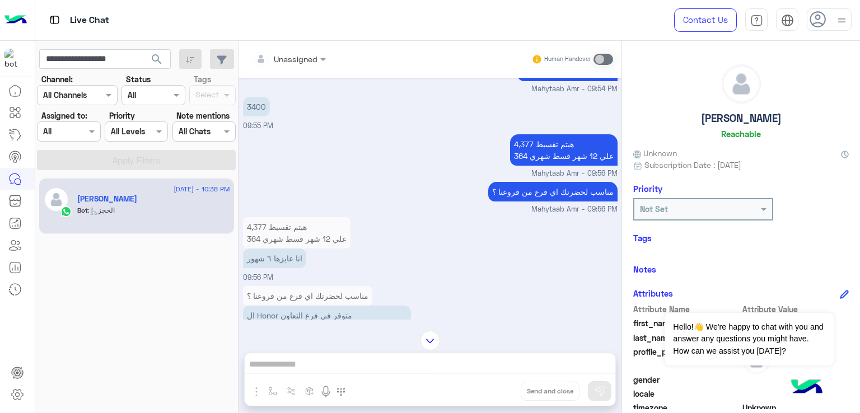
click at [520, 202] on p "مناسب لحضرتك اي فرع من فروعنا ؟" at bounding box center [552, 192] width 129 height 20
click at [266, 268] on p "انا عايزها ٦ شهور" at bounding box center [274, 259] width 63 height 20
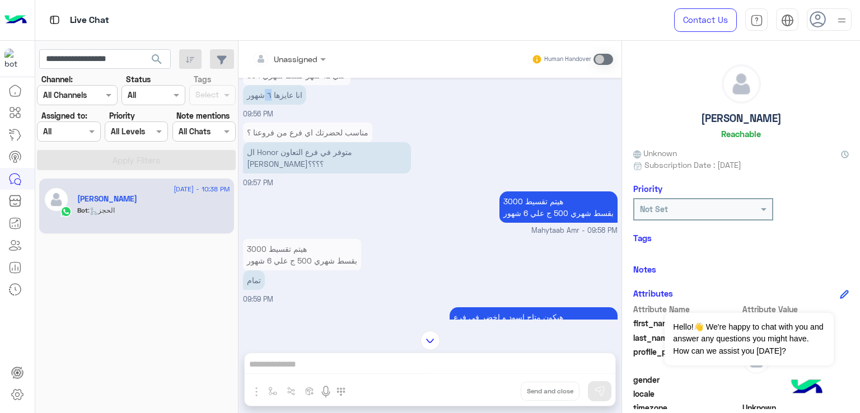
scroll to position [2292, 0]
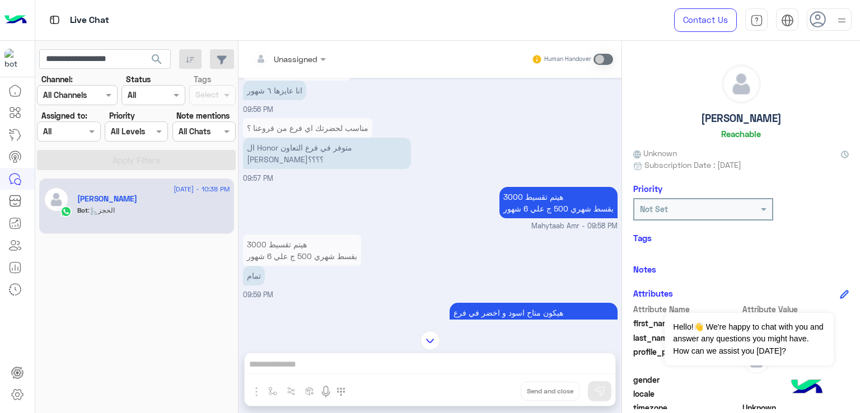
click at [298, 169] on p "ال Honor متوفر في فرع التعاون فيصل؟؟؟؟" at bounding box center [327, 153] width 168 height 31
click at [533, 209] on p "هيتم تقسيط 3000 بقسط شهري 500 ج علي 6 شهور" at bounding box center [559, 202] width 118 height 31
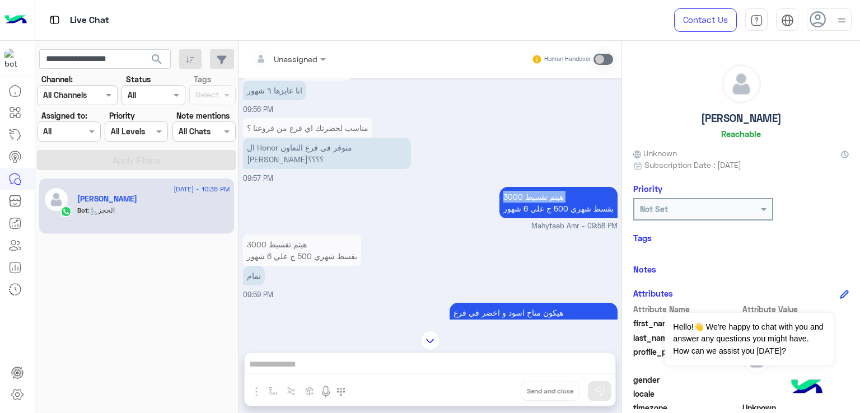
click at [533, 209] on p "هيتم تقسيط 3000 بقسط شهري 500 ج علي 6 شهور" at bounding box center [559, 202] width 118 height 31
click at [532, 213] on p "هيتم تقسيط 3000 بقسط شهري 500 ج علي 6 شهور" at bounding box center [559, 202] width 118 height 31
click at [248, 285] on p "تمام" at bounding box center [254, 276] width 22 height 20
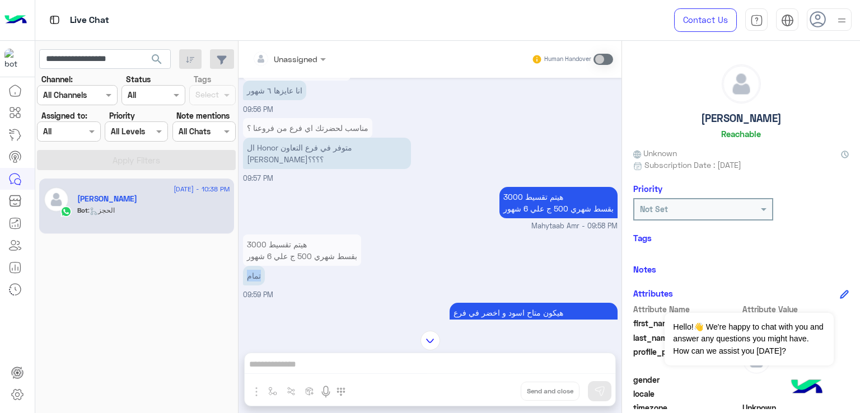
click at [248, 285] on p "تمام" at bounding box center [254, 276] width 22 height 20
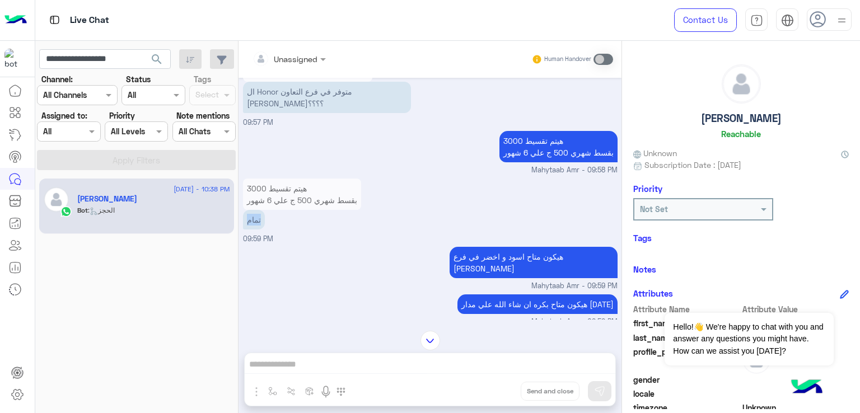
scroll to position [2404, 0]
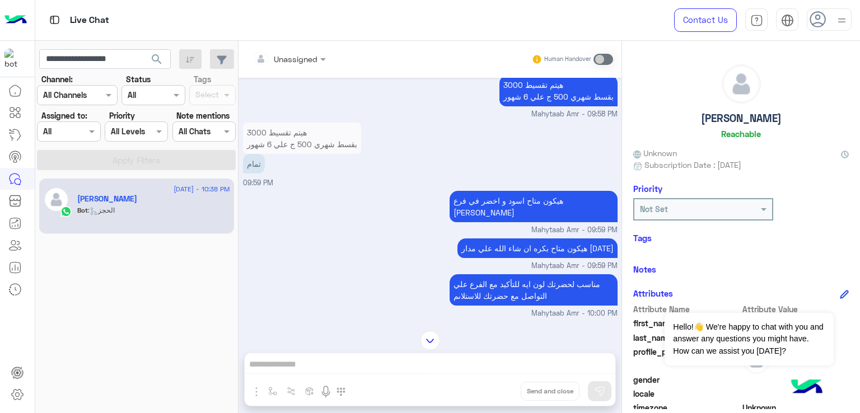
click at [514, 215] on p "هيكون متاح اسود و اخضر في فرع فيصل" at bounding box center [534, 206] width 168 height 31
click at [497, 245] on p "هيكون متاح بكره ان شاء الله علي مدار اليوم" at bounding box center [538, 249] width 160 height 20
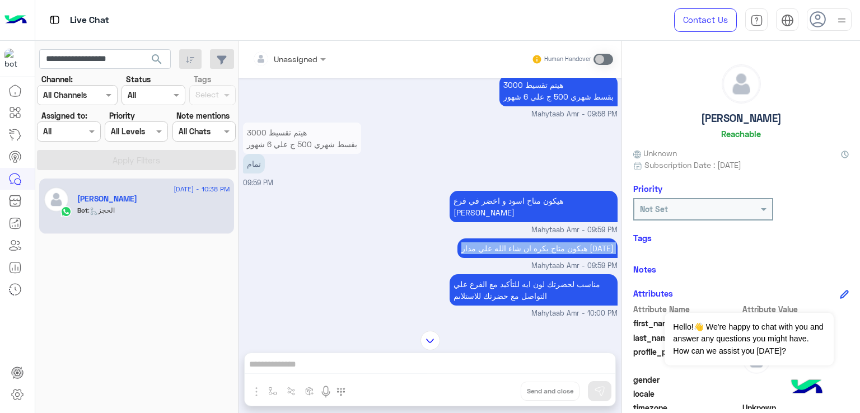
click at [497, 245] on p "هيكون متاح بكره ان شاء الله علي مدار اليوم" at bounding box center [538, 249] width 160 height 20
click at [496, 281] on p "مناسب لحضرتك لون ايه للتأكيد مع الفرع علي التواصل مع حضرتك للاستلاىم" at bounding box center [534, 289] width 168 height 31
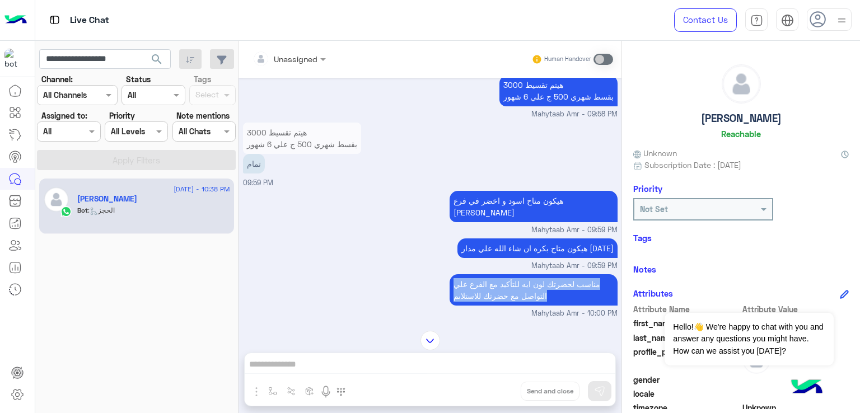
click at [496, 281] on p "مناسب لحضرتك لون ايه للتأكيد مع الفرع علي التواصل مع حضرتك للاستلاىم" at bounding box center [534, 289] width 168 height 31
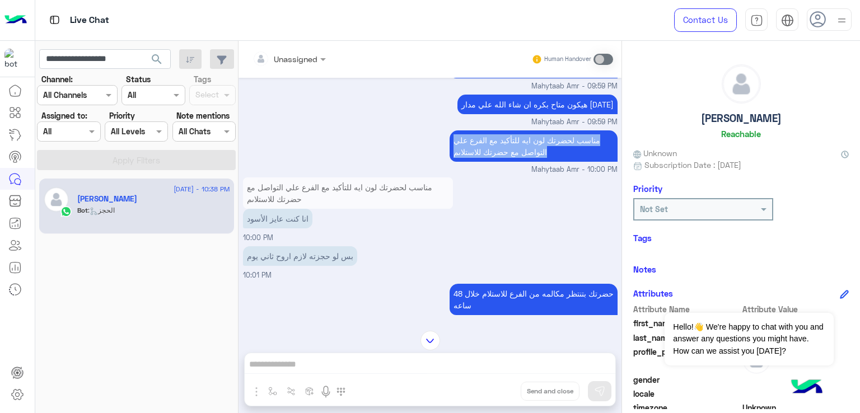
scroll to position [2572, 0]
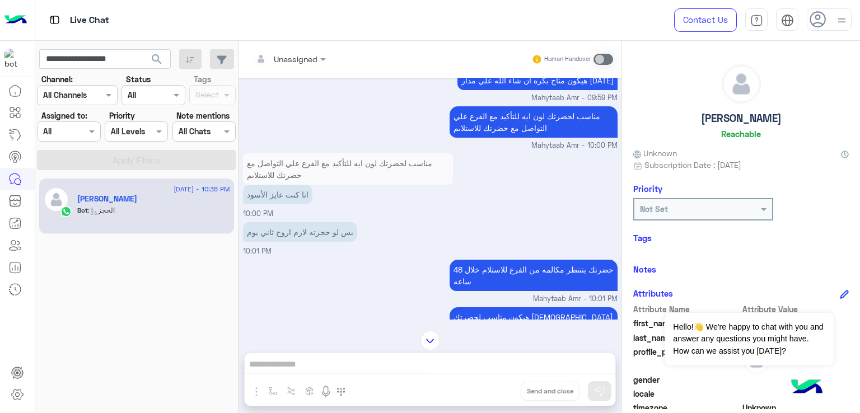
click at [271, 193] on p "انا كنت عايز الأسود" at bounding box center [277, 195] width 69 height 20
click at [292, 226] on p "بس لو حجزته لازم اروح ثاني يوم" at bounding box center [300, 232] width 114 height 20
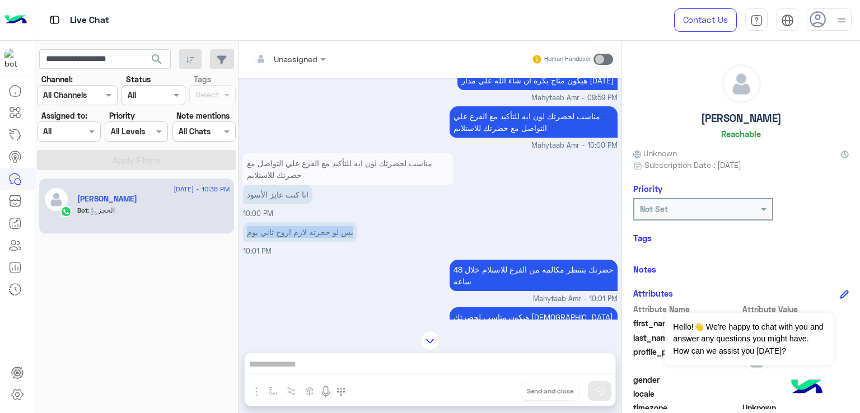
click at [292, 226] on p "بس لو حجزته لازم اروح ثاني يوم" at bounding box center [300, 232] width 114 height 20
click at [472, 260] on p "حضرتك بتنتظر مكالمه من الفرع للاستلام خلال 48 ساعه" at bounding box center [534, 275] width 168 height 31
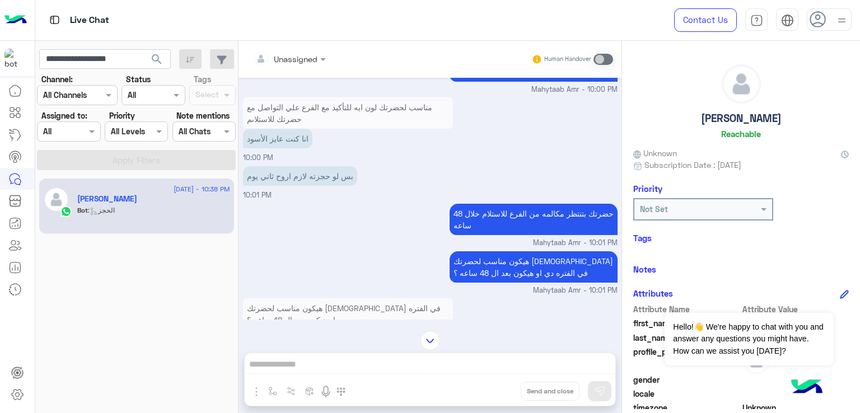
click at [518, 256] on p "هيكون مناسب لحضرتك الاستلام في الفتره دي او هيكون بعد ال 48 ساعه ؟" at bounding box center [534, 267] width 168 height 31
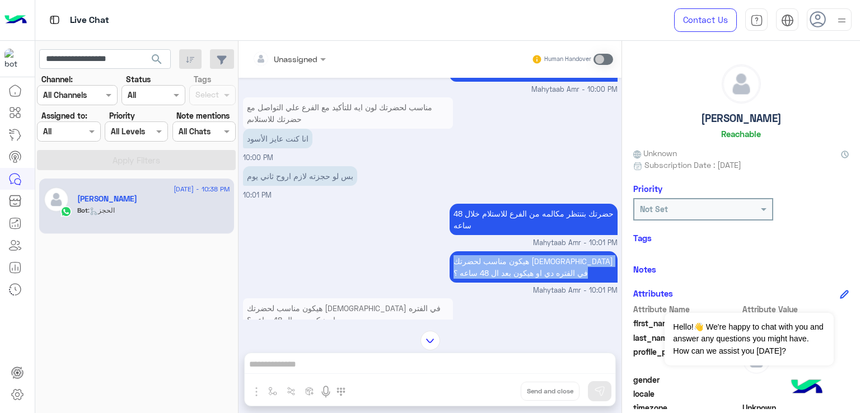
click at [518, 256] on p "هيكون مناسب لحضرتك الاستلام في الفتره دي او هيكون بعد ال 48 ساعه ؟" at bounding box center [534, 267] width 168 height 31
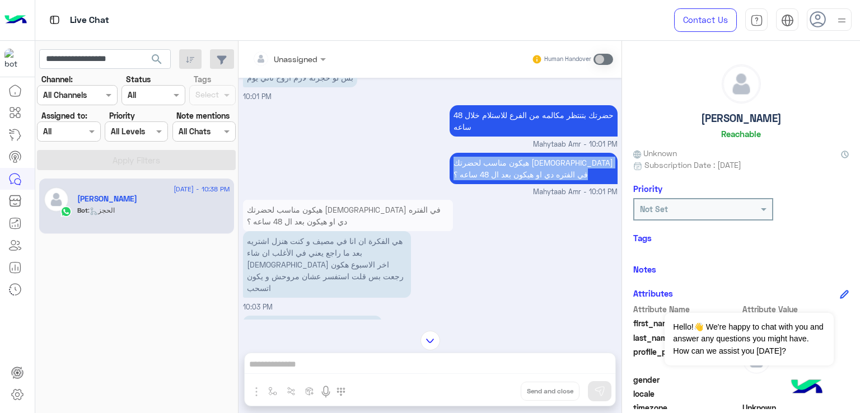
scroll to position [2740, 0]
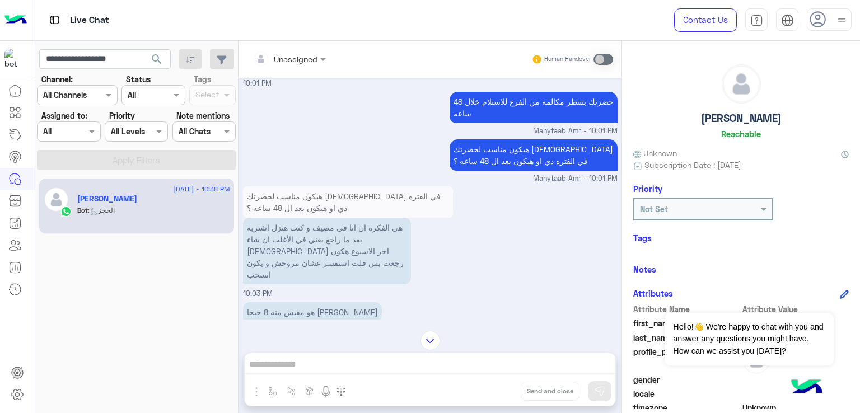
click at [283, 240] on p "هي الفكرة ان انا في مصيف و كنت هنزل اشتريه بعد ما راجع يعني في الأغلب ان شاء ال…" at bounding box center [327, 251] width 168 height 67
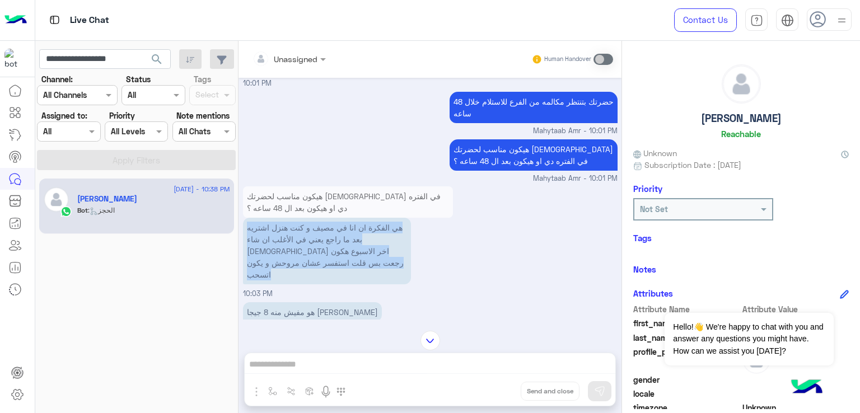
drag, startPoint x: 283, startPoint y: 240, endPoint x: 296, endPoint y: 261, distance: 24.4
click at [283, 240] on p "هي الفكرة ان انا في مصيف و كنت هنزل اشتريه بعد ما راجع يعني في الأغلب ان شاء ال…" at bounding box center [327, 251] width 168 height 67
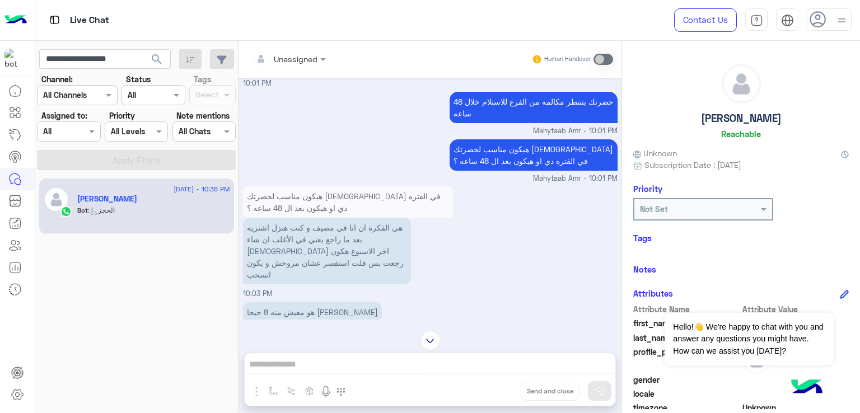
click at [296, 302] on p "هو مفيش منه 8 جيجا رام صح" at bounding box center [312, 312] width 139 height 20
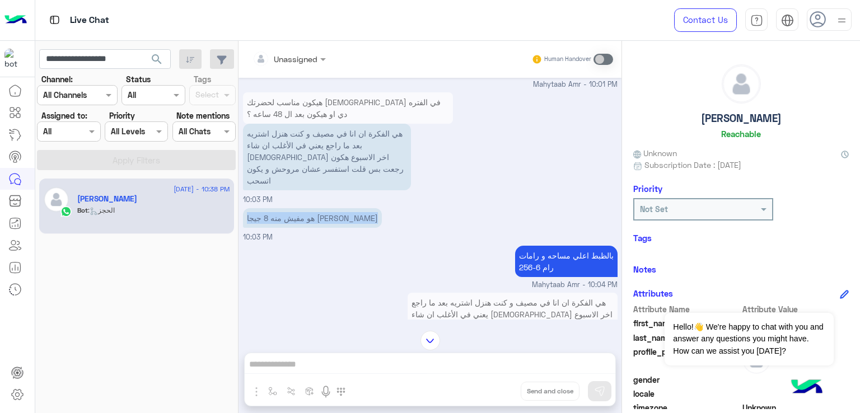
scroll to position [2852, 0]
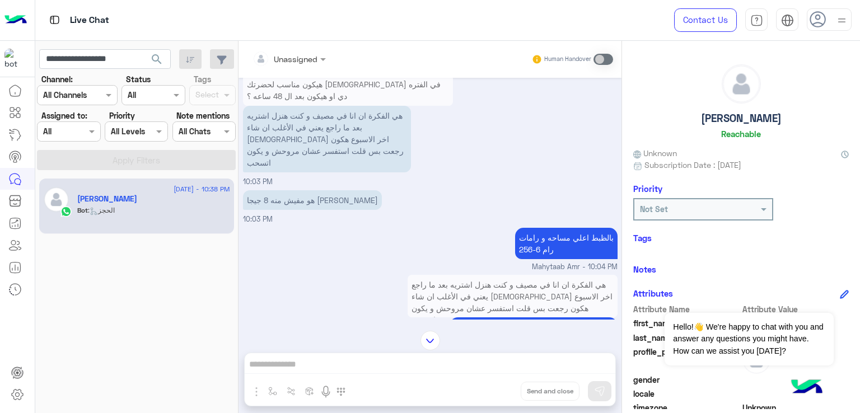
click at [553, 228] on p "بالظبط اعلي مساحه و رامات 256-6 رام" at bounding box center [566, 243] width 103 height 31
click at [492, 318] on p "تمام ممكن حضرتك تتواصل معانا مره تانية للتأكيد علي توافر المنتج بالفرع قبل الزي…" at bounding box center [534, 345] width 168 height 55
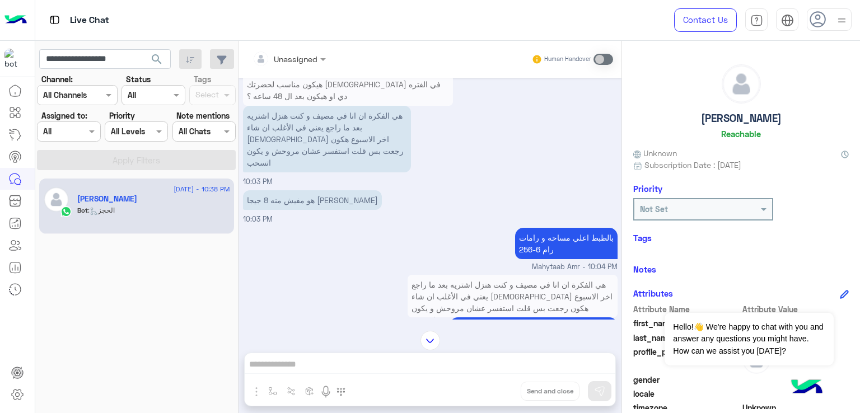
click at [492, 318] on p "تمام ممكن حضرتك تتواصل معانا مره تانية للتأكيد علي توافر المنتج بالفرع قبل الزي…" at bounding box center [534, 345] width 168 height 55
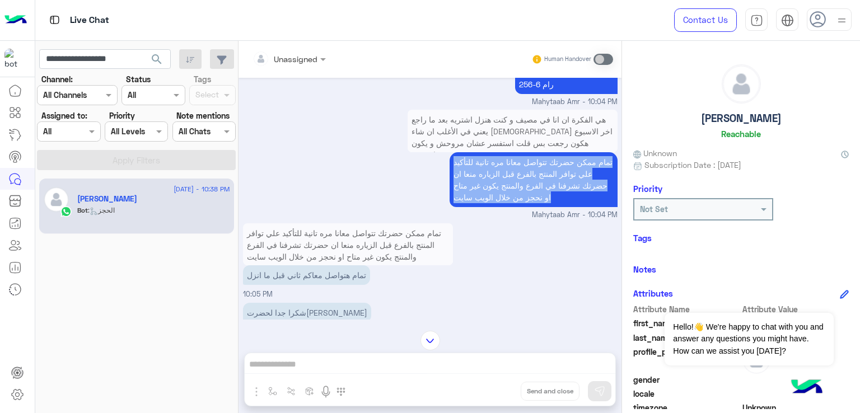
scroll to position [3021, 0]
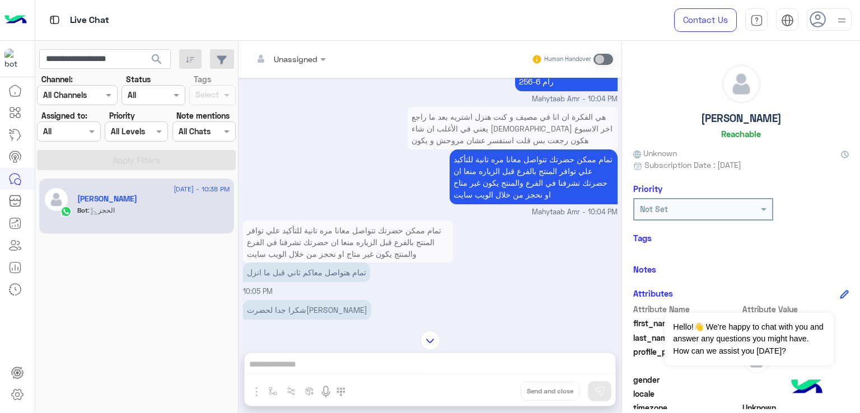
click at [298, 263] on p "تمام هتواصل معاكم ثاني قبل ما انزل" at bounding box center [306, 273] width 127 height 20
click at [269, 300] on p "شكرا جدا لحضرتك" at bounding box center [307, 310] width 128 height 20
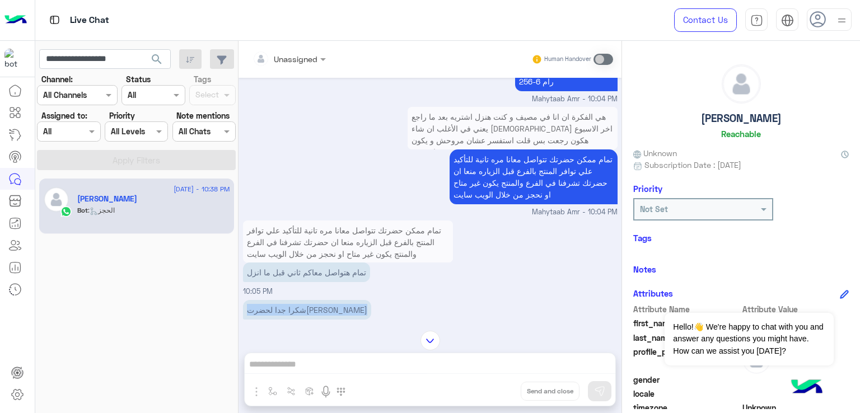
click at [269, 300] on p "شكرا جدا لحضرتك" at bounding box center [307, 310] width 128 height 20
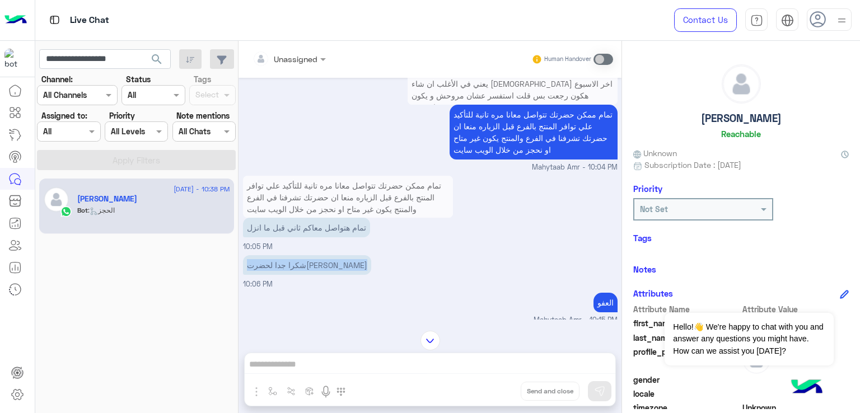
scroll to position [3133, 0]
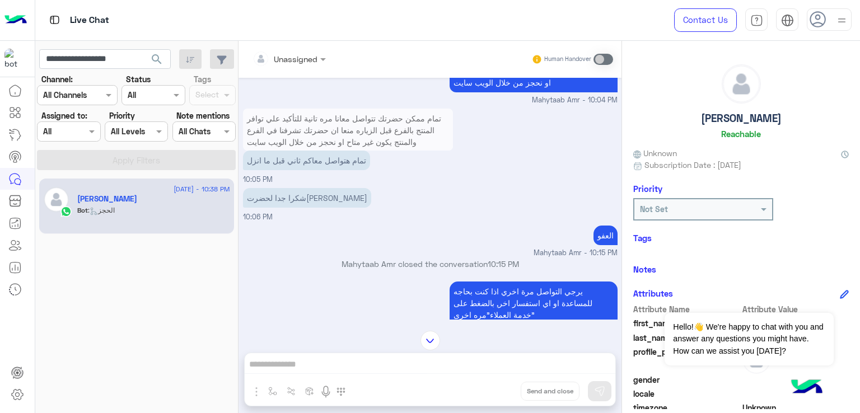
click at [616, 217] on div "Sep 6, 2025 مساء الخير 07:23 PM مساء الخير 🌚 اهلا بك Yousef فى Dubai Phone 📱 لت…" at bounding box center [430, 199] width 383 height 242
click at [608, 226] on p "العفو" at bounding box center [606, 236] width 24 height 20
click at [454, 284] on p "يرجي التواصل مرة اخري اذا كنت بحاجه للمساعدة او اي استفسار اخر, بالضغط على "خدم…" at bounding box center [534, 386] width 168 height 208
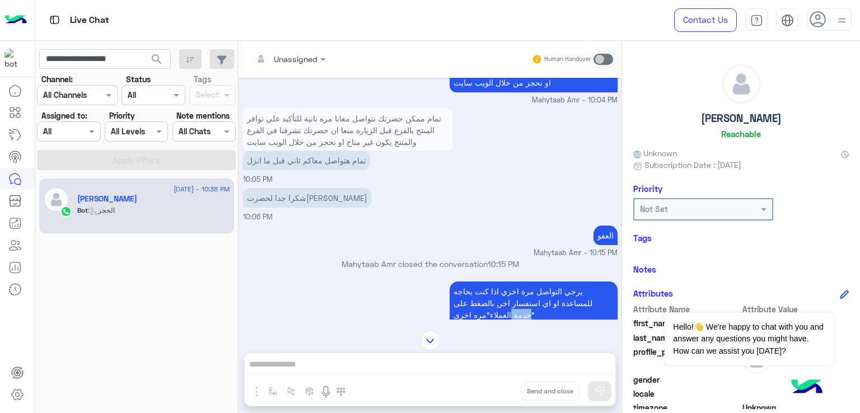
click at [454, 284] on p "يرجي التواصل مرة اخري اذا كنت بحاجه للمساعدة او اي استفسار اخر, بالضغط على "خدم…" at bounding box center [534, 386] width 168 height 208
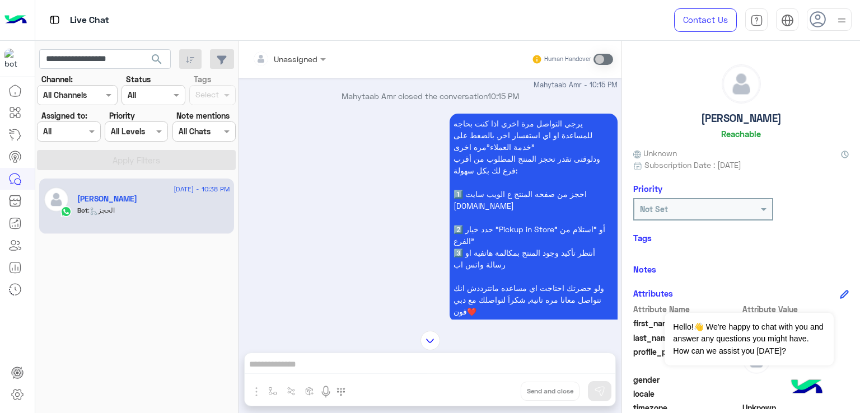
click at [520, 194] on p "يرجي التواصل مرة اخري اذا كنت بحاجه للمساعدة او اي استفسار اخر, بالضغط على "خدم…" at bounding box center [534, 218] width 168 height 208
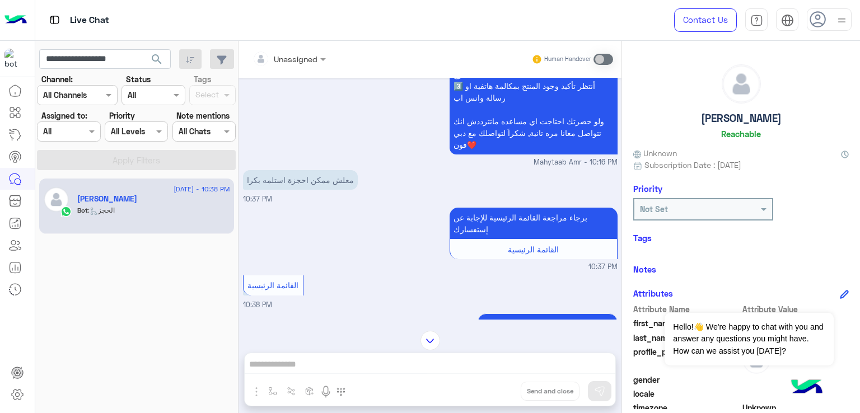
scroll to position [3469, 0]
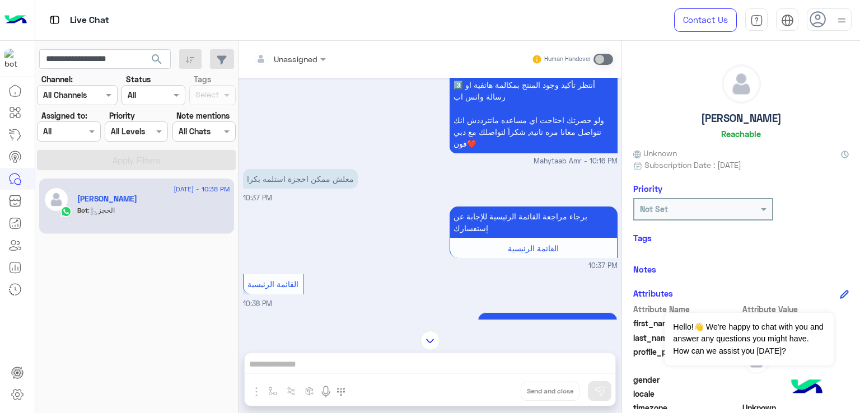
click at [286, 169] on p "معلش ممكن احجزة استلمه بكرا" at bounding box center [300, 179] width 115 height 20
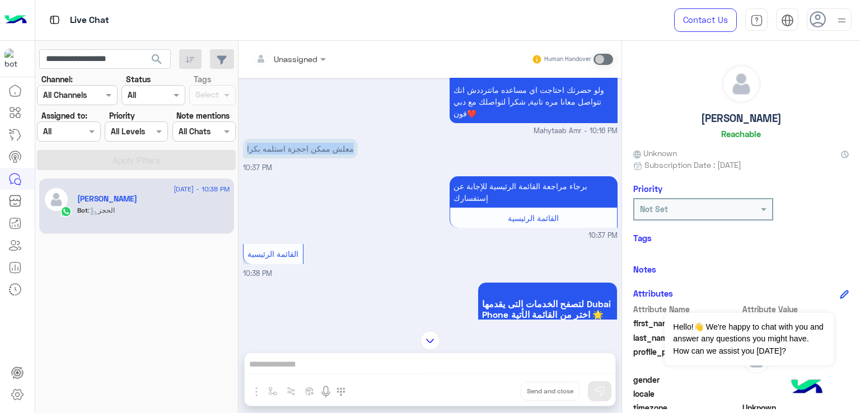
scroll to position [3525, 0]
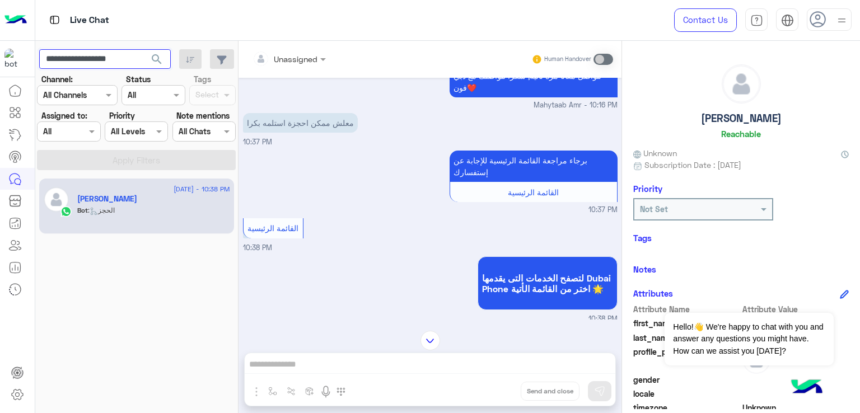
click at [100, 58] on input "**********" at bounding box center [105, 59] width 132 height 20
paste input "text"
click at [158, 55] on span "search" at bounding box center [156, 59] width 13 height 13
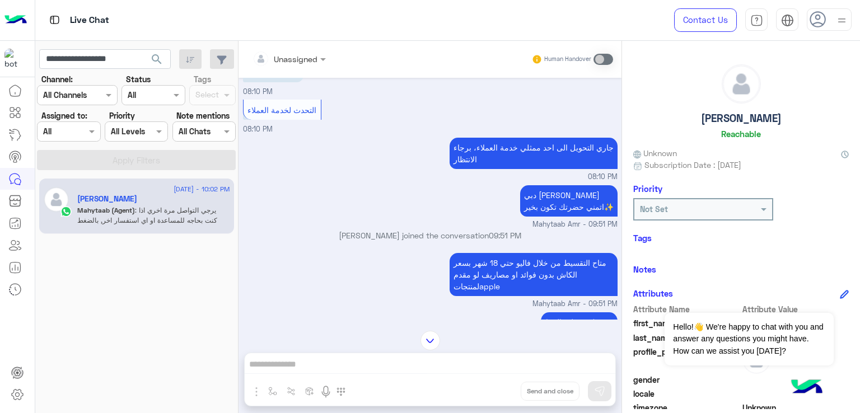
scroll to position [468, 0]
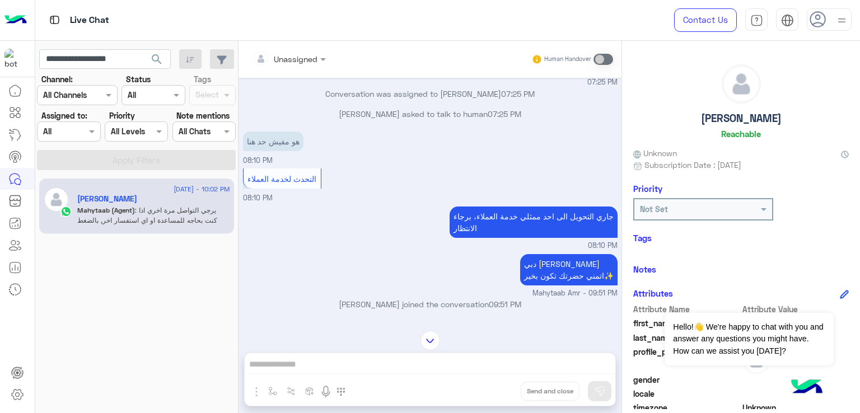
click at [267, 151] on p "هو مفيش حد هنا" at bounding box center [273, 142] width 60 height 20
drag, startPoint x: 267, startPoint y: 151, endPoint x: 304, endPoint y: 155, distance: 37.2
click at [267, 151] on p "هو مفيش حد هنا" at bounding box center [273, 142] width 60 height 20
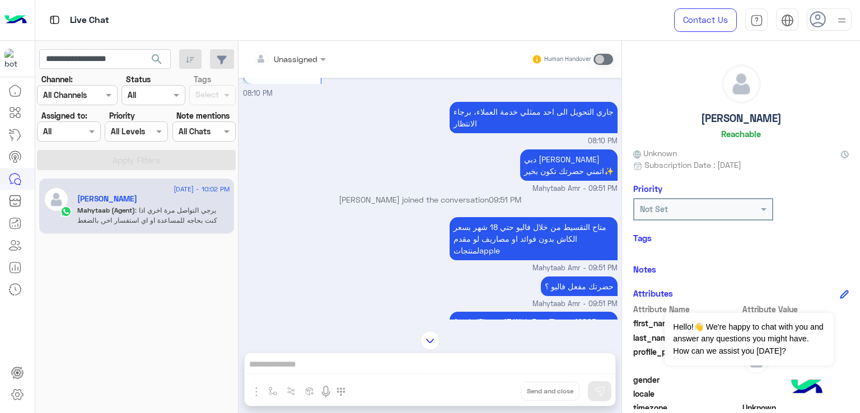
scroll to position [580, 0]
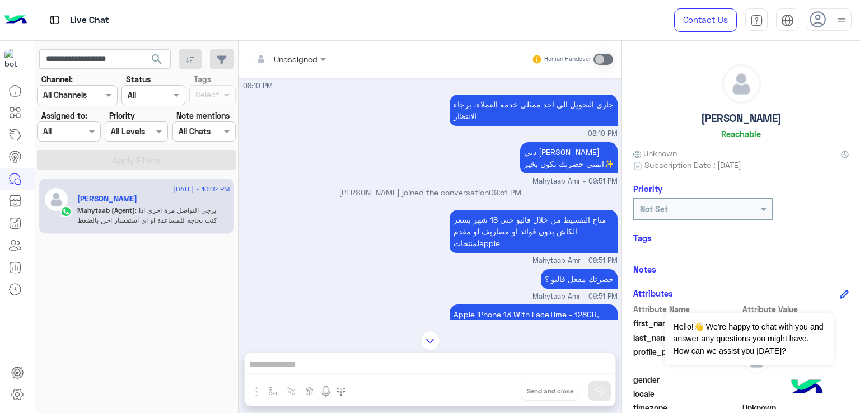
click at [545, 162] on p "دبي فون ماهيتاب عمرو اتمني حضرتك تكون بخير✨" at bounding box center [568, 157] width 97 height 31
click at [496, 222] on div "متاح التقسيط من خلال فاليو حتي 18 شهر بسعر الكاش بدون فوائد او مصاريف لو مقدم ل…" at bounding box center [534, 231] width 168 height 49
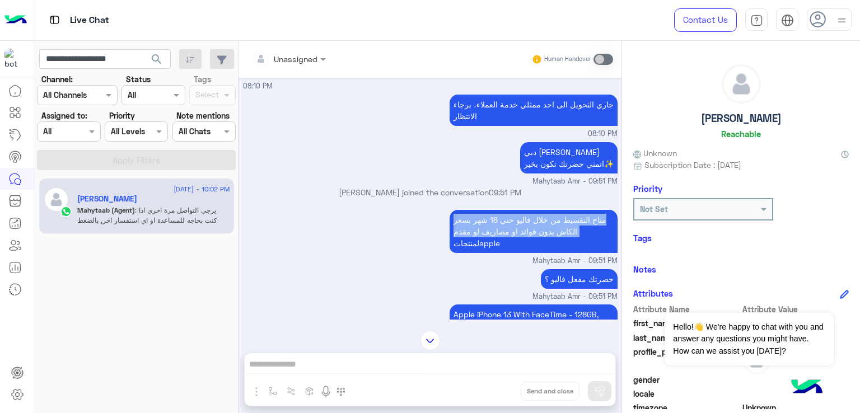
click at [496, 222] on div "متاح التقسيط من خلال فاليو حتي 18 شهر بسعر الكاش بدون فوائد او مصاريف لو مقدم ل…" at bounding box center [534, 231] width 168 height 49
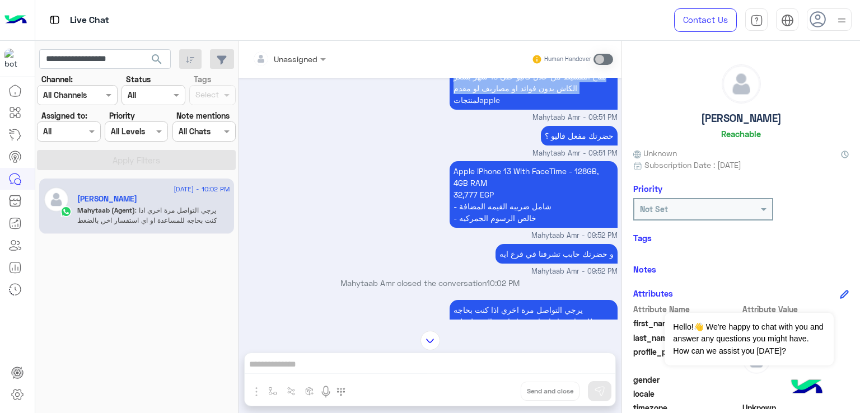
scroll to position [748, 0]
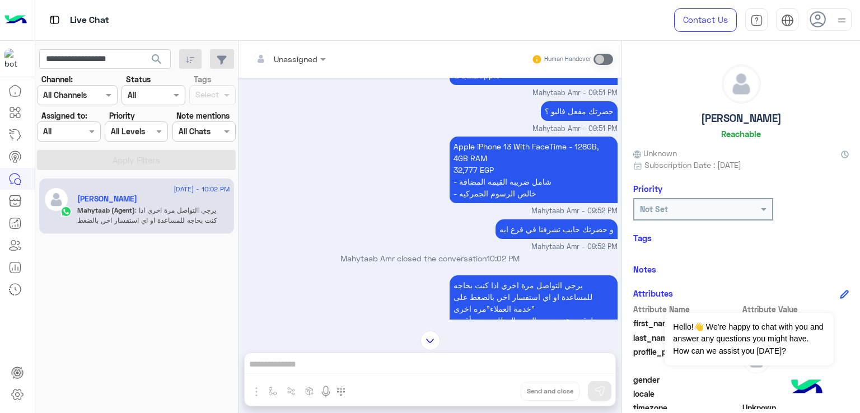
click at [567, 121] on p "حضرتك مفعل فاليو ؟" at bounding box center [579, 111] width 77 height 20
click at [468, 189] on p "Apple iPhone 13 With FaceTime - 128GB, 4GB RAM 32,777 EGP - شامل ضريبه القيمه ا…" at bounding box center [534, 170] width 168 height 67
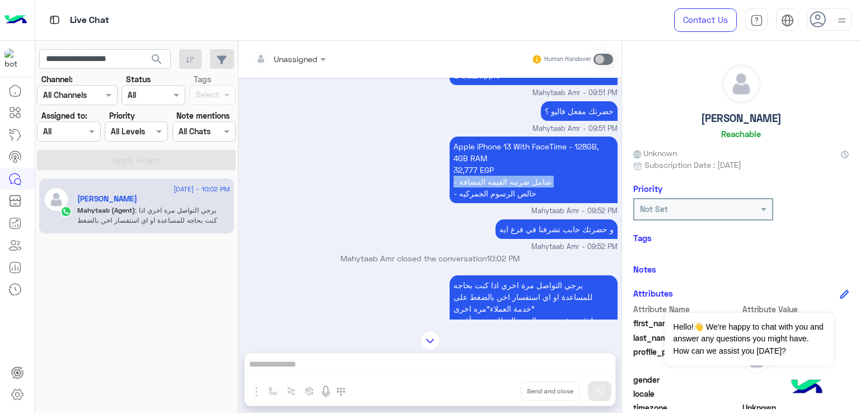
click at [468, 189] on p "Apple iPhone 13 With FaceTime - 128GB, 4GB RAM 32,777 EGP - شامل ضريبه القيمه ا…" at bounding box center [534, 170] width 168 height 67
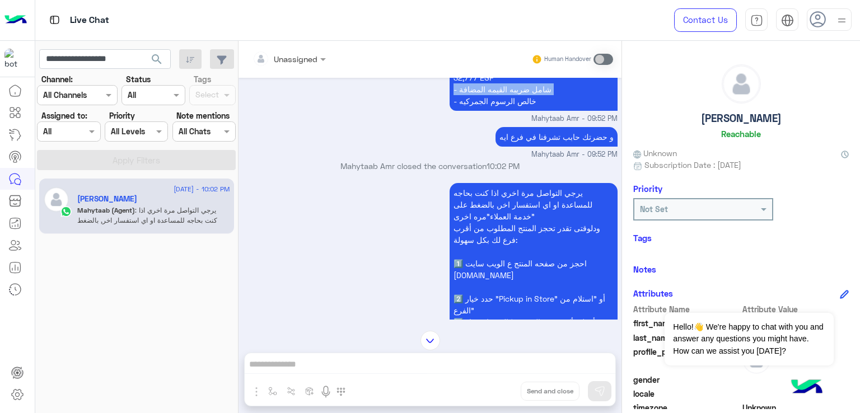
scroll to position [860, 0]
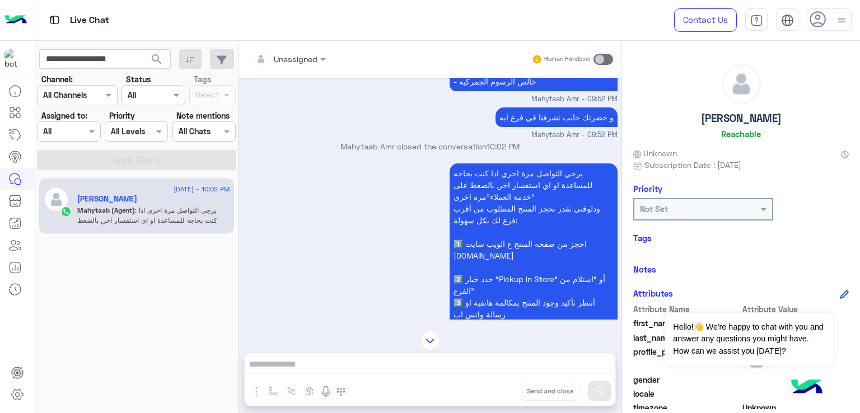
click at [538, 182] on p "يرجي التواصل مرة اخري اذا كنت بحاجه للمساعدة او اي استفسار اخر, بالضغط على "خدم…" at bounding box center [534, 268] width 168 height 208
click at [559, 127] on p "و حضرتك حابب تشرفنا في فرع ايه" at bounding box center [557, 118] width 122 height 20
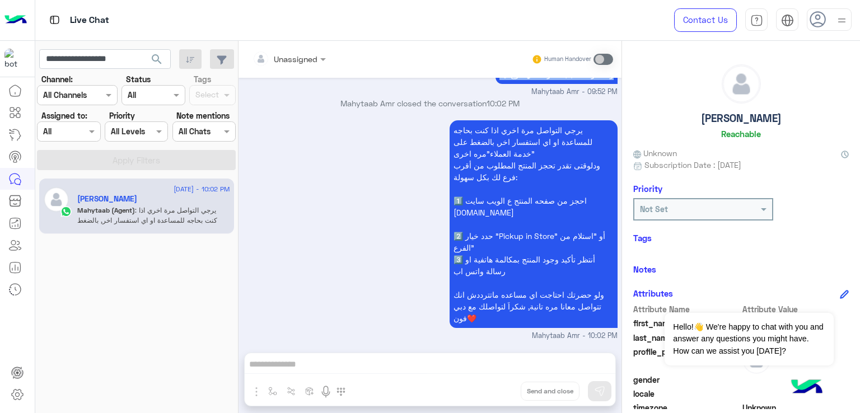
scroll to position [916, 0]
click at [108, 62] on input "**********" at bounding box center [105, 59] width 132 height 20
paste input "text"
click at [159, 59] on span "search" at bounding box center [156, 59] width 13 height 13
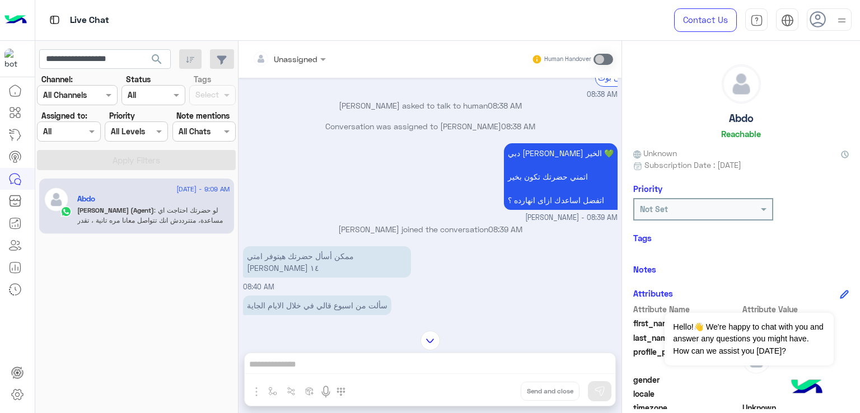
scroll to position [352, 0]
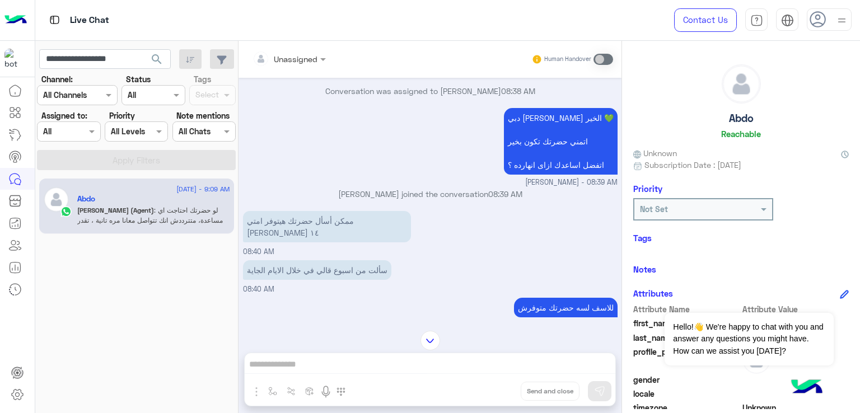
click at [542, 142] on p "دبي فون محمد صابر صباح الخير 💚 اتمني حضرتك تكون بخير اتفضل اساعدك ازاى انهارده ؟" at bounding box center [561, 141] width 114 height 67
click at [331, 223] on div "ممكن أسأل حضرتك هيتوفر امتي اوبو رينو ١٤" at bounding box center [327, 226] width 168 height 37
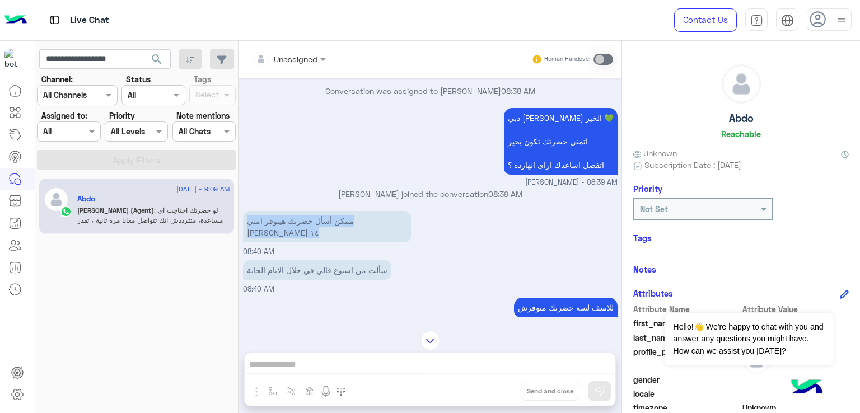
click at [331, 223] on div "ممكن أسأل حضرتك هيتوفر امتي اوبو رينو ١٤" at bounding box center [327, 226] width 168 height 37
click at [300, 266] on p "سألت من اسبوع قالي في خلال الايام الجاية" at bounding box center [317, 270] width 148 height 20
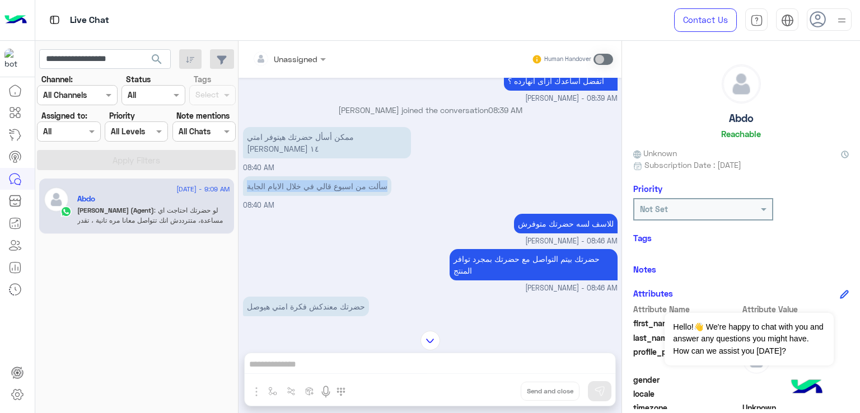
scroll to position [464, 0]
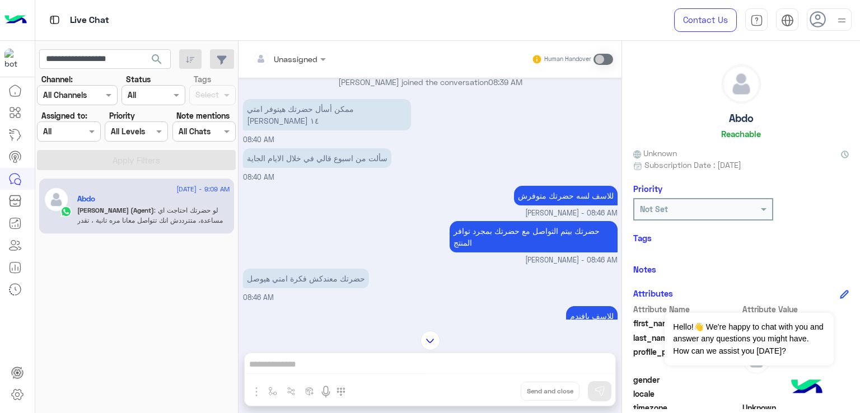
click at [563, 189] on p "للاسف لسه حضرتك متوفرش" at bounding box center [566, 196] width 104 height 20
click at [527, 230] on p "حضرتك بيتم التواصل مع حضرتك بمجرد توافر المنتج" at bounding box center [534, 236] width 168 height 31
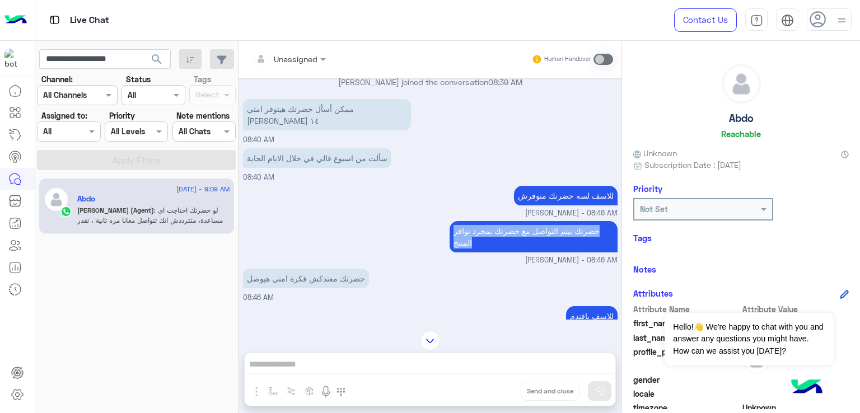
click at [527, 230] on p "حضرتك بيتم التواصل مع حضرتك بمجرد توافر المنتج" at bounding box center [534, 236] width 168 height 31
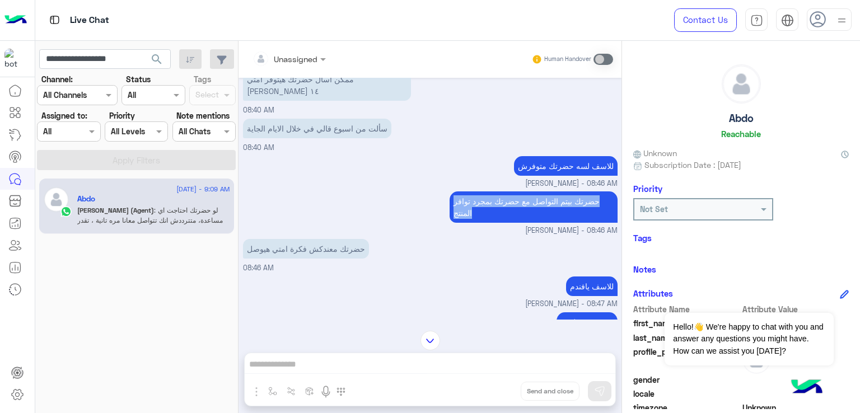
scroll to position [520, 0]
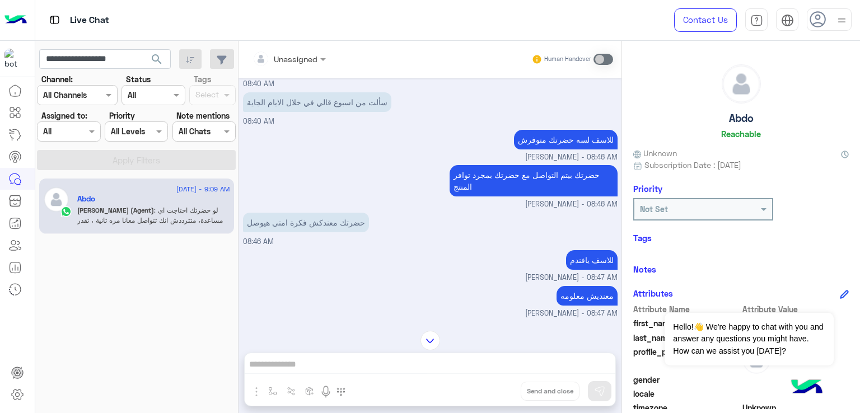
click at [329, 219] on p "حضرتك معندكش فكرة امتي هيوصل" at bounding box center [306, 223] width 126 height 20
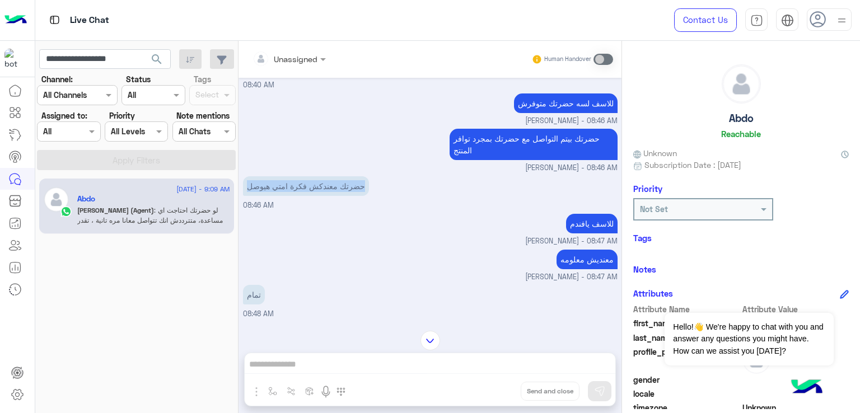
scroll to position [576, 0]
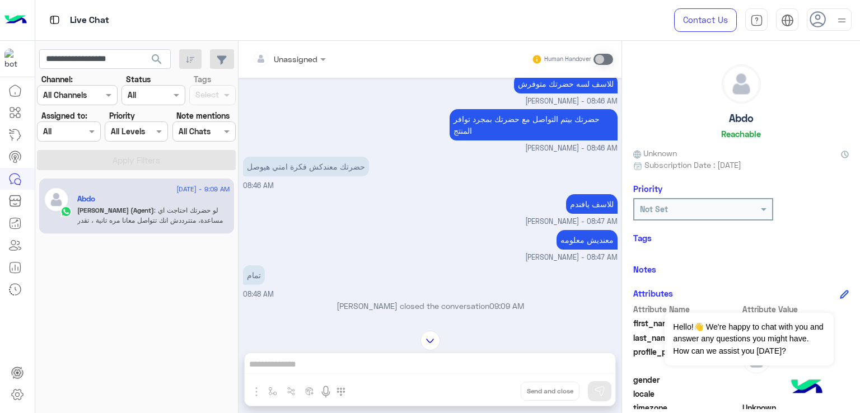
click at [595, 203] on p "للاسف يافندم" at bounding box center [592, 204] width 52 height 20
click at [576, 252] on div "معنديش معلومه" at bounding box center [587, 239] width 61 height 25
click at [92, 59] on input "**********" at bounding box center [105, 59] width 132 height 20
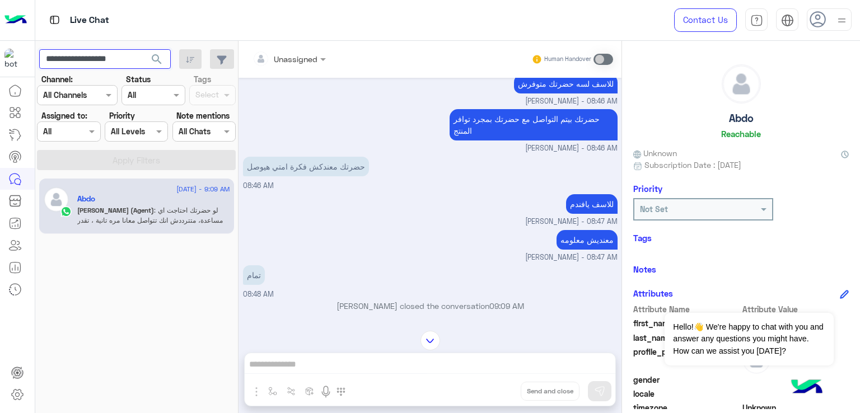
click at [92, 59] on input "**********" at bounding box center [105, 59] width 132 height 20
paste input "text"
type input "**********"
click at [156, 58] on span "search" at bounding box center [156, 59] width 13 height 13
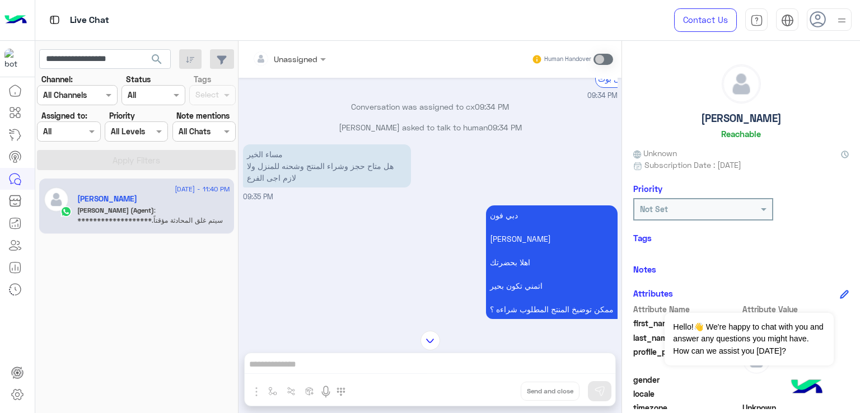
scroll to position [433, 0]
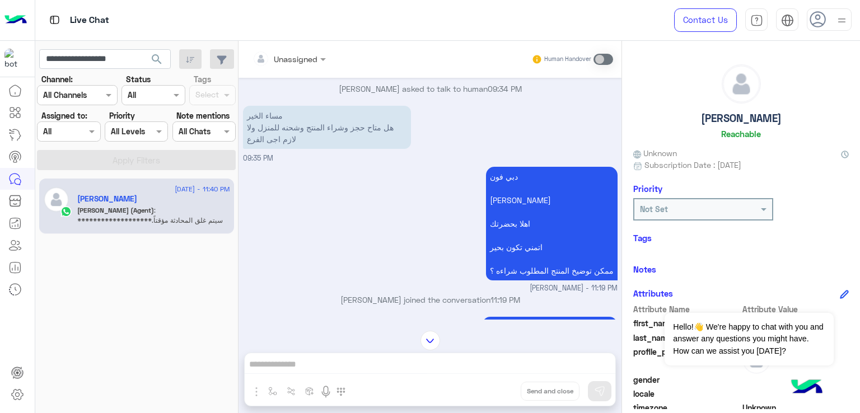
click at [271, 120] on p "مساء الخير هل متاح حجز وشراء المنتج وشحنه للمنزل ولا لازم اجى الفرع" at bounding box center [327, 127] width 168 height 43
click at [284, 137] on p "مساء الخير هل متاح حجز وشراء المنتج وشحنه للمنزل ولا لازم اجى الفرع" at bounding box center [327, 127] width 168 height 43
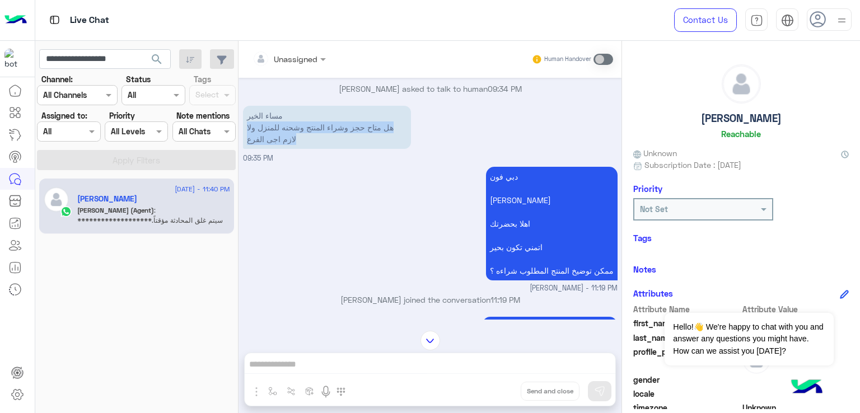
click at [284, 137] on p "مساء الخير هل متاح حجز وشراء المنتج وشحنه للمنزل ولا لازم اجى الفرع" at bounding box center [327, 127] width 168 height 43
click at [273, 149] on p "مساء الخير هل متاح حجز وشراء المنتج وشحنه للمنزل ولا لازم اجى الفرع" at bounding box center [327, 127] width 168 height 43
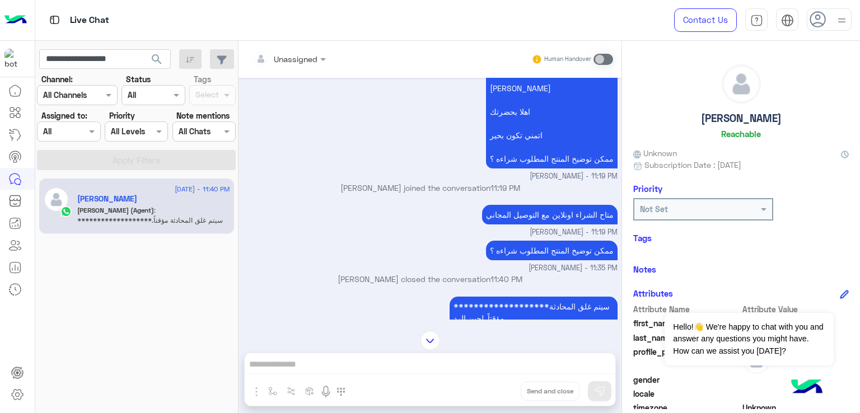
scroll to position [601, 0]
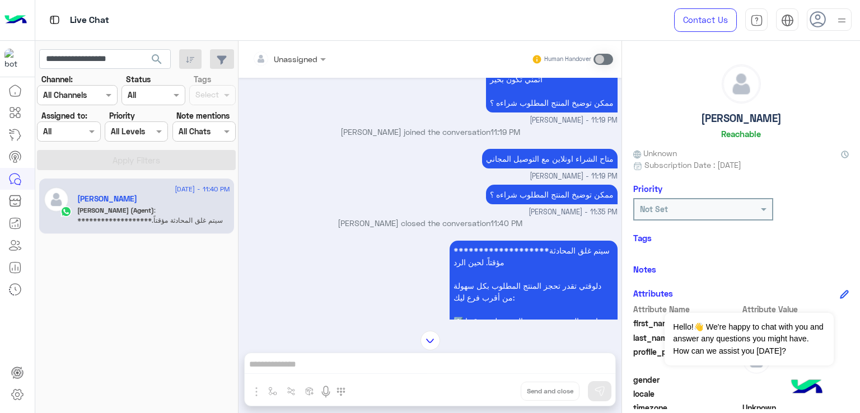
click at [519, 146] on div "Mohamed Yosseff joined the conversation 11:19 PM" at bounding box center [430, 136] width 375 height 20
click at [513, 169] on p "متاح الشراء اونلاين مع التوصيل المجاني" at bounding box center [550, 159] width 136 height 20
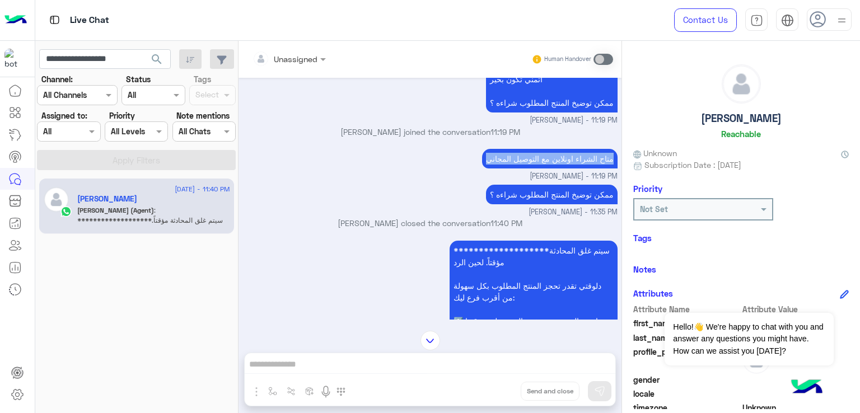
click at [513, 169] on p "متاح الشراء اونلاين مع التوصيل المجاني" at bounding box center [550, 159] width 136 height 20
click at [504, 204] on p "ممكن توضيخ المنتج المطلوب شراءه ؟" at bounding box center [552, 195] width 132 height 20
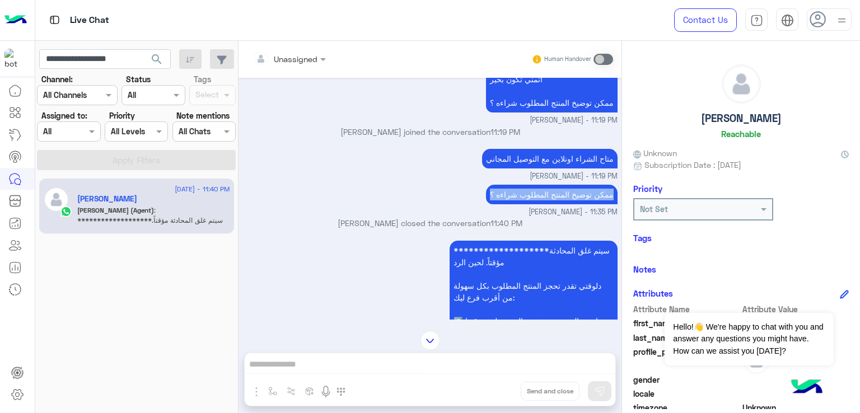
click at [504, 204] on p "ممكن توضيخ المنتج المطلوب شراءه ؟" at bounding box center [552, 195] width 132 height 20
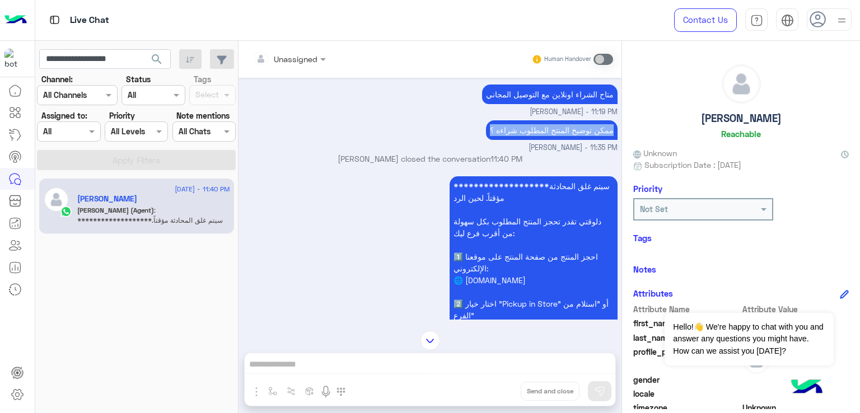
scroll to position [769, 0]
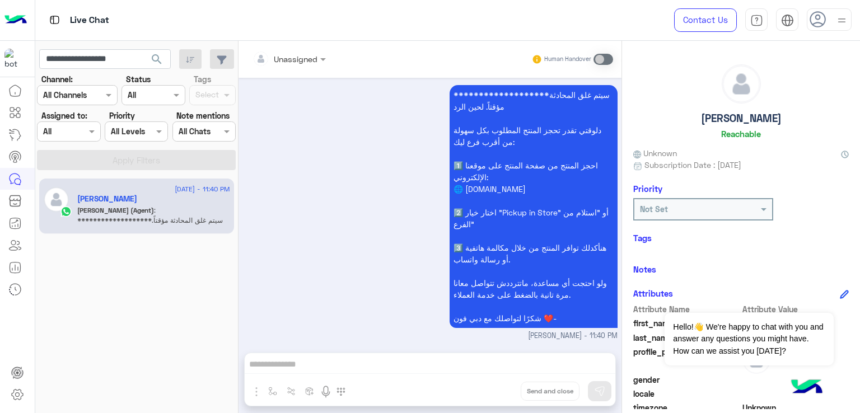
click at [94, 70] on app-inbox-users-filters "**********" at bounding box center [136, 108] width 203 height 134
click at [93, 66] on input "**********" at bounding box center [105, 59] width 132 height 20
